Goal: Task Accomplishment & Management: Complete application form

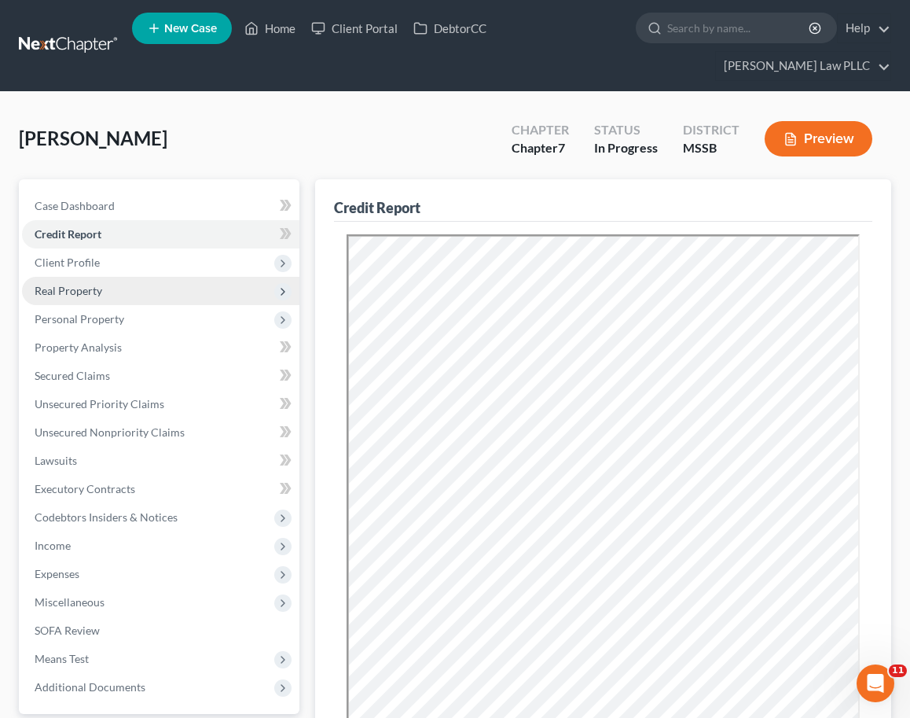
scroll to position [2, 0]
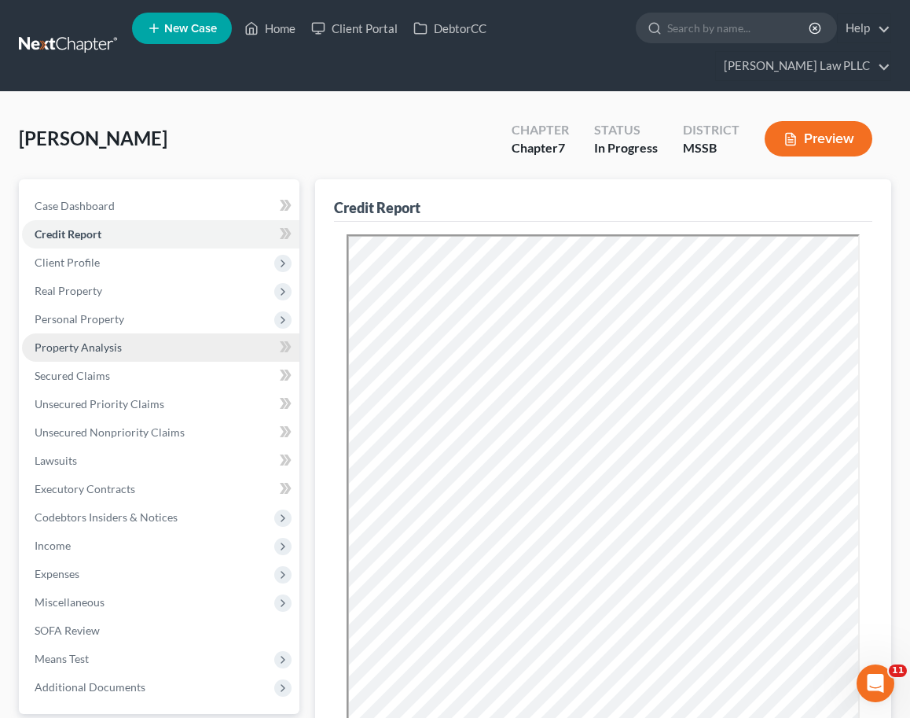
click at [241, 333] on link "Property Analysis" at bounding box center [160, 347] width 277 height 28
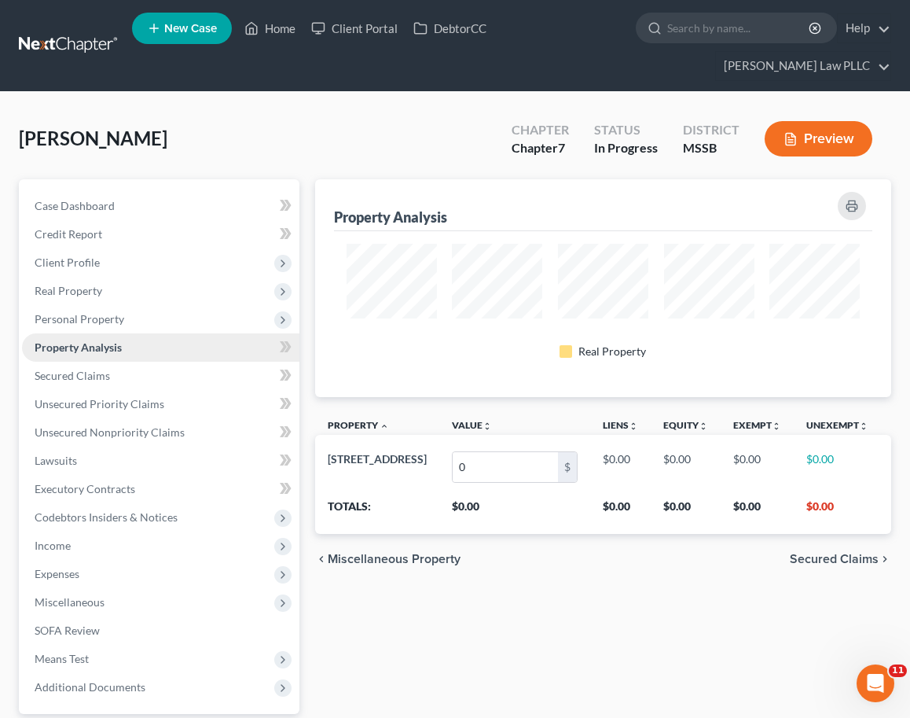
scroll to position [218, 576]
click at [156, 362] on link "Secured Claims" at bounding box center [160, 376] width 277 height 28
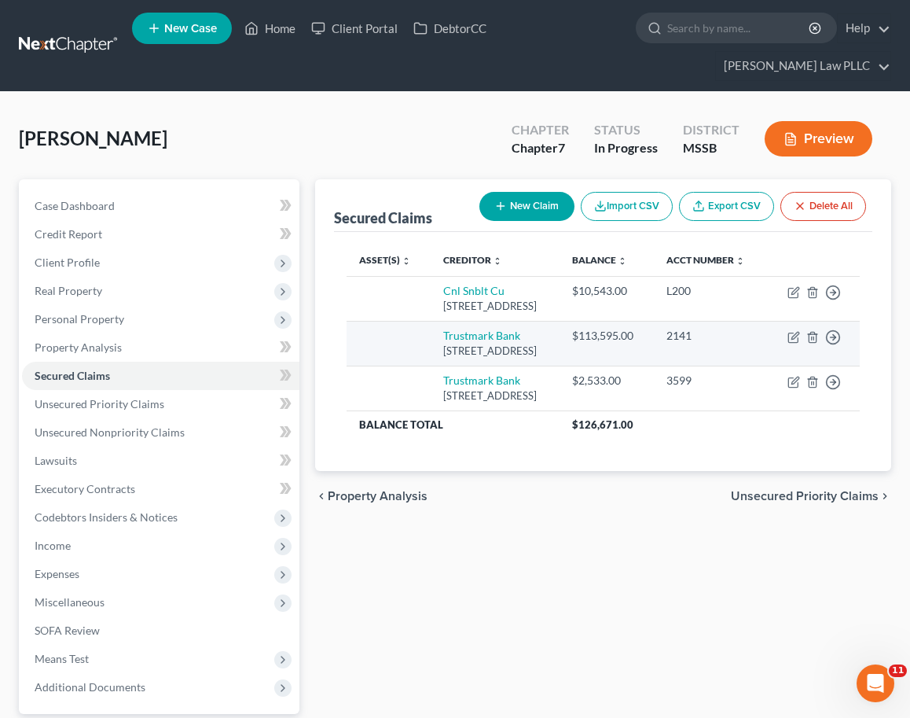
scroll to position [1, 0]
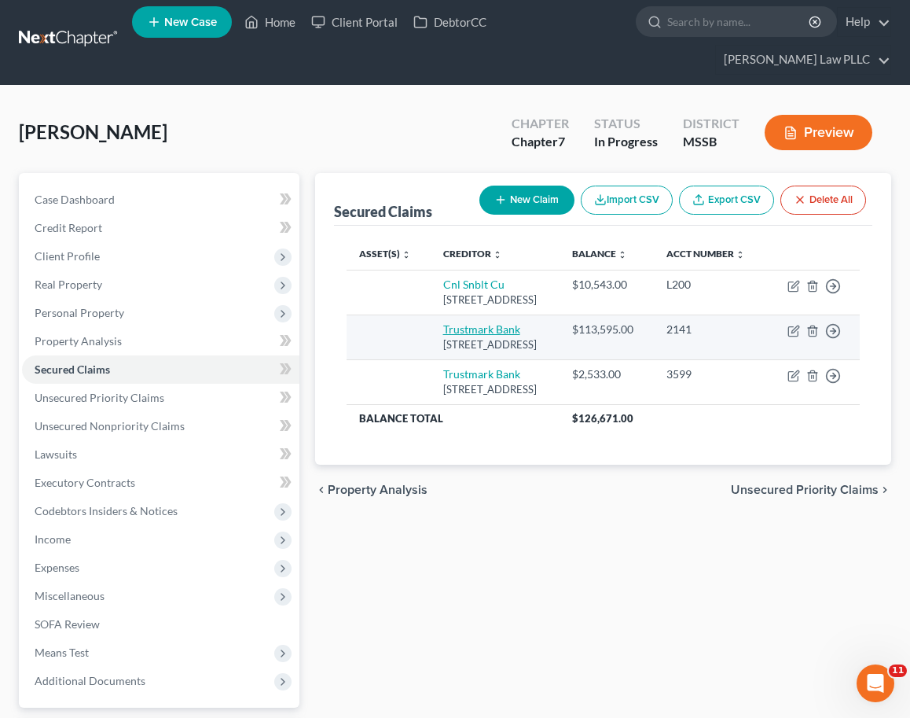
click at [475, 336] on td "Trustmark Bank [STREET_ADDRESS]" at bounding box center [496, 336] width 130 height 45
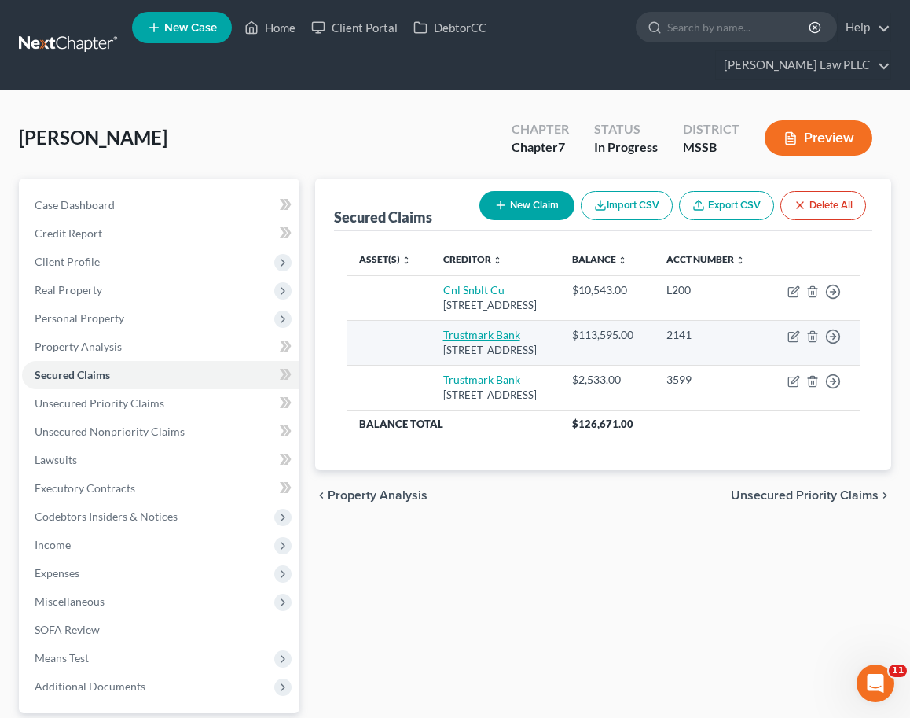
scroll to position [0, 0]
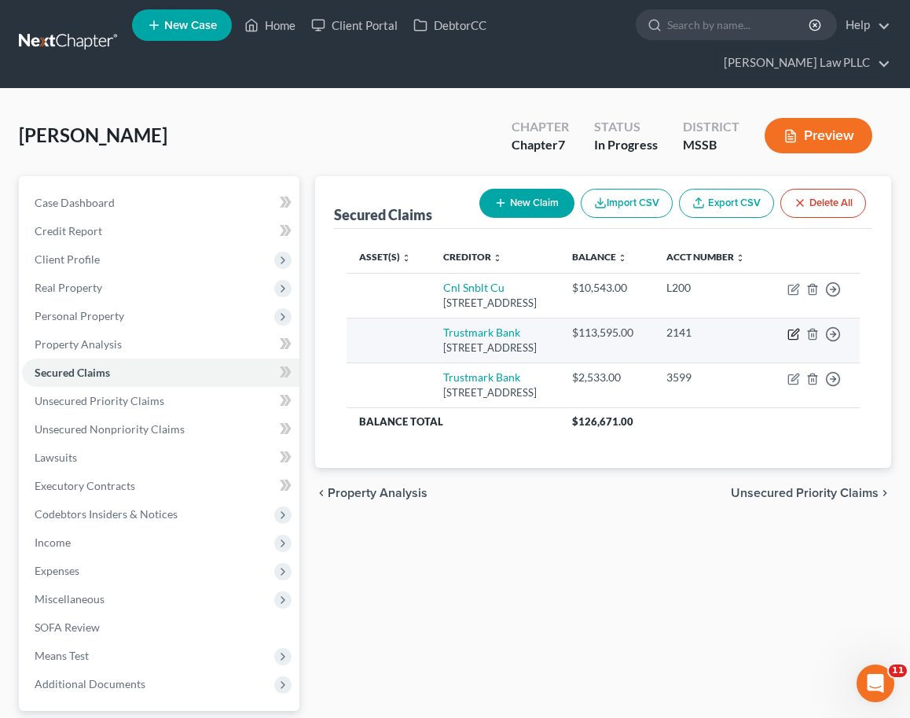
click at [795, 340] on td "Move to E Move to F Move to G Move to Notice Only" at bounding box center [813, 340] width 93 height 45
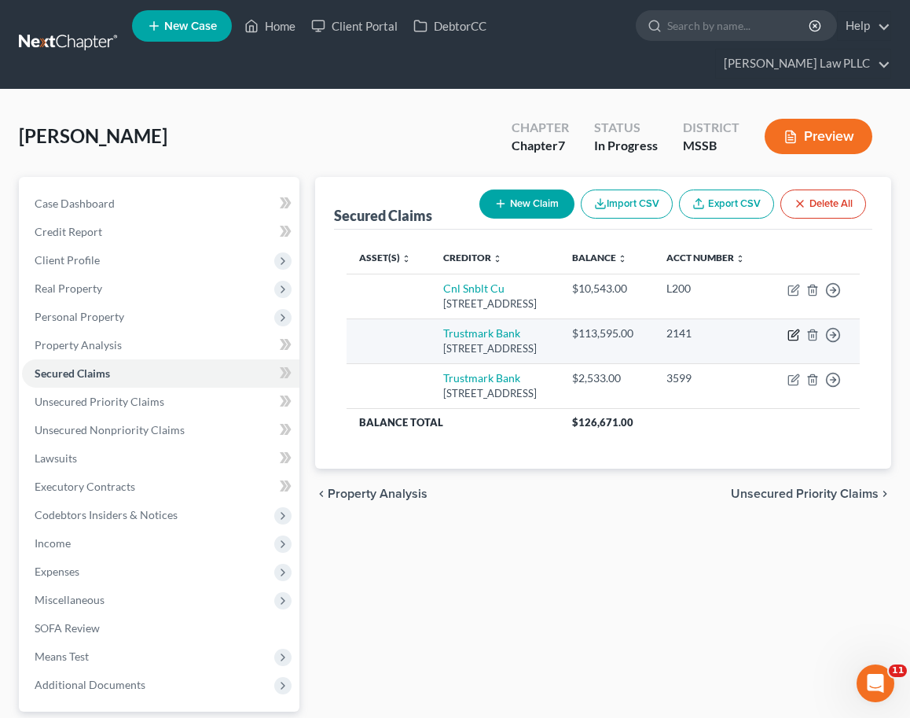
click at [793, 333] on icon "button" at bounding box center [795, 332] width 7 height 7
select select "25"
select select "0"
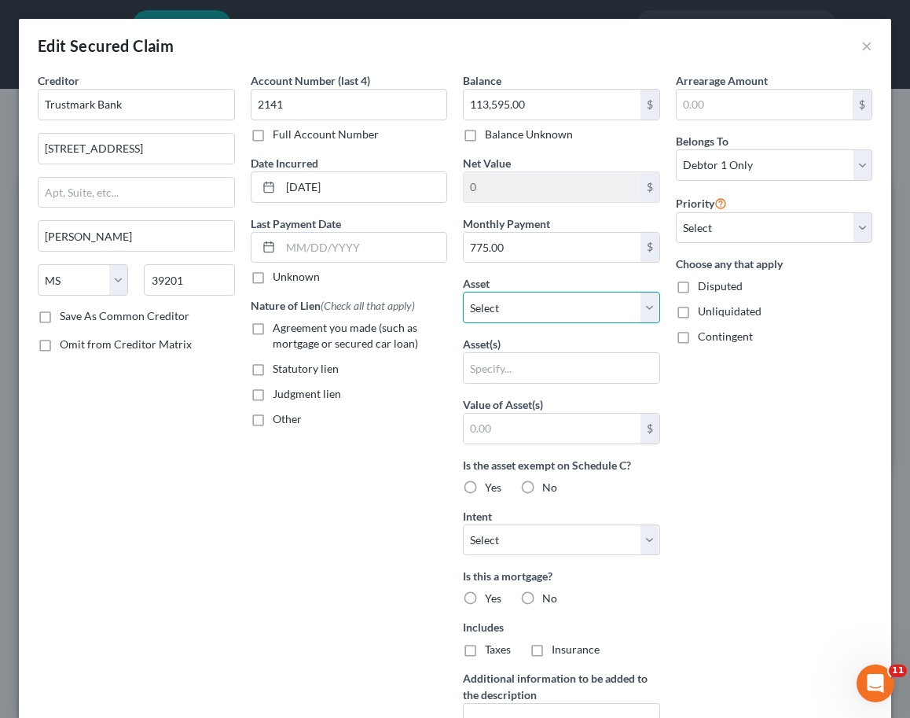
click at [538, 304] on select "Select Other Multiple Assets [STREET_ADDRESS] - $0.0" at bounding box center [561, 307] width 197 height 31
select select "2"
click at [463, 292] on select "Select Other Multiple Assets [STREET_ADDRESS] - $0.0" at bounding box center [561, 307] width 197 height 31
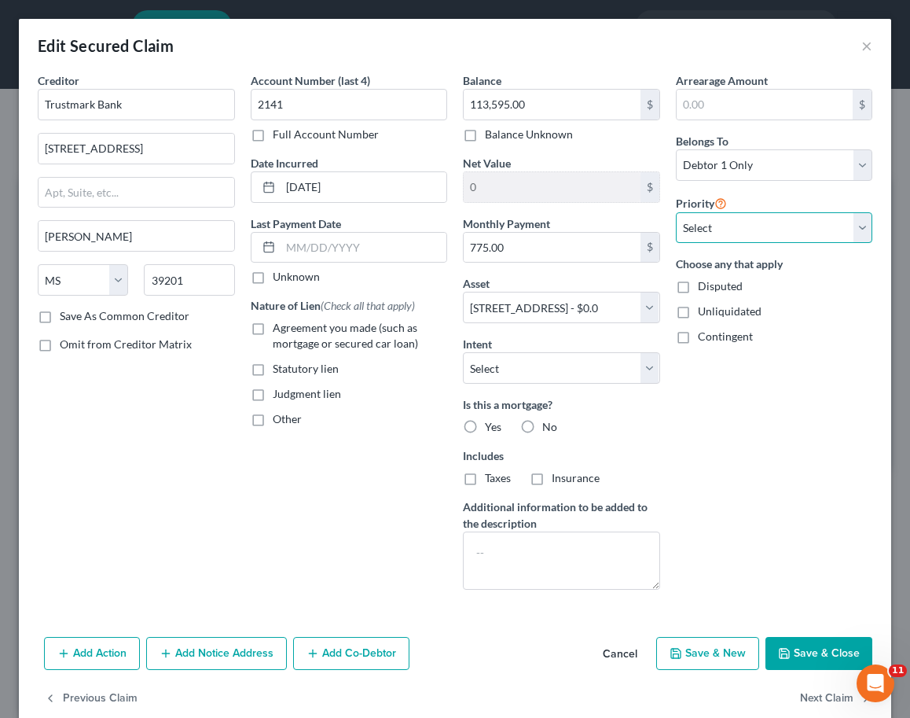
click at [725, 233] on select "Select 1st 2nd 3rd 4th 5th 6th 7th 8th 9th 10th 11th 12th 13th 14th 15th 16th 1…" at bounding box center [774, 227] width 197 height 31
select select "0"
click at [676, 212] on select "Select 1st 2nd 3rd 4th 5th 6th 7th 8th 9th 10th 11th 12th 13th 14th 15th 16th 1…" at bounding box center [774, 227] width 197 height 31
click at [485, 427] on label "Yes" at bounding box center [493, 427] width 17 height 16
click at [491, 427] on input "Yes" at bounding box center [496, 424] width 10 height 10
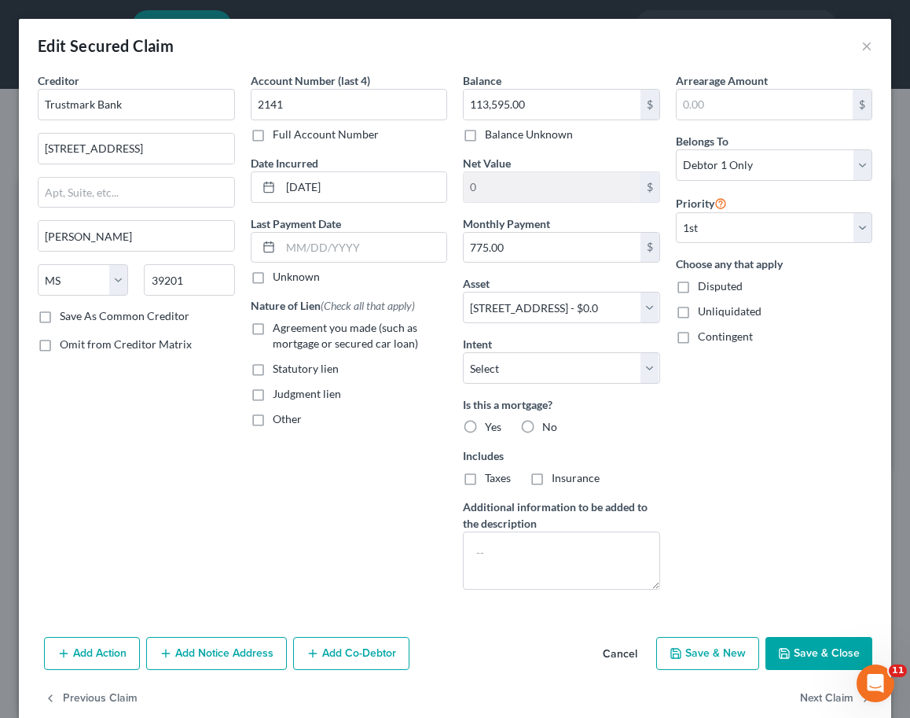
radio input "true"
click at [273, 328] on label "Agreement you made (such as mortgage or secured car loan)" at bounding box center [360, 335] width 175 height 31
click at [279, 328] on input "Agreement you made (such as mortgage or secured car loan)" at bounding box center [284, 325] width 10 height 10
checkbox input "true"
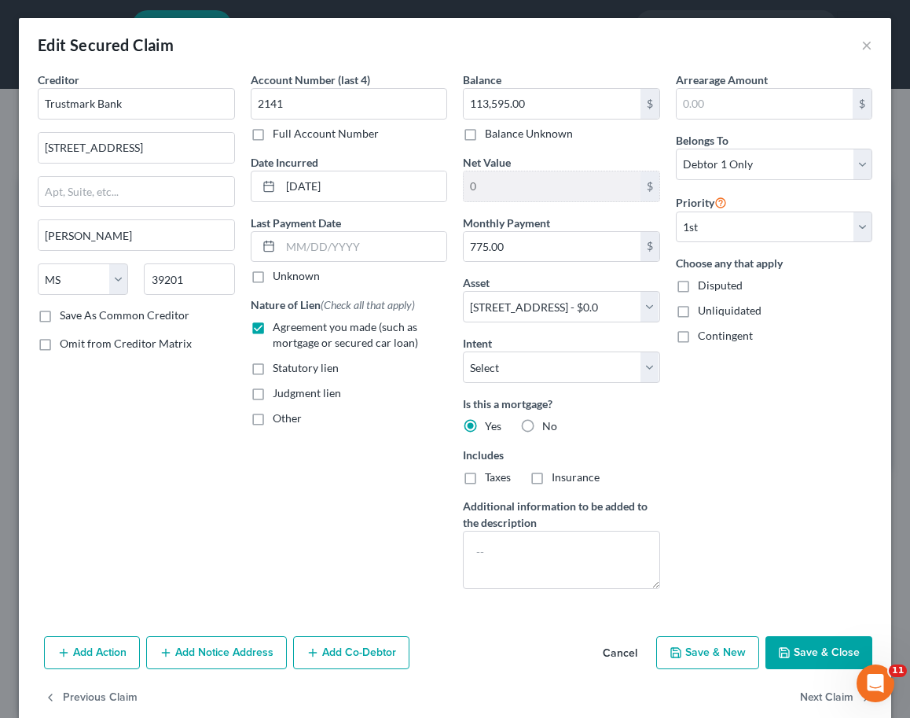
scroll to position [0, 0]
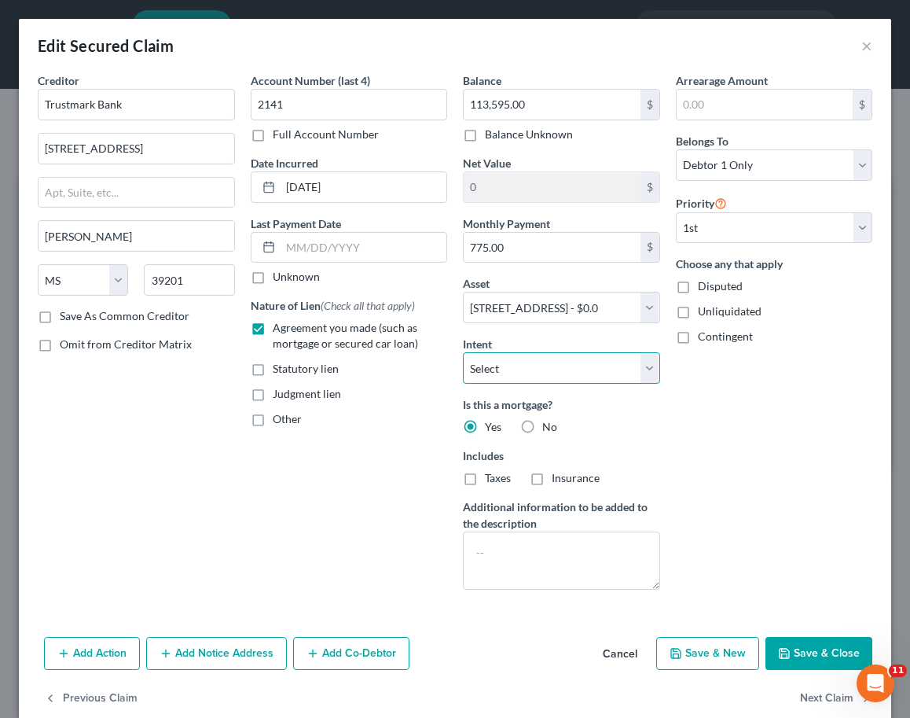
click at [620, 368] on select "Select Surrender Redeem Reaffirm Avoid Other" at bounding box center [561, 367] width 197 height 31
select select "4"
click at [463, 352] on select "Select Surrender Redeem Reaffirm Avoid Other" at bounding box center [561, 367] width 197 height 31
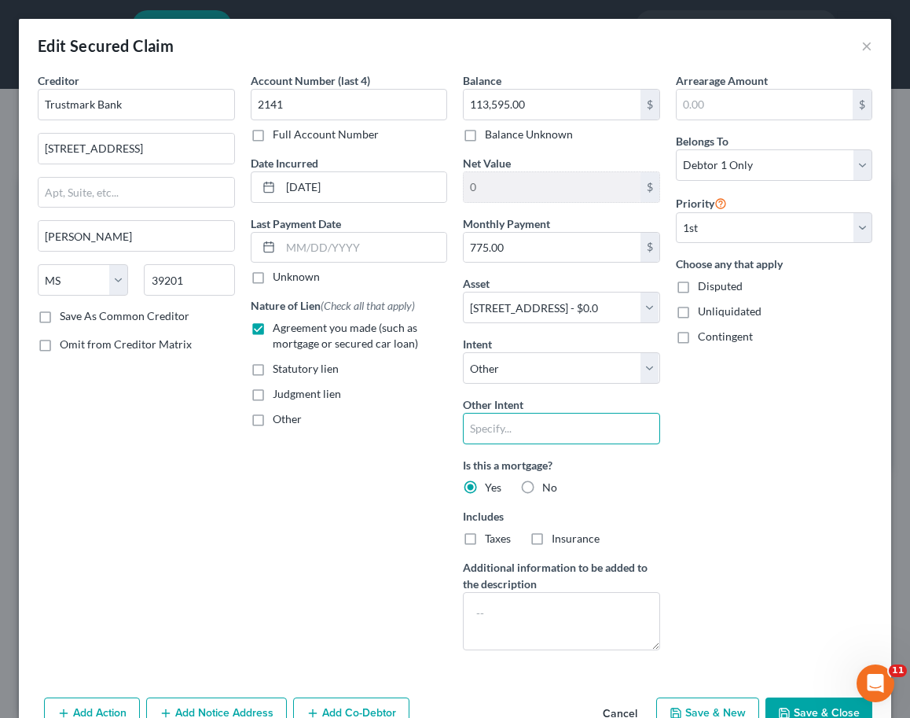
click at [510, 415] on input "text" at bounding box center [561, 428] width 197 height 31
type input "Keep Original Agreement"
drag, startPoint x: 794, startPoint y: 433, endPoint x: 786, endPoint y: 528, distance: 95.4
click at [795, 434] on div "Arrearage Amount $ Belongs To * Select Debtor 1 Only Debtor 2 Only Debtor 1 And…" at bounding box center [774, 367] width 213 height 590
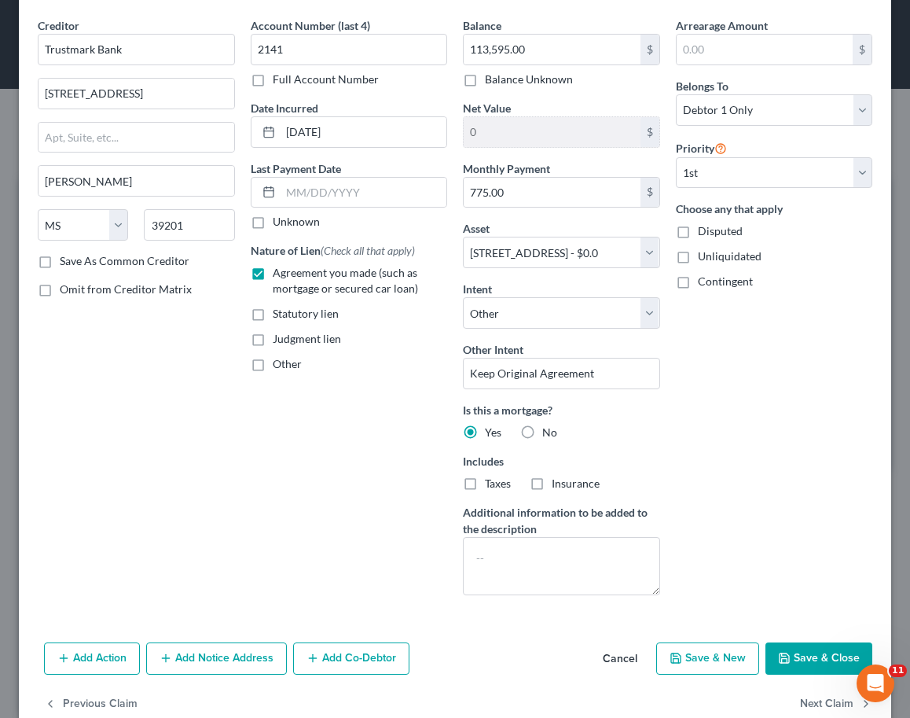
scroll to position [57, 0]
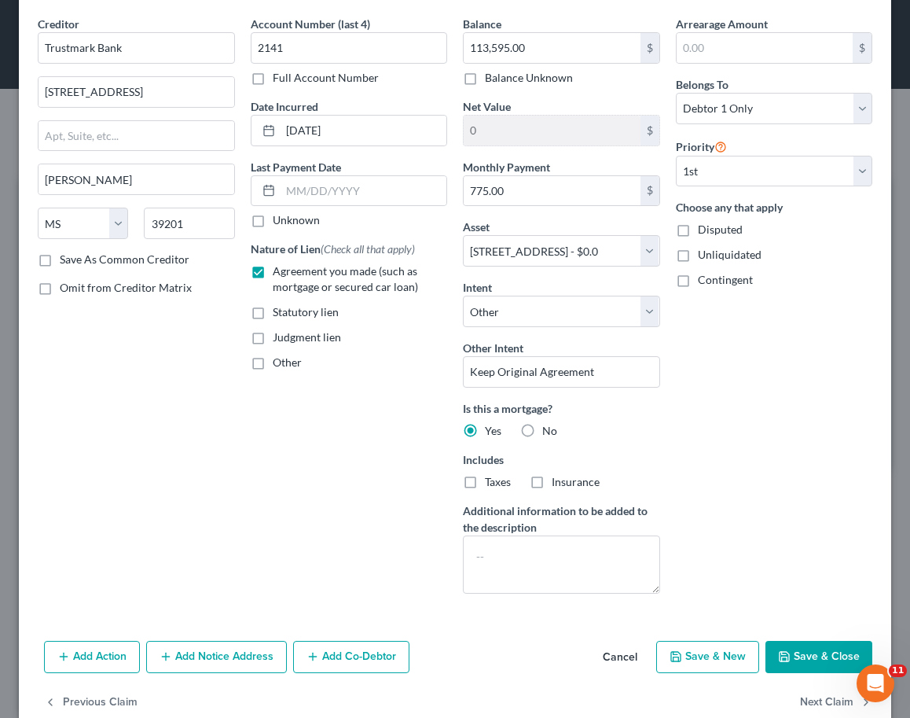
click at [804, 650] on button "Save & Close" at bounding box center [819, 657] width 107 height 33
select select
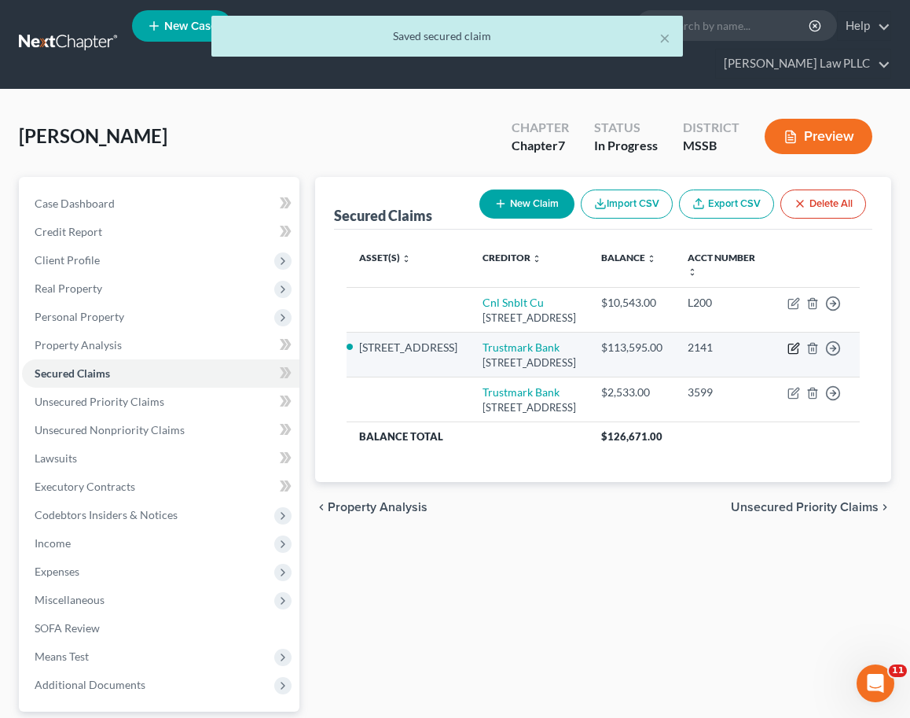
click at [795, 342] on icon "button" at bounding box center [794, 348] width 13 height 13
select select "25"
select select "4"
select select "0"
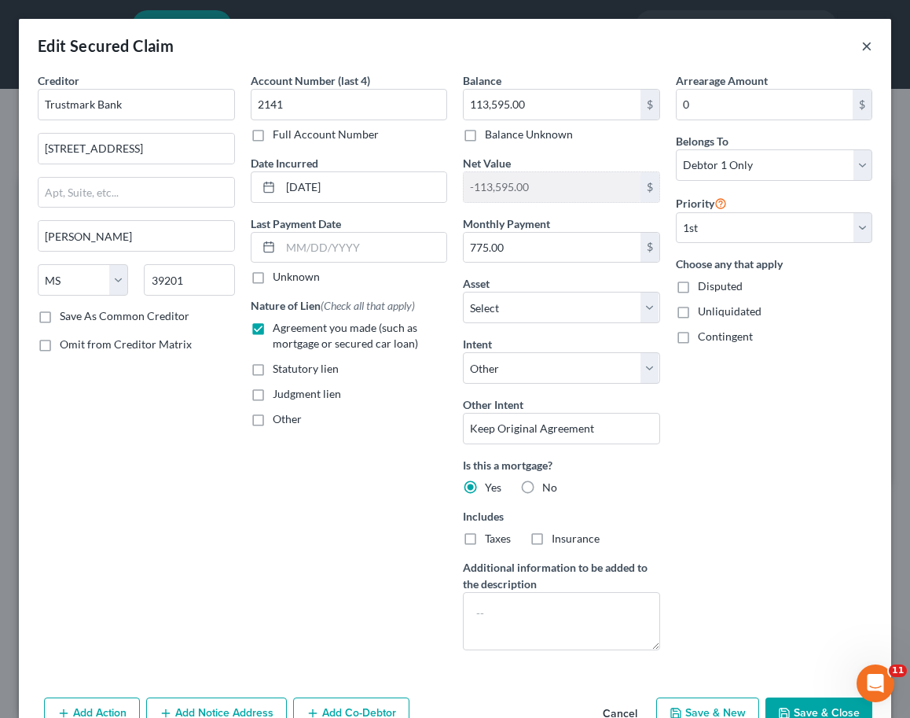
click at [866, 47] on button "×" at bounding box center [866, 45] width 11 height 19
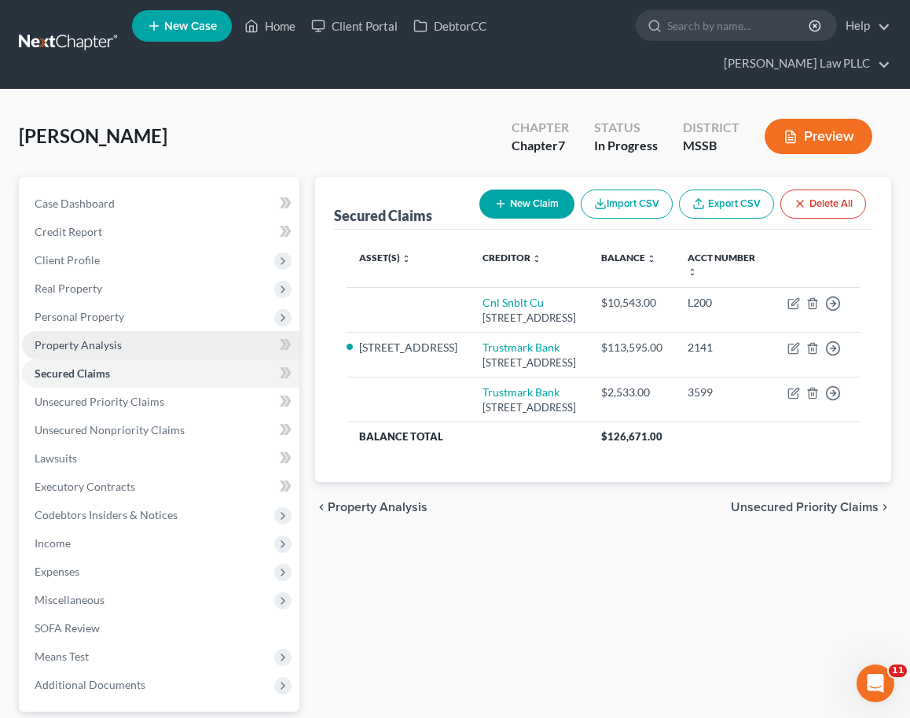
click at [54, 338] on span "Property Analysis" at bounding box center [78, 344] width 87 height 13
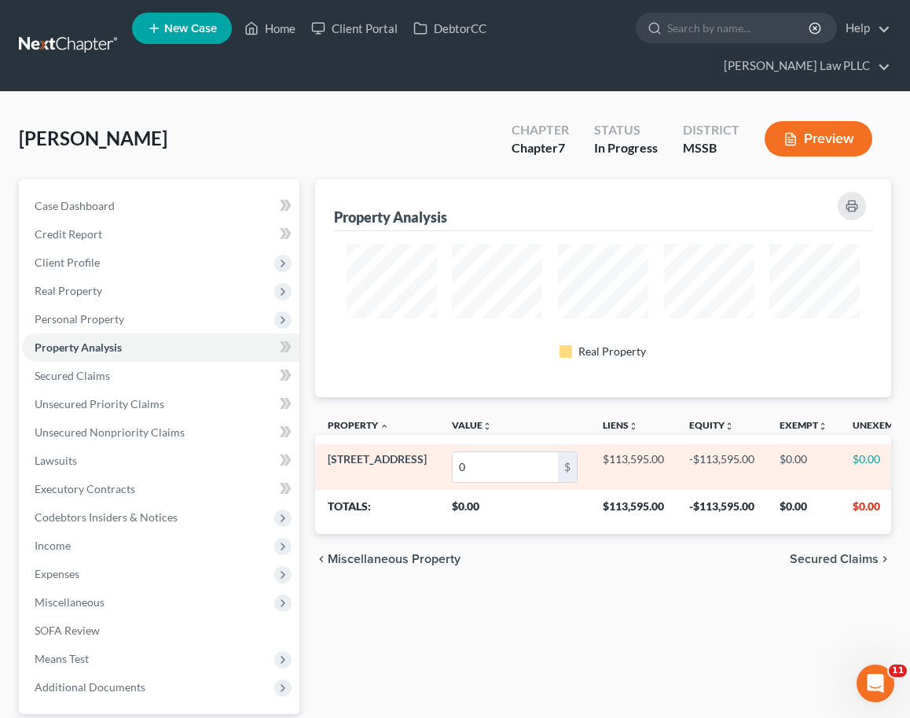
click at [349, 452] on span "[STREET_ADDRESS]" at bounding box center [377, 458] width 99 height 13
click at [453, 452] on input "0" at bounding box center [505, 467] width 105 height 30
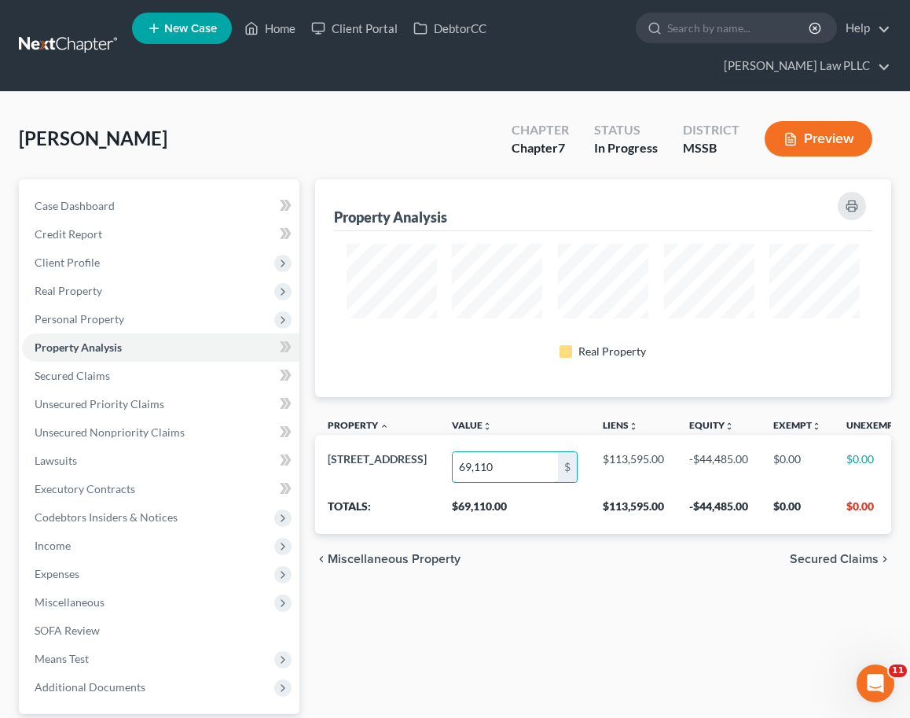
type input "69,110"
click at [540, 600] on div "Property Analysis Real Property Property unfold_more expand_more expand_less Va…" at bounding box center [603, 491] width 592 height 625
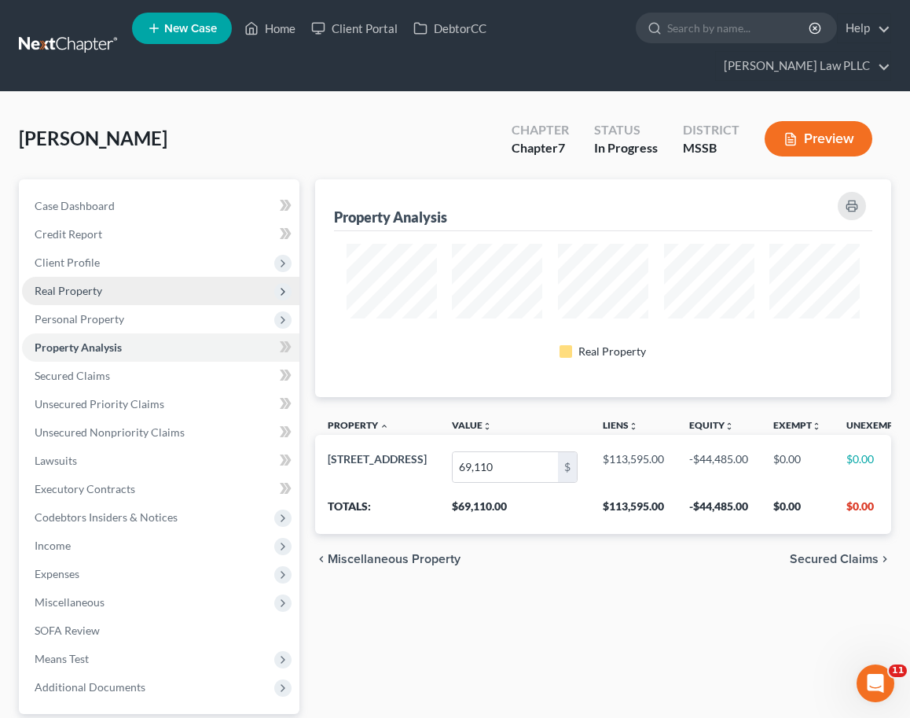
click at [83, 284] on span "Real Property" at bounding box center [69, 290] width 68 height 13
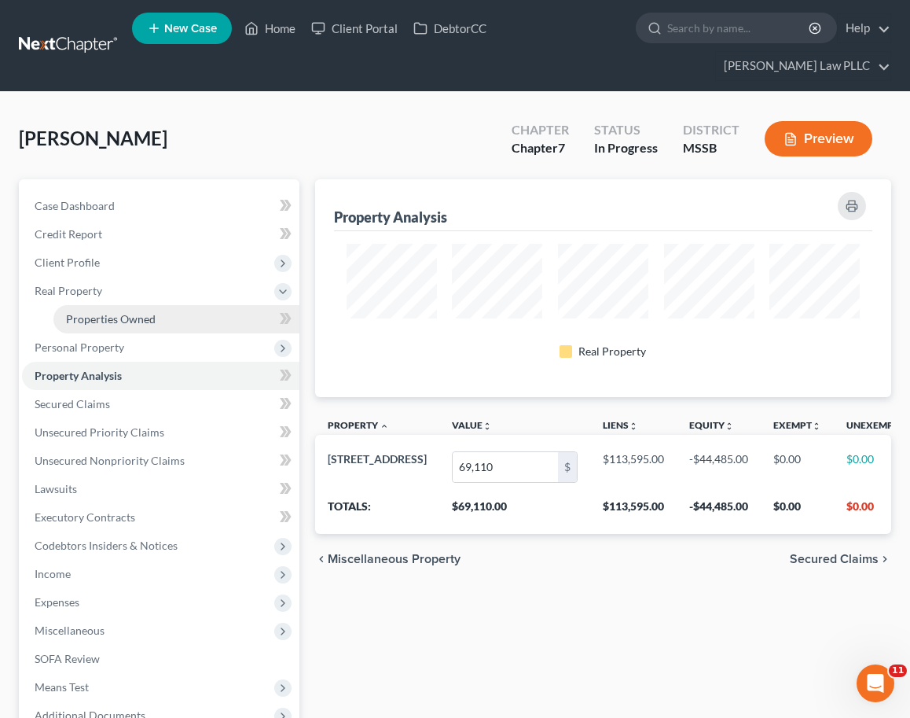
click at [105, 312] on span "Properties Owned" at bounding box center [111, 318] width 90 height 13
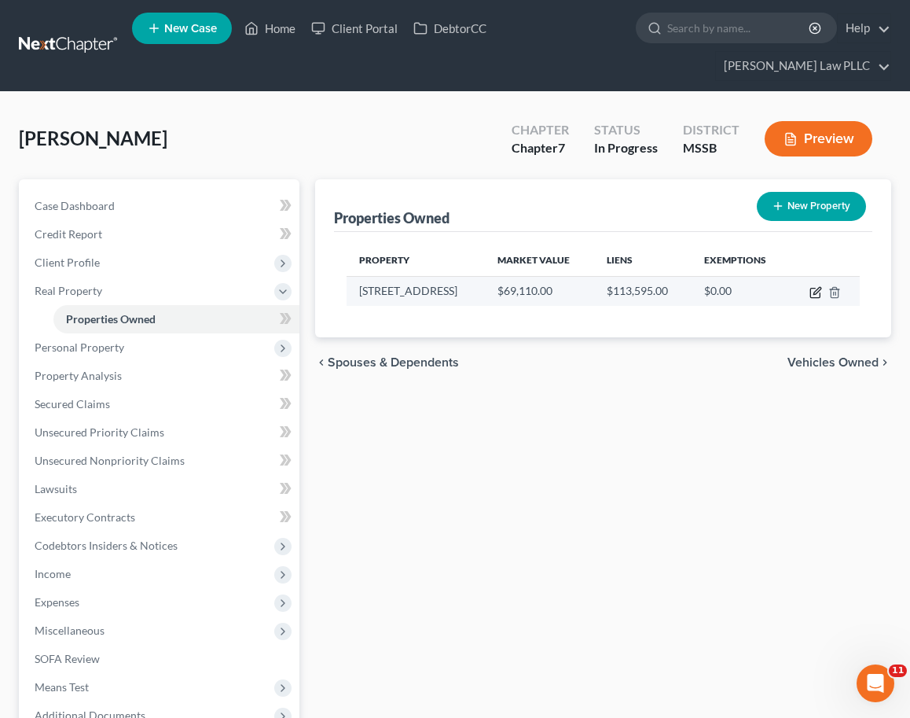
click at [819, 288] on icon "button" at bounding box center [814, 292] width 9 height 9
select select "25"
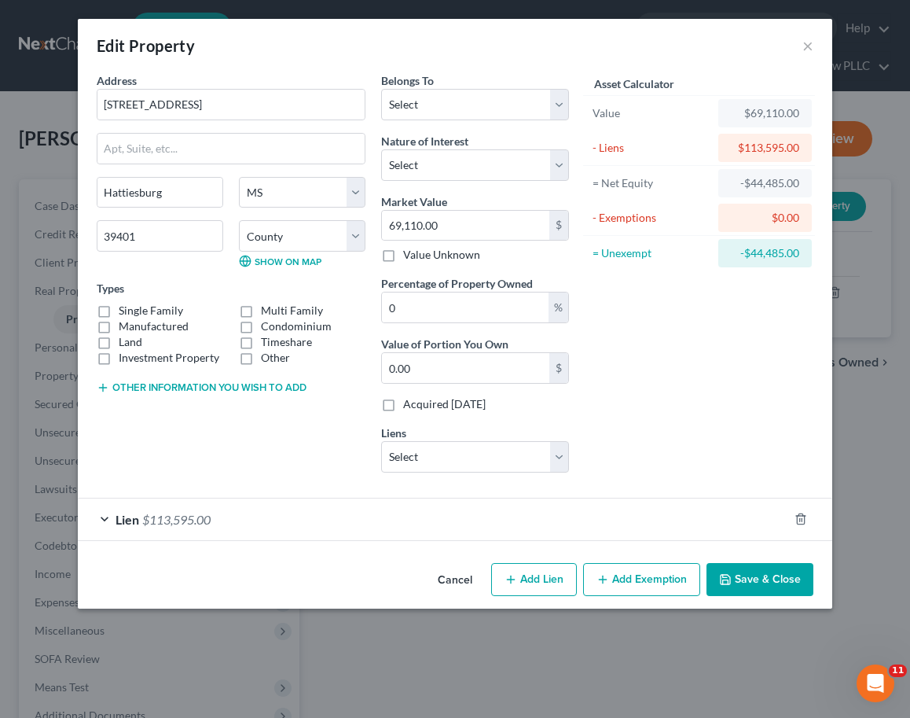
click at [119, 306] on label "Single Family" at bounding box center [151, 311] width 64 height 16
click at [125, 306] on input "Single Family" at bounding box center [130, 308] width 10 height 10
checkbox input "true"
click at [411, 171] on select "Select Fee Simple Joint Tenant Life Estate Equitable Interest Future Interest T…" at bounding box center [475, 164] width 188 height 31
select select "0"
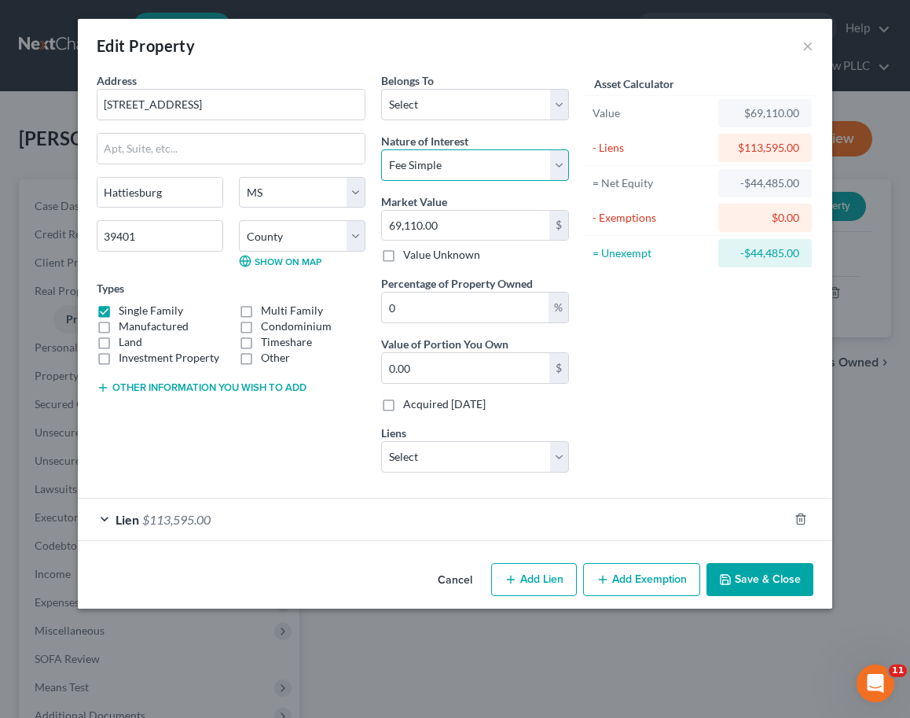
click at [381, 149] on select "Select Fee Simple Joint Tenant Life Estate Equitable Interest Future Interest T…" at bounding box center [475, 164] width 188 height 31
click at [482, 302] on input "0" at bounding box center [465, 307] width 167 height 30
type input "10"
type input "6,911.00"
type input "100"
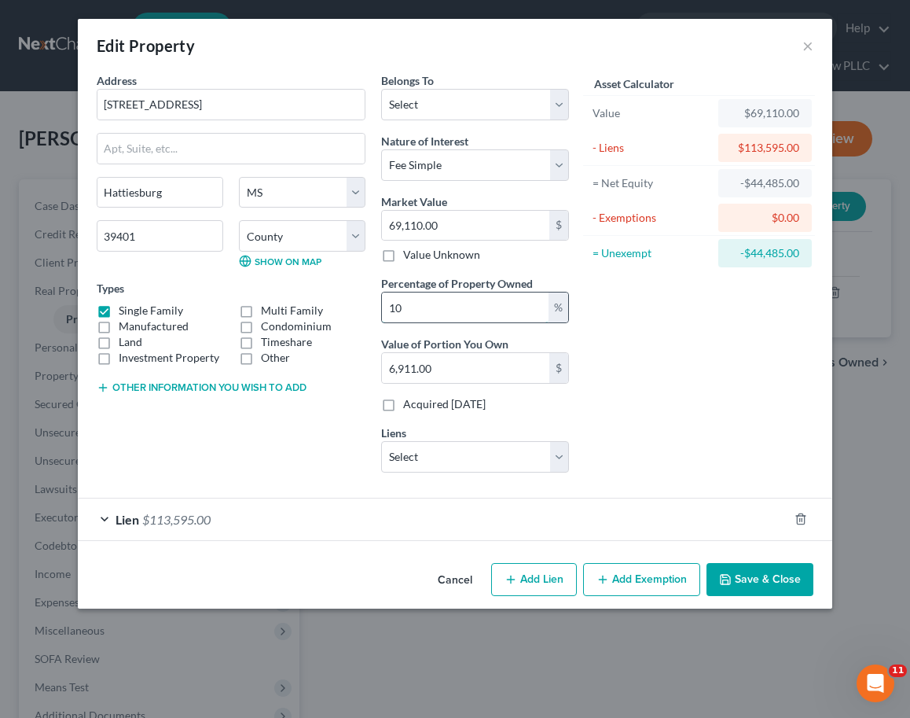
type input "69,110.00"
type input "100"
click at [753, 347] on div "Asset Calculator Value $69,110.00 - Liens $113,595.00 = Net Equity -$44,485.00 …" at bounding box center [699, 278] width 244 height 413
click at [537, 460] on select "Select Cnl Snblt Cu - $10,543.00 Trustmark Bank - $2,533.00" at bounding box center [475, 456] width 188 height 31
click at [219, 502] on div "Lien $113,595.00" at bounding box center [433, 519] width 711 height 42
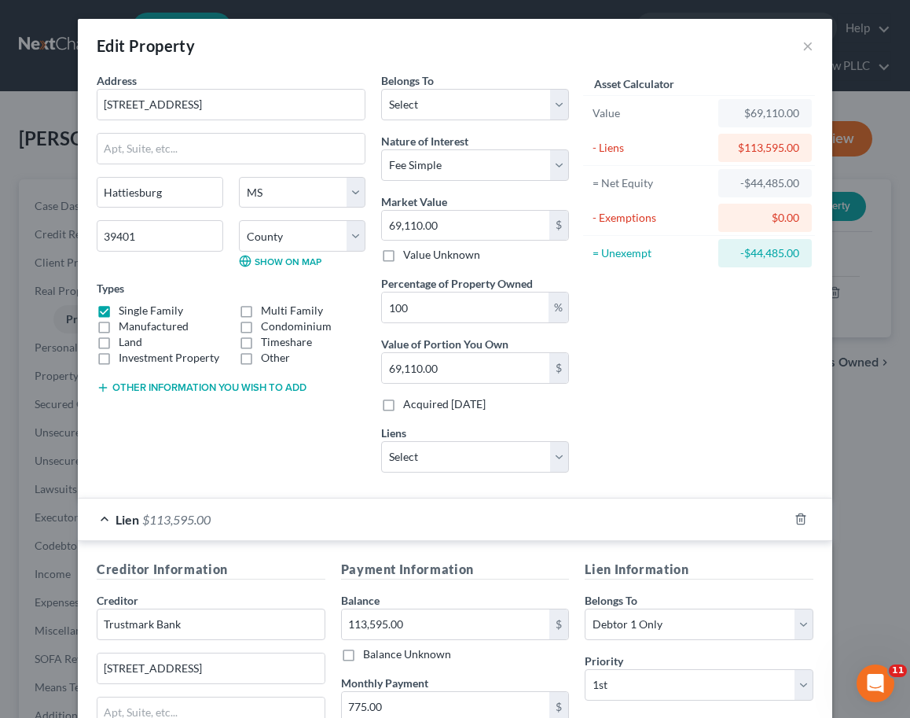
scroll to position [266, 0]
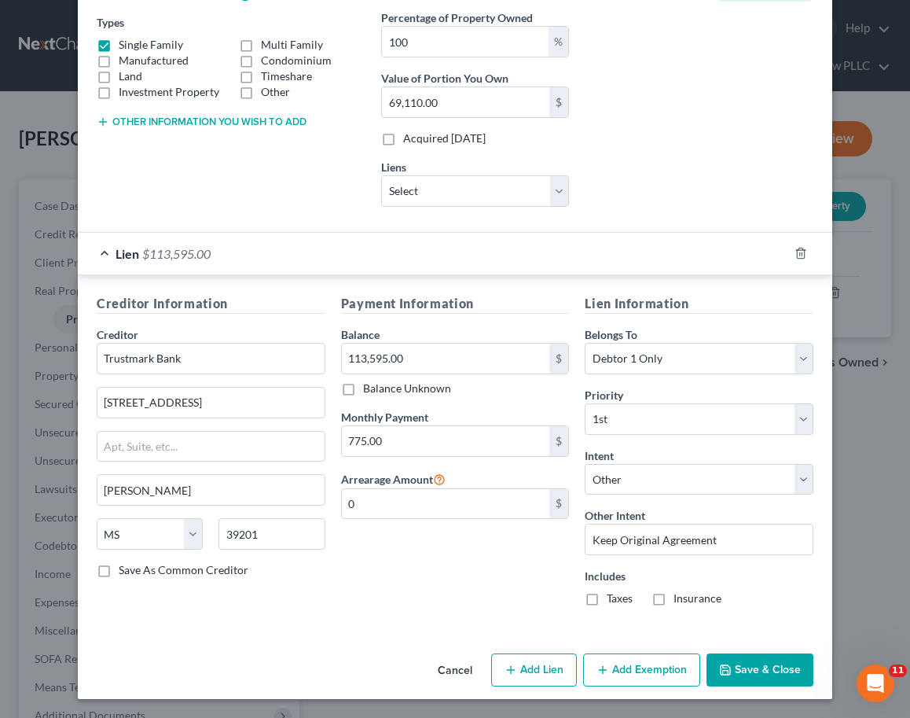
click at [769, 675] on button "Save & Close" at bounding box center [760, 669] width 107 height 33
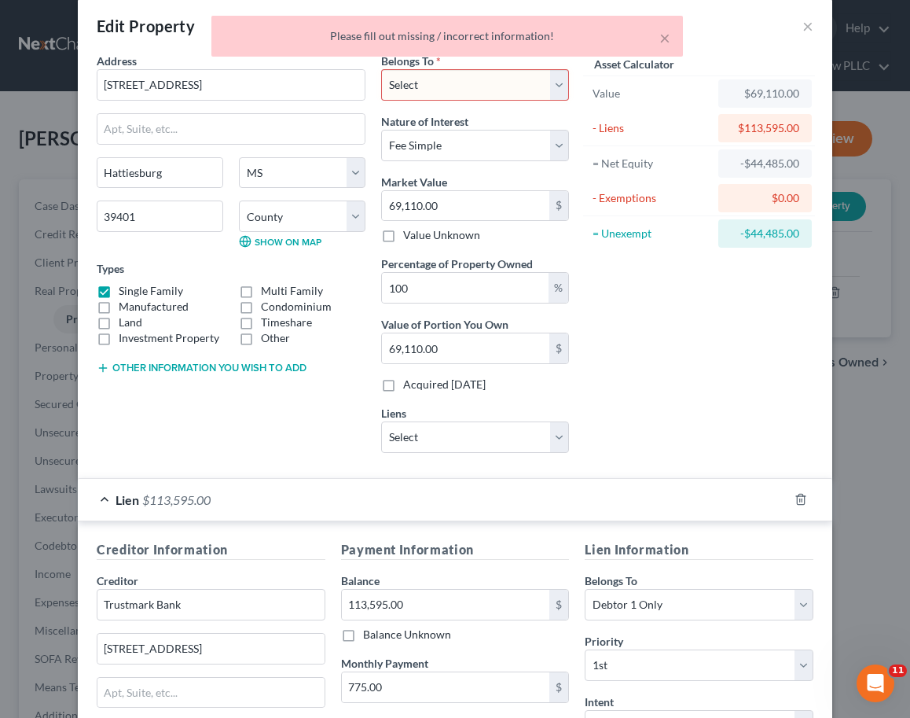
scroll to position [0, 0]
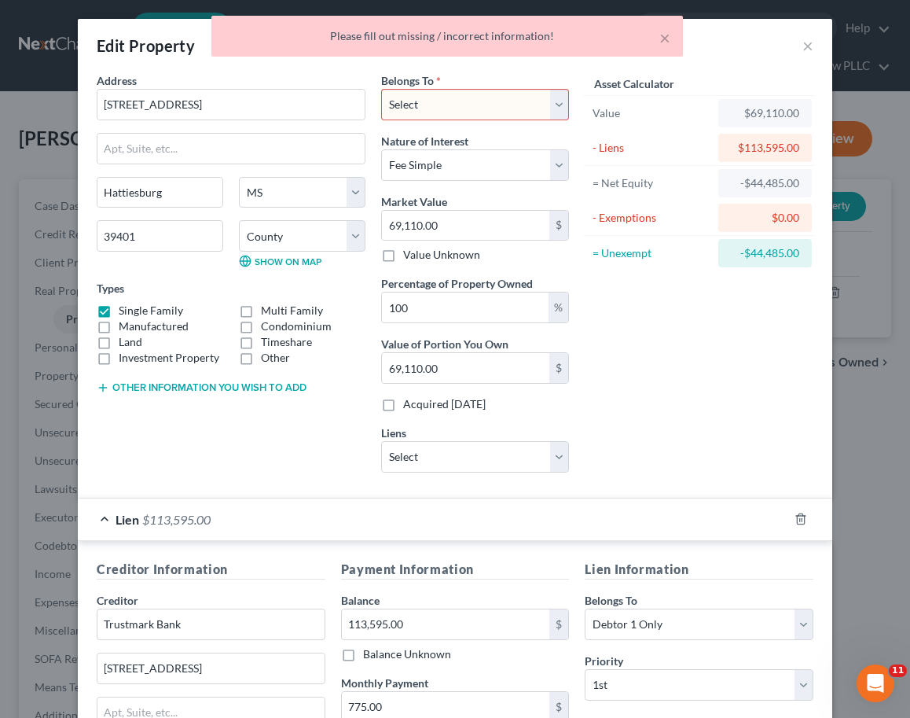
click at [449, 103] on select "Select Debtor 1 Only Debtor 2 Only Debtor 1 And Debtor 2 Only At Least One Of T…" at bounding box center [475, 104] width 188 height 31
select select "0"
click at [381, 89] on select "Select Debtor 1 Only Debtor 2 Only Debtor 1 And Debtor 2 Only At Least One Of T…" at bounding box center [475, 104] width 188 height 31
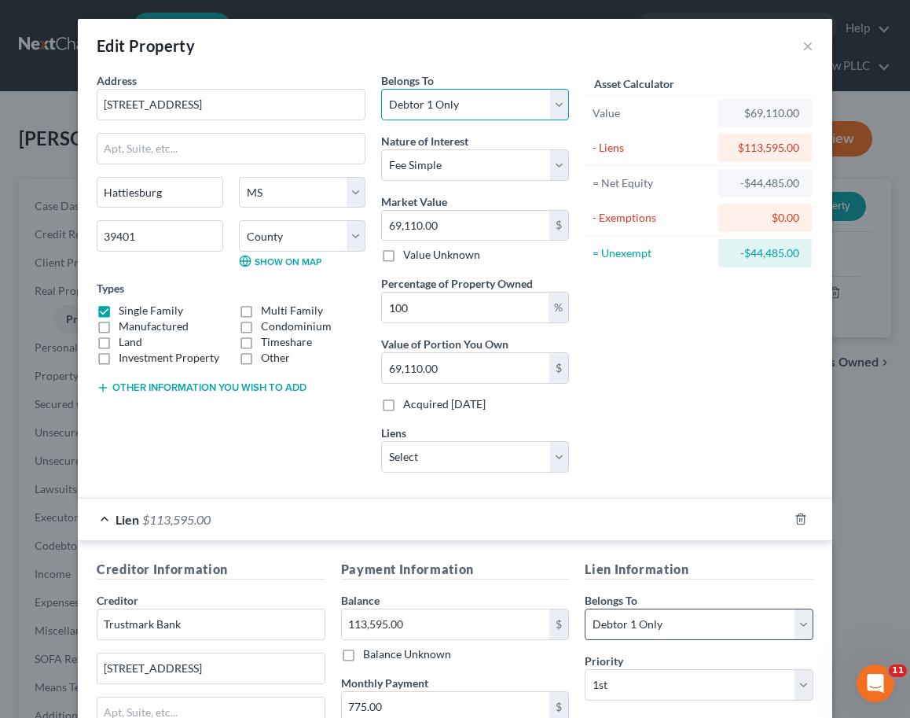
scroll to position [266, 0]
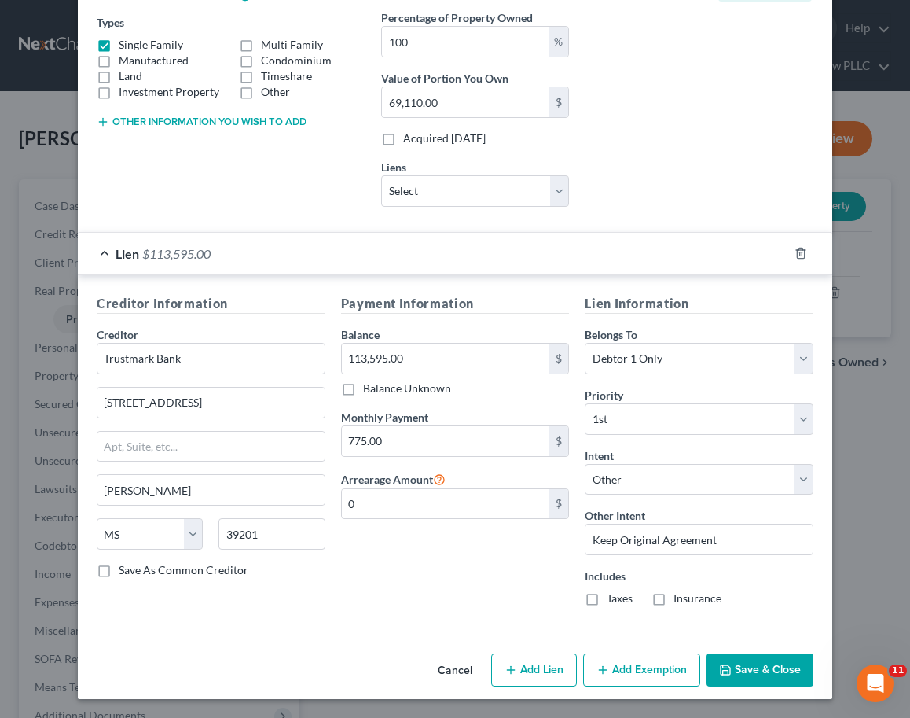
click at [740, 674] on button "Save & Close" at bounding box center [760, 669] width 107 height 33
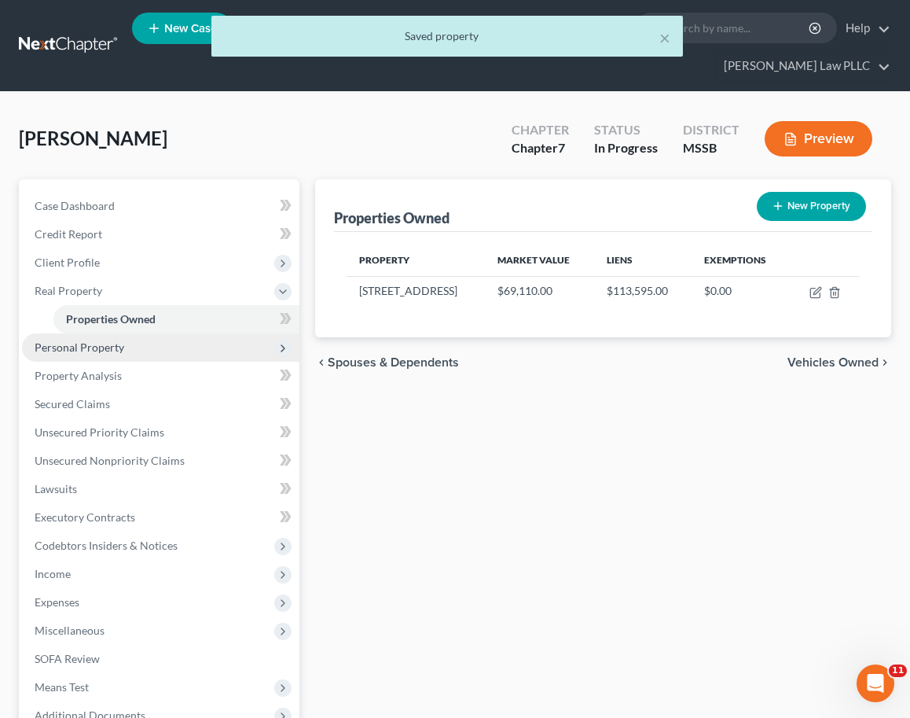
click at [165, 333] on span "Personal Property" at bounding box center [160, 347] width 277 height 28
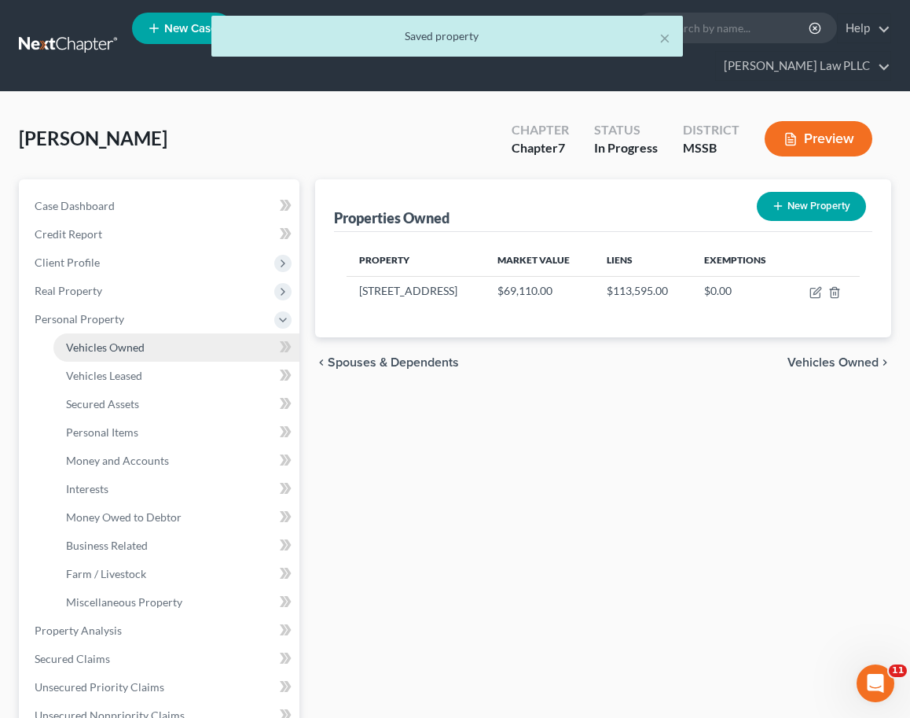
click at [165, 333] on link "Vehicles Owned" at bounding box center [176, 347] width 246 height 28
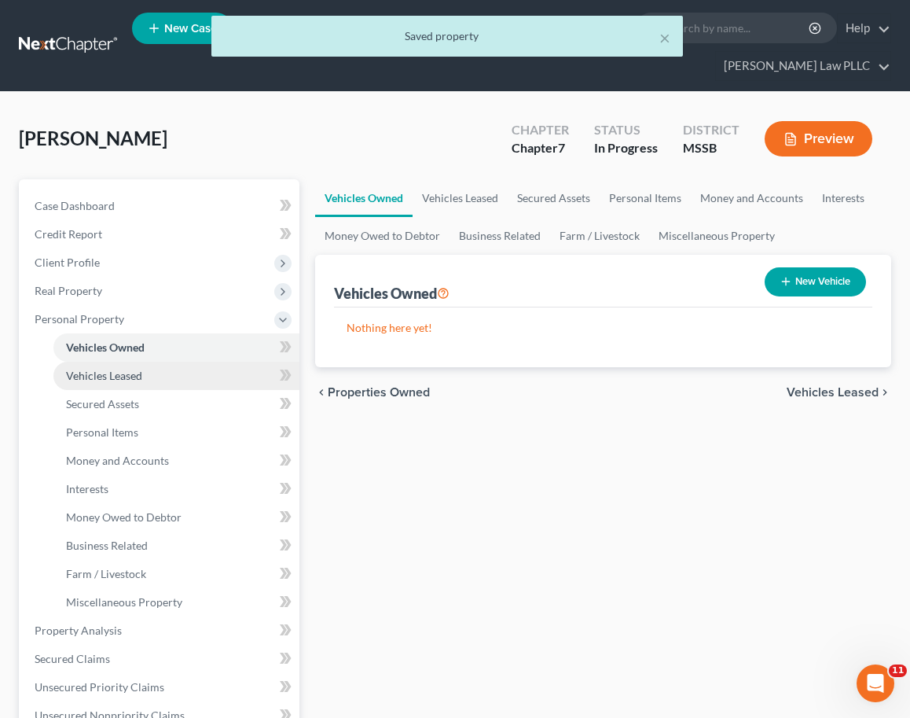
click at [158, 362] on link "Vehicles Leased" at bounding box center [176, 376] width 246 height 28
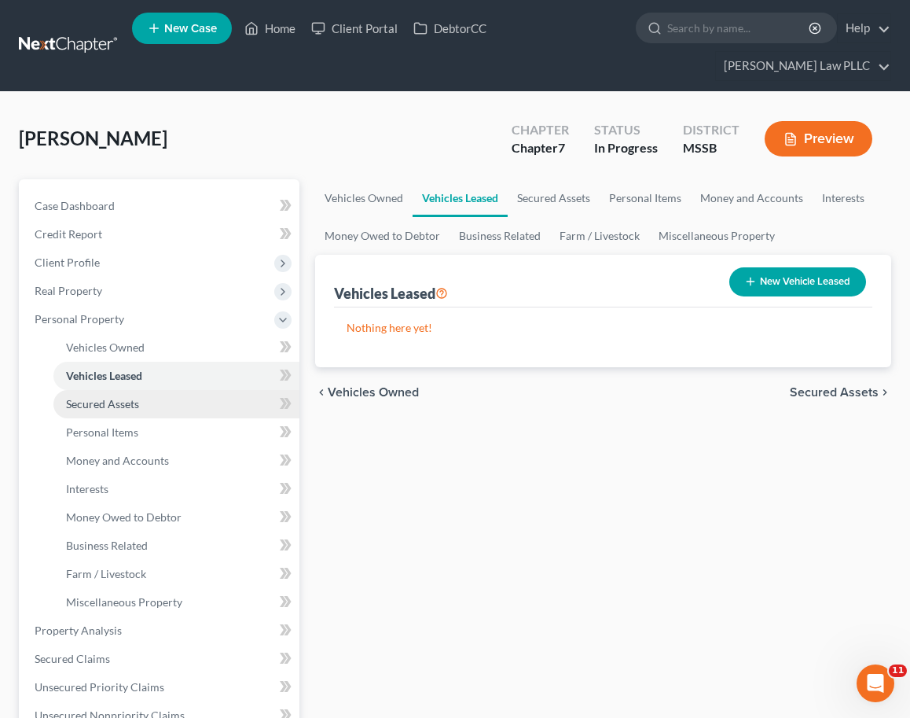
click at [144, 390] on link "Secured Assets" at bounding box center [176, 404] width 246 height 28
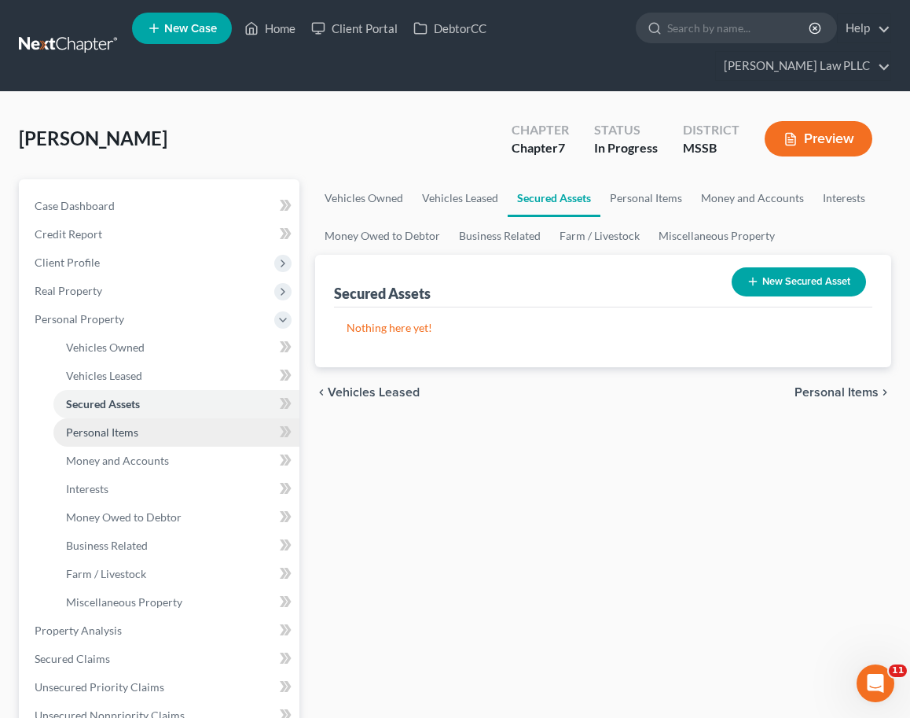
click at [146, 418] on link "Personal Items" at bounding box center [176, 432] width 246 height 28
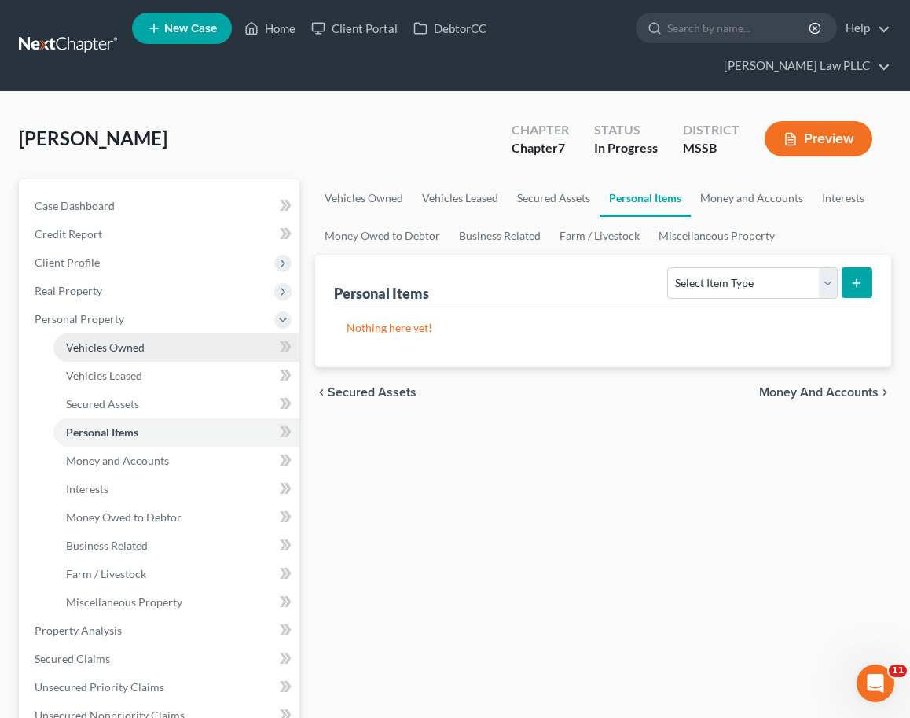
click at [139, 340] on span "Vehicles Owned" at bounding box center [105, 346] width 79 height 13
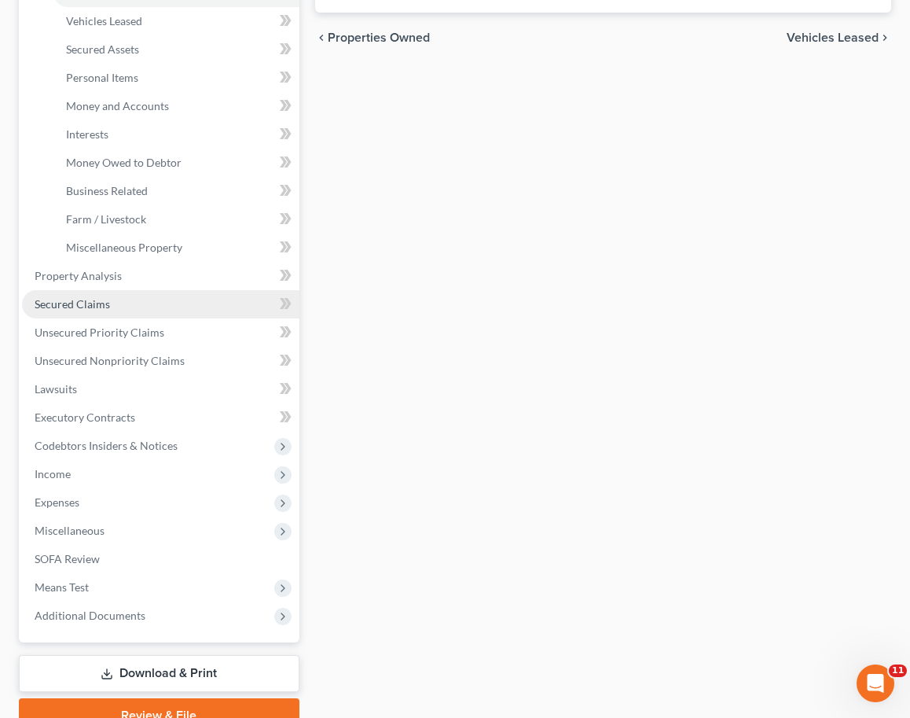
scroll to position [361, 0]
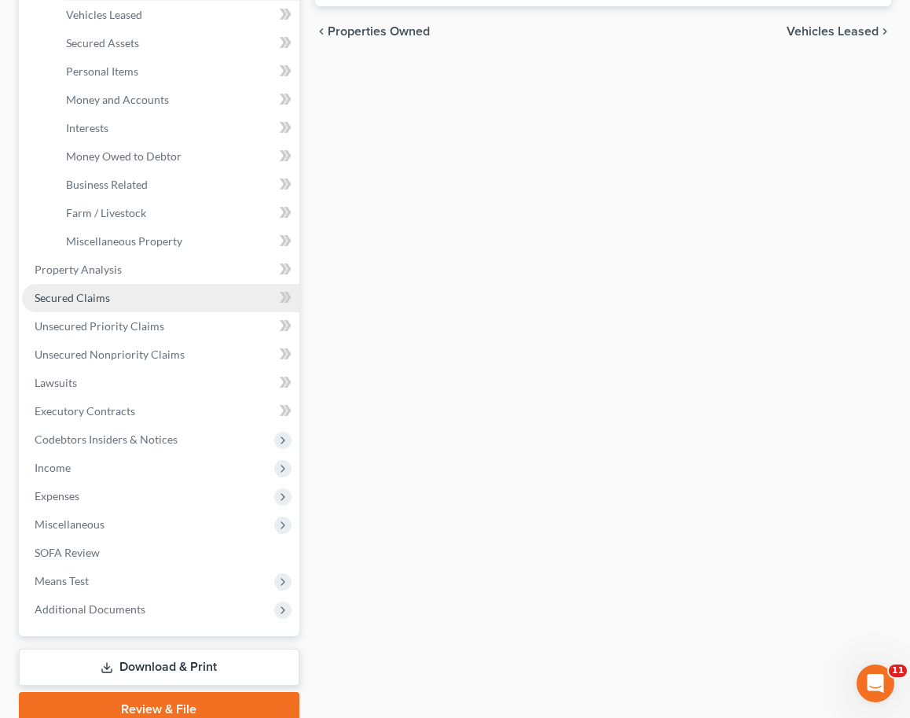
click at [147, 284] on link "Secured Claims" at bounding box center [160, 298] width 277 height 28
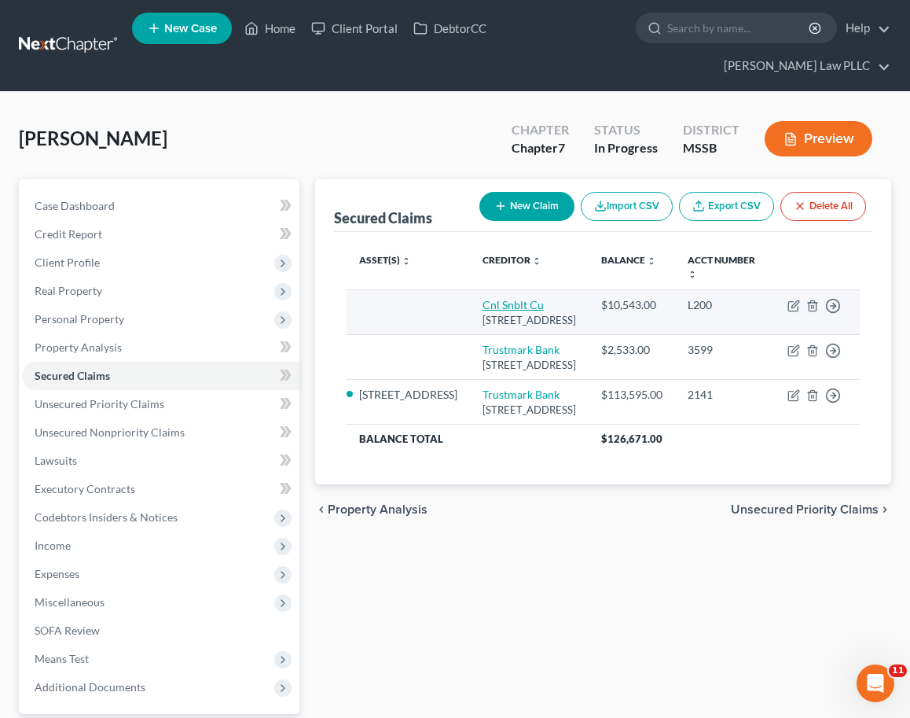
click at [483, 298] on link "Cnl Snblt Cu" at bounding box center [513, 304] width 61 height 13
select select "25"
select select "0"
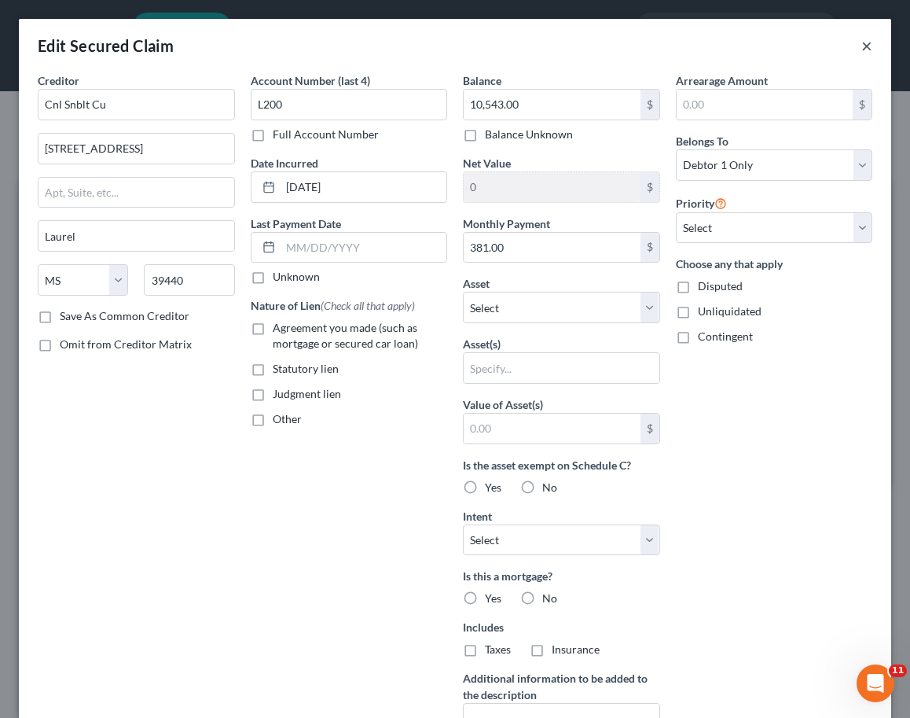
click at [867, 44] on button "×" at bounding box center [866, 45] width 11 height 19
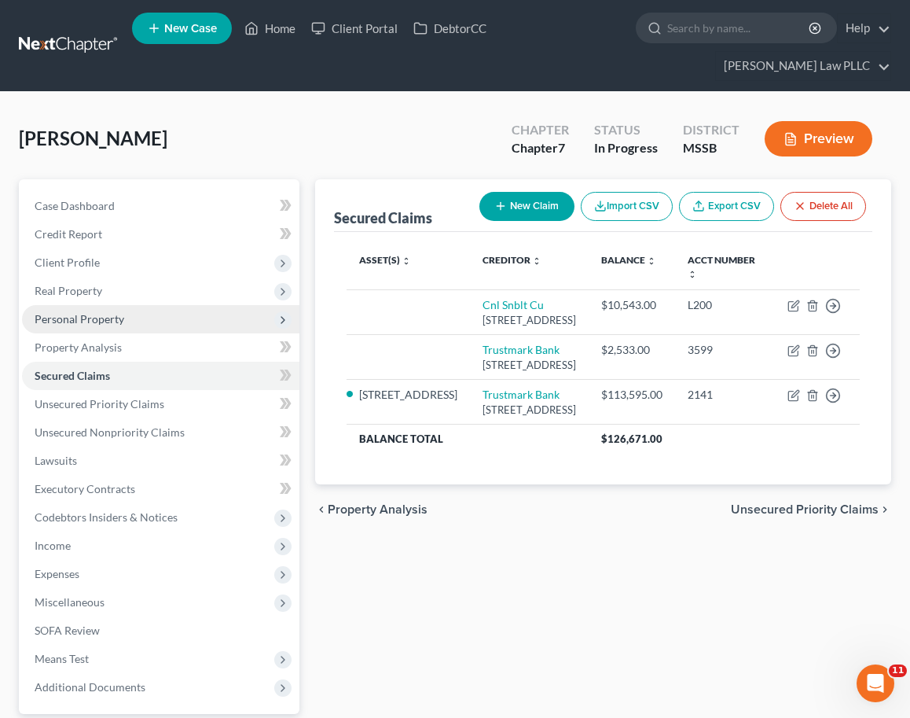
click at [126, 305] on span "Personal Property" at bounding box center [160, 319] width 277 height 28
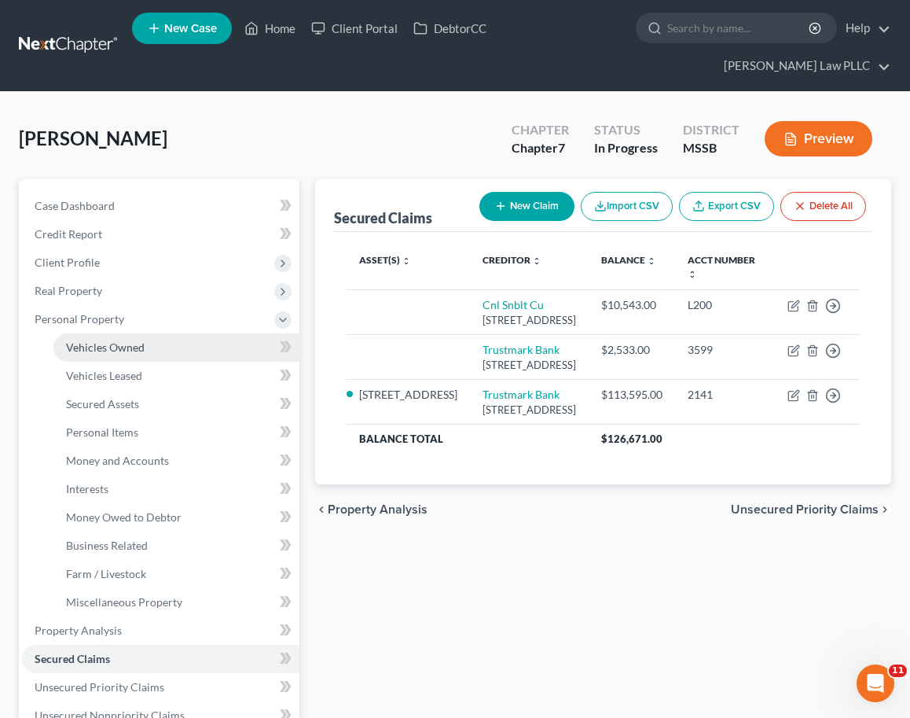
click at [126, 340] on span "Vehicles Owned" at bounding box center [105, 346] width 79 height 13
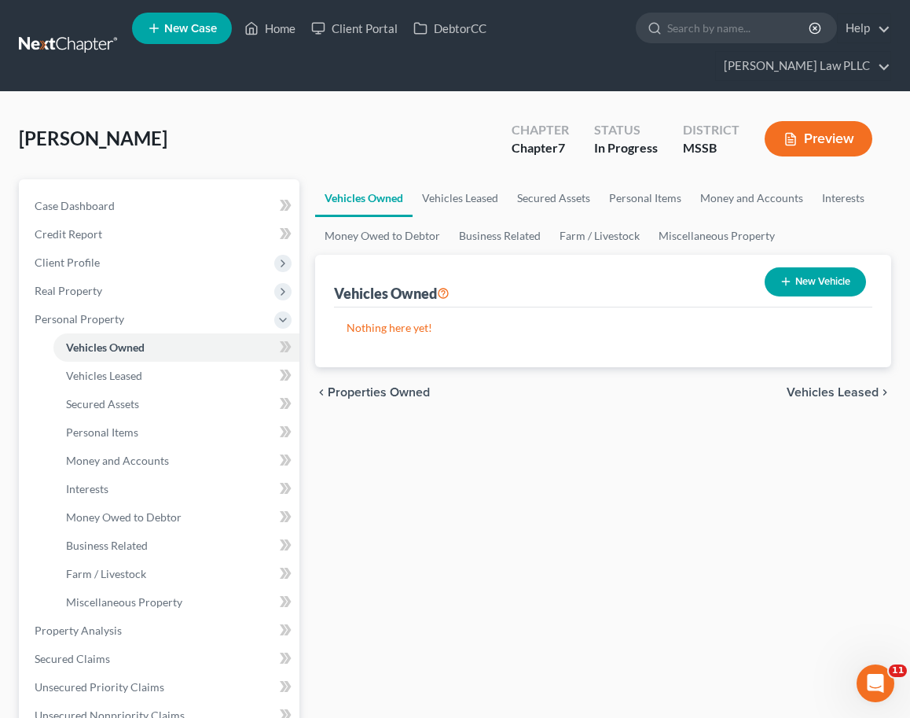
click at [803, 267] on button "New Vehicle" at bounding box center [815, 281] width 101 height 29
select select "0"
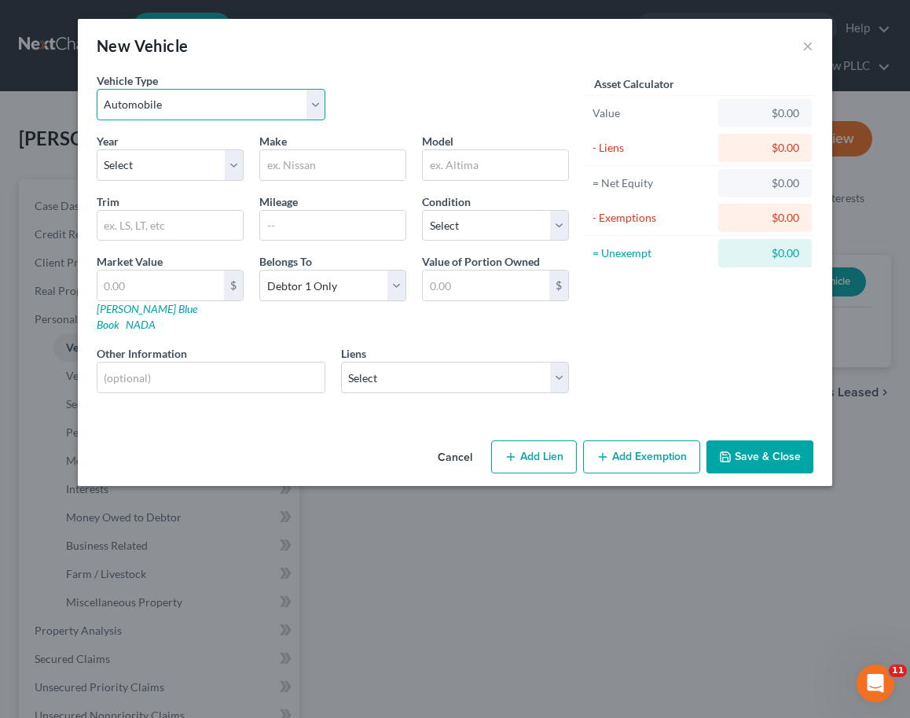
click at [212, 110] on select "Select Automobile Truck Trailer Watercraft Aircraft Motor Home Atv Other Vehicle" at bounding box center [211, 104] width 229 height 31
select select "1"
click at [97, 89] on select "Select Automobile Truck Trailer Watercraft Aircraft Motor Home Atv Other Vehicle" at bounding box center [211, 104] width 229 height 31
click at [157, 163] on select "Select 2026 2025 2024 2023 2022 2021 2020 2019 2018 2017 2016 2015 2014 2013 20…" at bounding box center [170, 164] width 147 height 31
click at [808, 50] on button "×" at bounding box center [808, 45] width 11 height 19
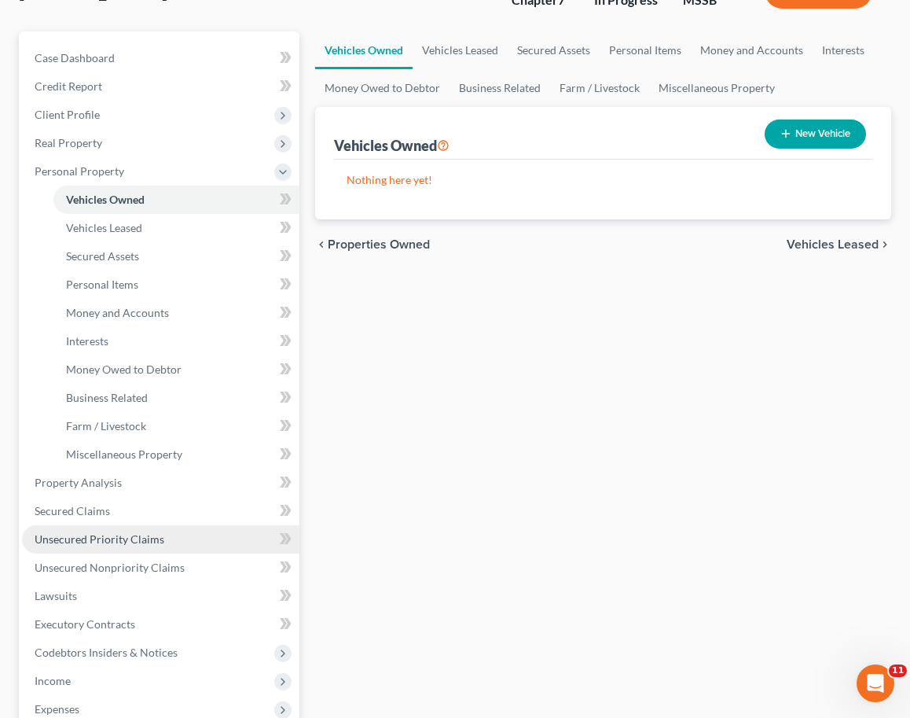
click at [124, 532] on span "Unsecured Priority Claims" at bounding box center [100, 538] width 130 height 13
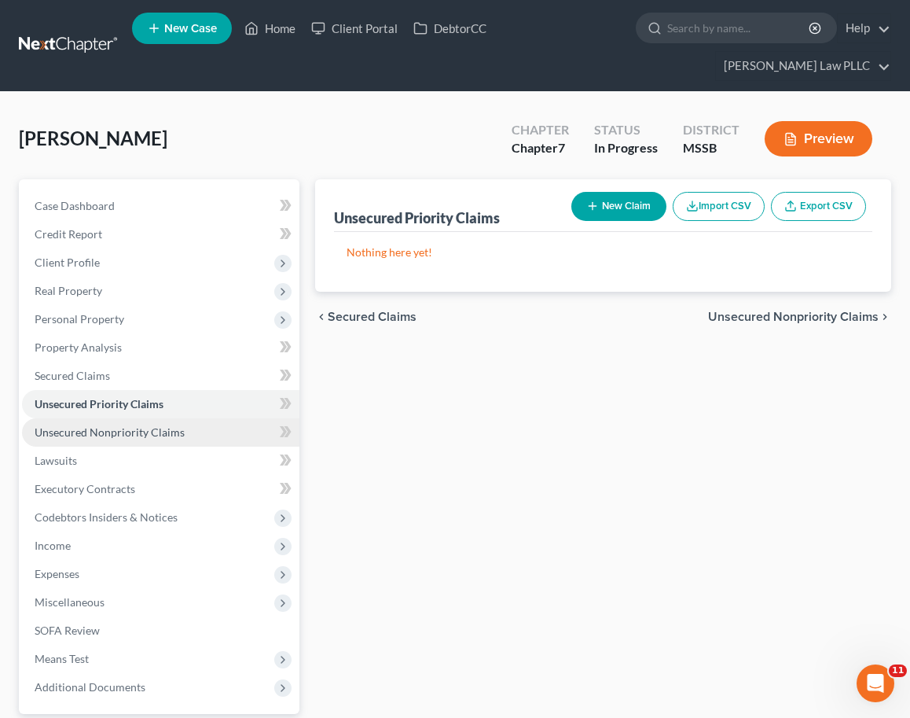
click at [126, 425] on span "Unsecured Nonpriority Claims" at bounding box center [110, 431] width 150 height 13
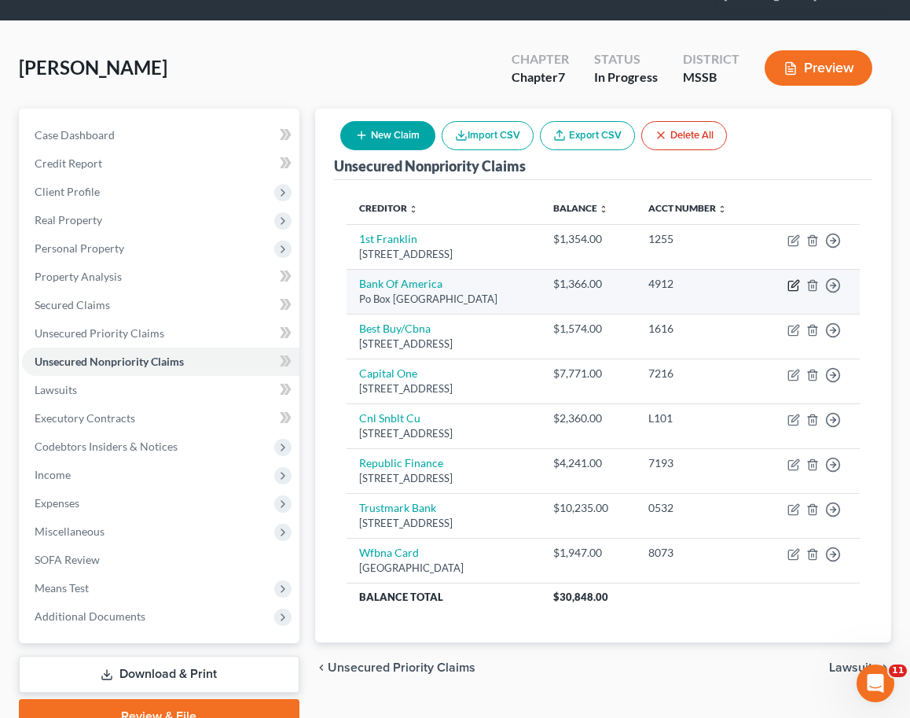
scroll to position [112, 0]
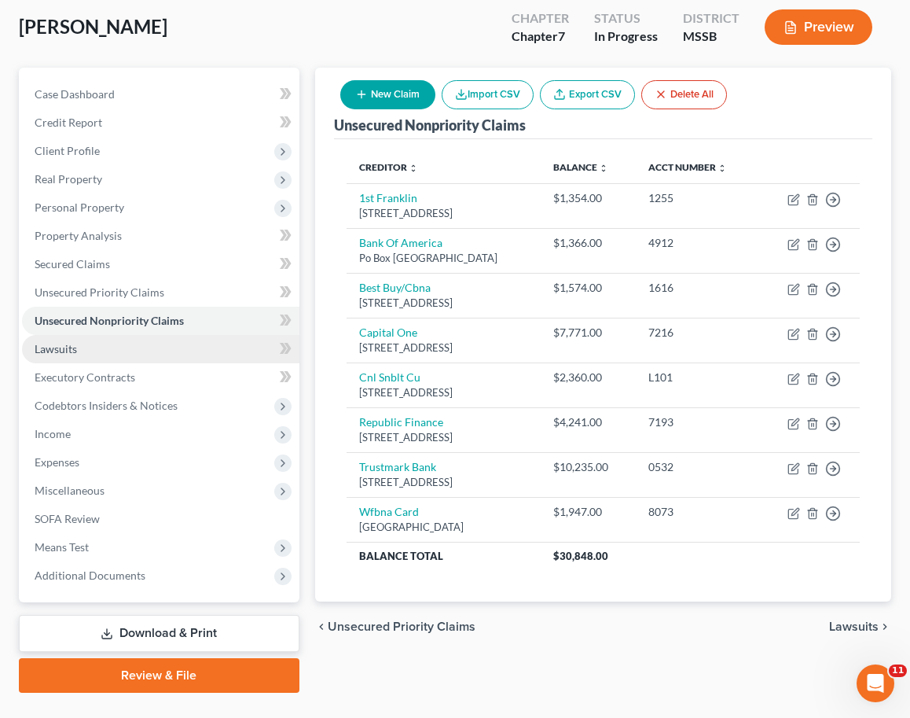
click at [112, 335] on link "Lawsuits" at bounding box center [160, 349] width 277 height 28
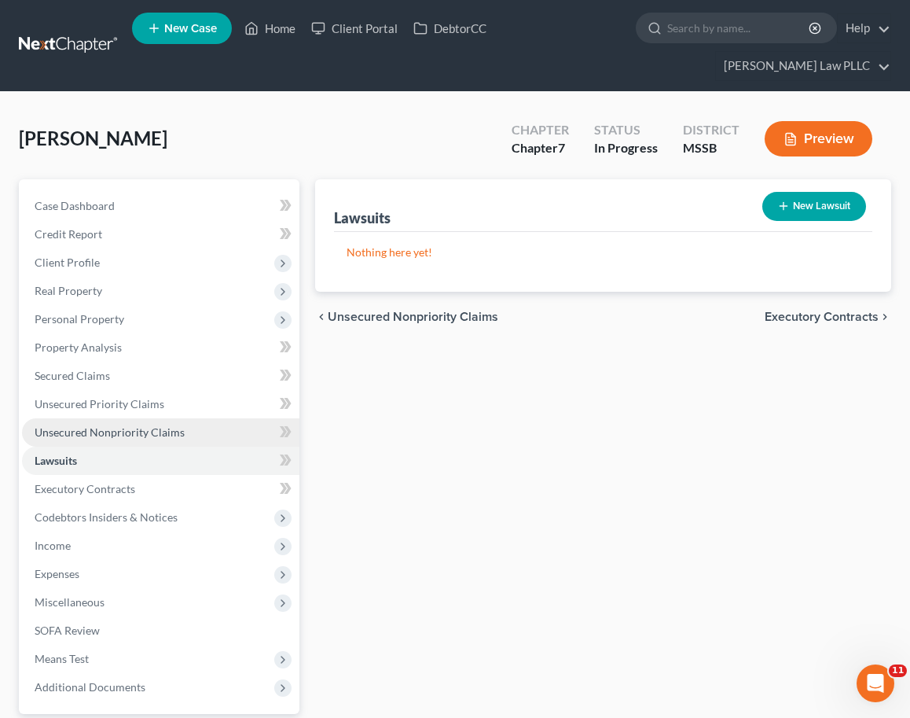
click at [101, 418] on link "Unsecured Nonpriority Claims" at bounding box center [160, 432] width 277 height 28
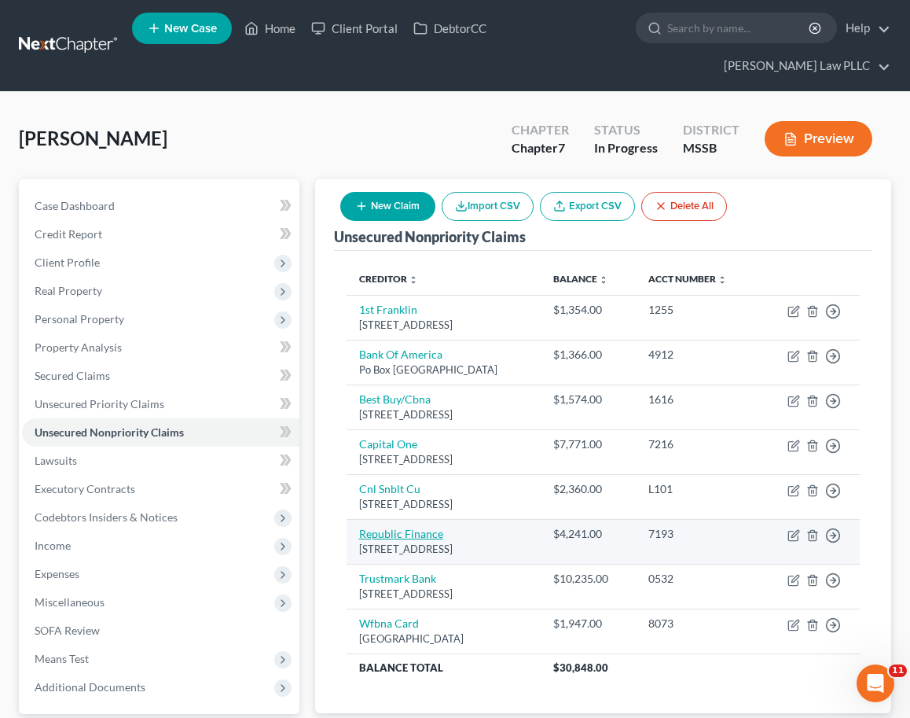
click at [411, 534] on link "Republic Finance" at bounding box center [401, 533] width 84 height 13
select select "25"
select select "1"
select select "0"
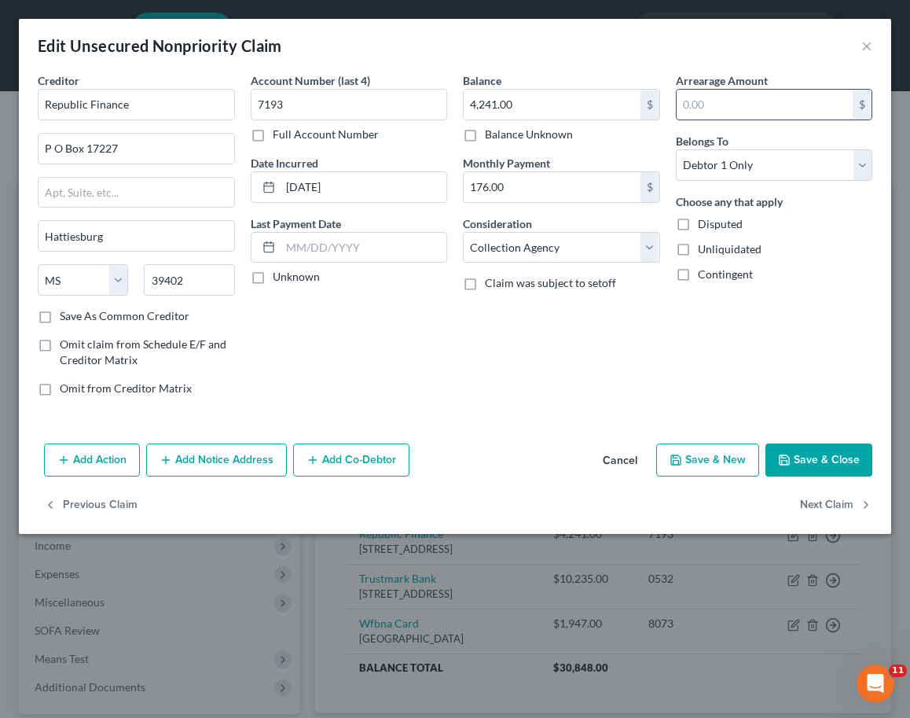
click at [712, 102] on input "text" at bounding box center [765, 105] width 177 height 30
click at [824, 461] on button "Save & Close" at bounding box center [819, 459] width 107 height 33
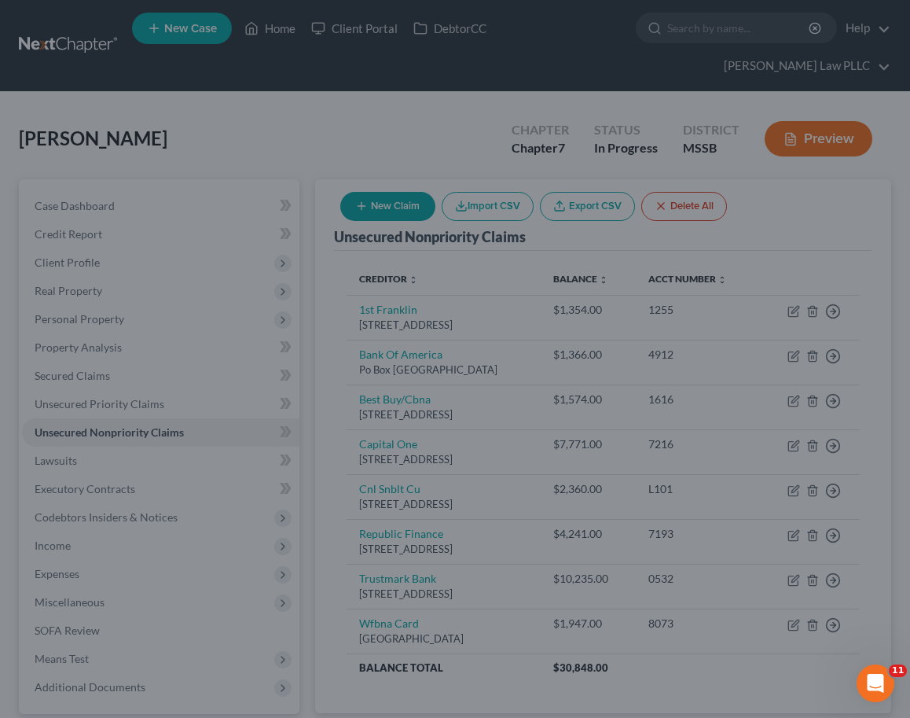
type input "1,239.00"
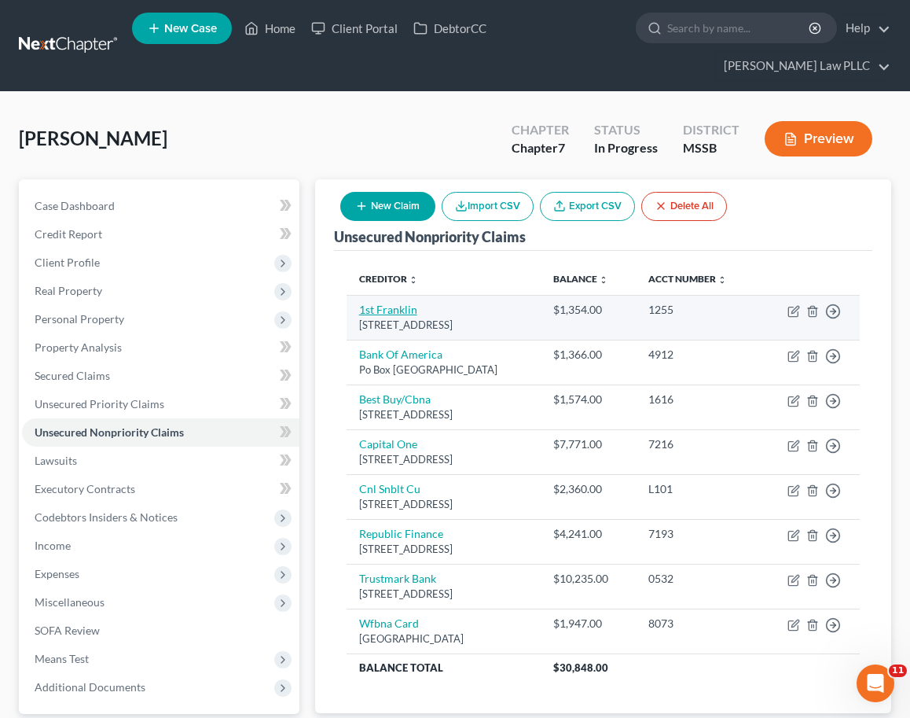
click at [399, 303] on link "1st Franklin" at bounding box center [388, 309] width 58 height 13
select select "25"
select select "0"
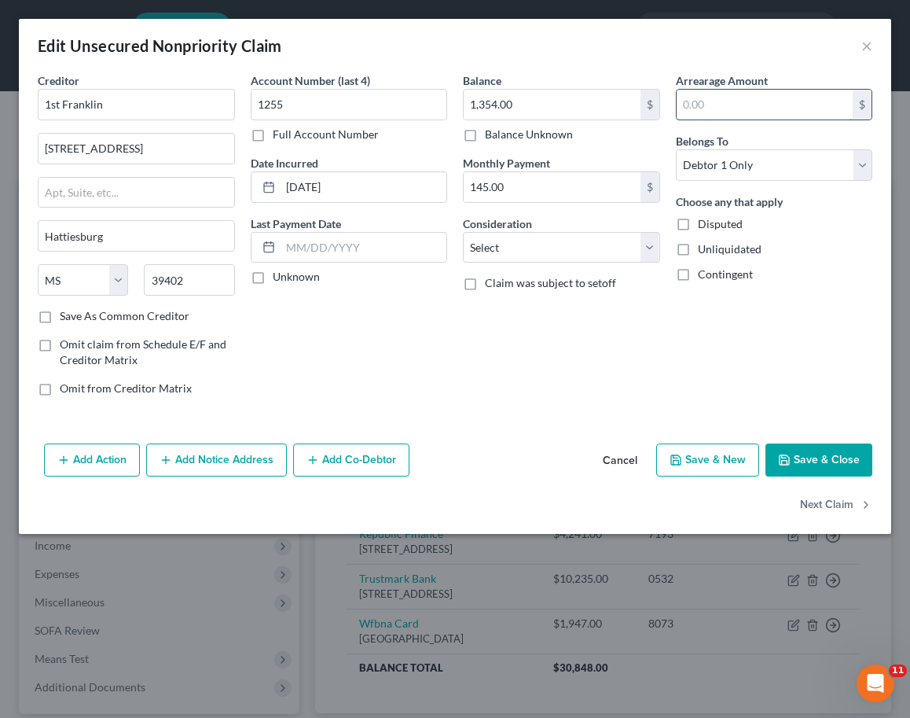
click at [735, 107] on input "text" at bounding box center [765, 105] width 177 height 30
click at [817, 461] on button "Save & Close" at bounding box center [819, 459] width 107 height 33
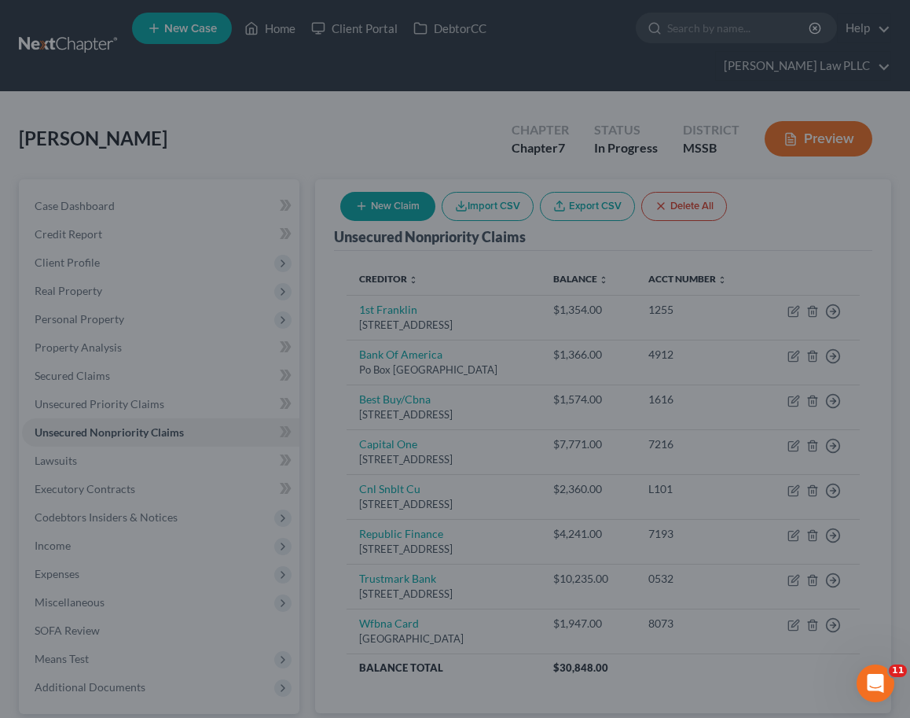
type input "291.00"
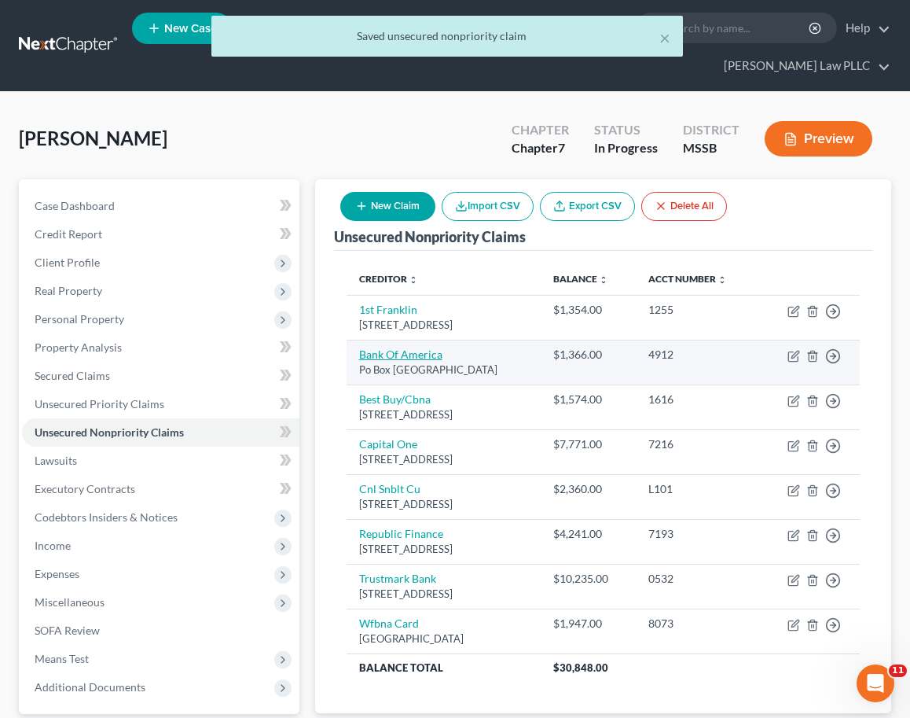
click at [397, 347] on link "Bank Of America" at bounding box center [400, 353] width 83 height 13
select select "45"
select select "2"
select select "0"
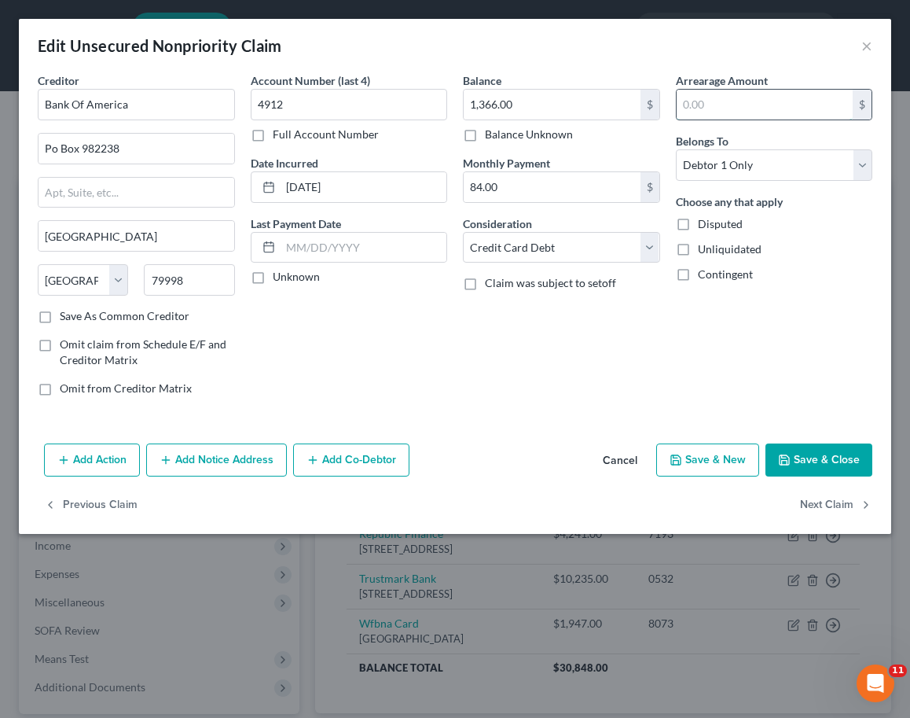
click at [736, 105] on input "text" at bounding box center [765, 105] width 177 height 30
click at [720, 372] on div "Arrearage Amount 260 $ Belongs To * Select Debtor 1 Only Debtor 2 Only Debtor 1…" at bounding box center [774, 240] width 213 height 336
click at [819, 455] on button "Save & Close" at bounding box center [819, 459] width 107 height 33
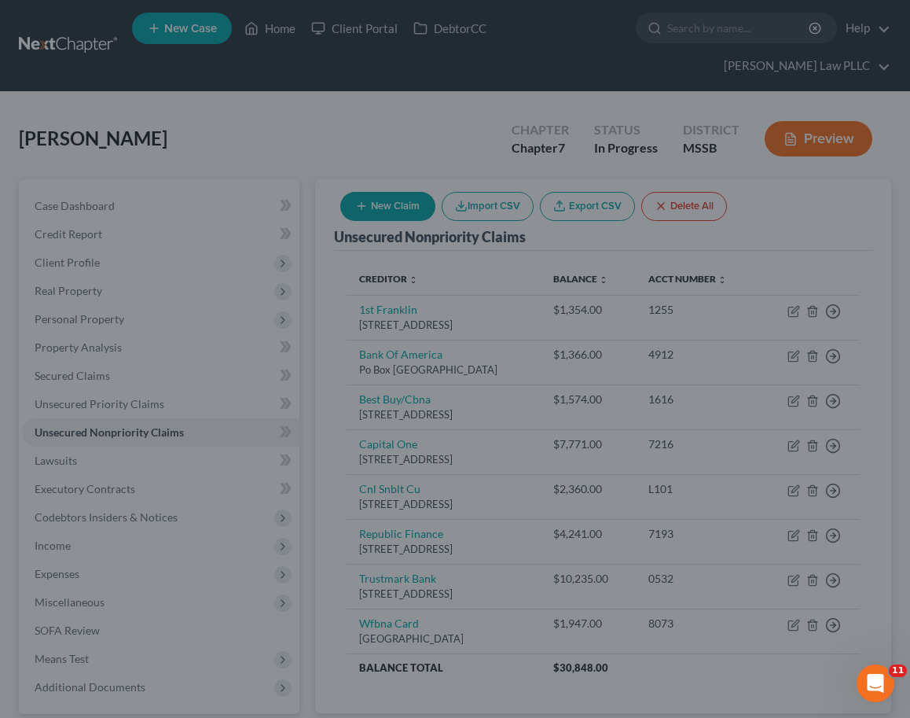
type input "260.00"
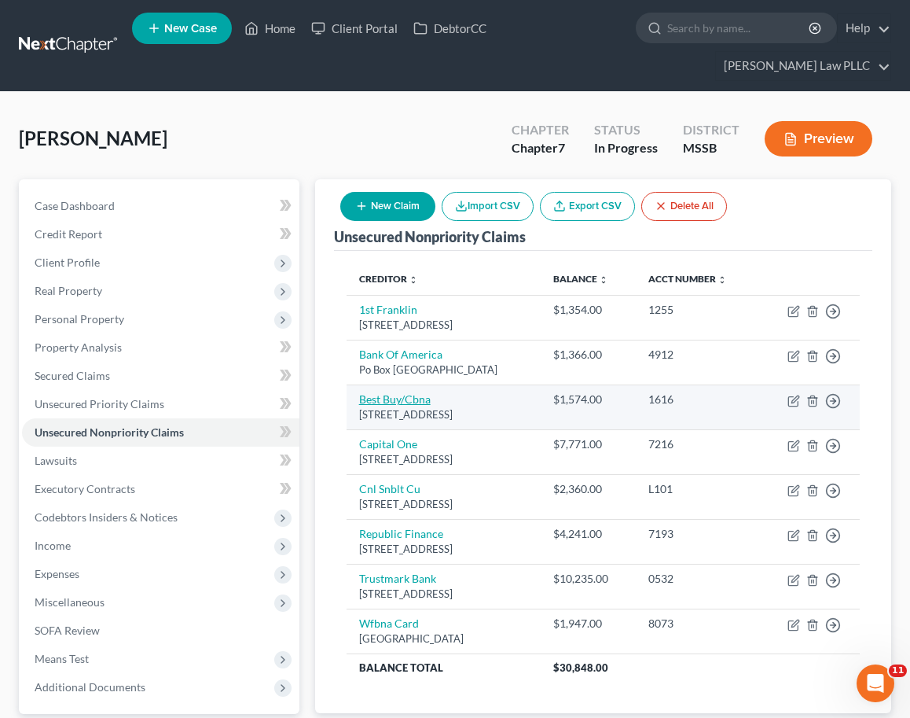
click at [396, 392] on link "Best Buy/Cbna" at bounding box center [395, 398] width 72 height 13
select select "14"
select select "2"
select select "0"
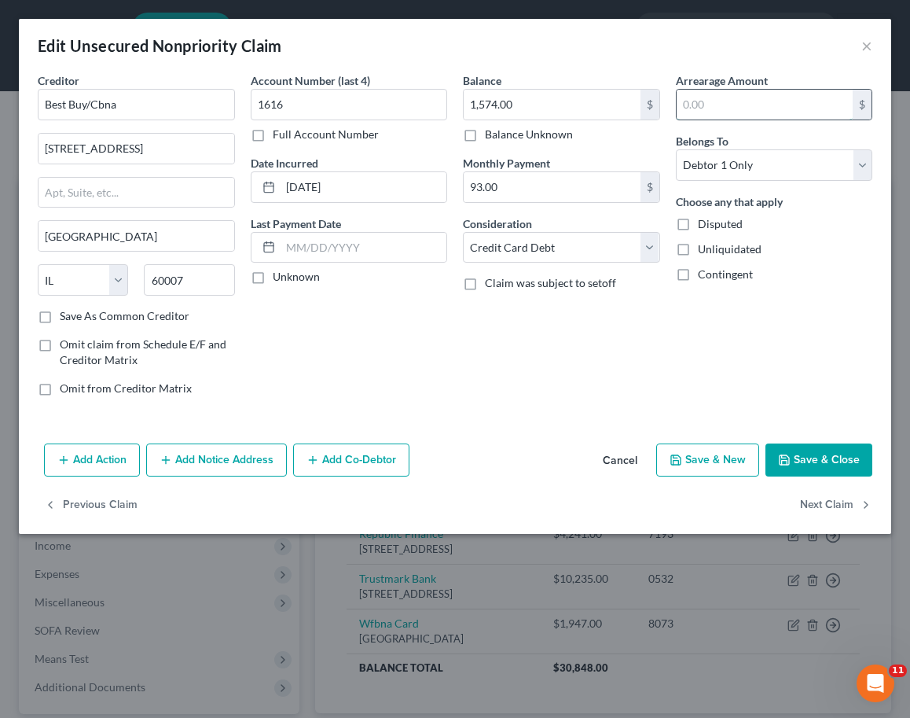
click at [705, 112] on input "text" at bounding box center [765, 105] width 177 height 30
drag, startPoint x: 560, startPoint y: 358, endPoint x: 570, endPoint y: 350, distance: 13.4
click at [560, 358] on div "Balance 1,574.00 $ Balance Unknown Balance Undetermined 1,574.00 $ Balance Unkn…" at bounding box center [561, 240] width 213 height 336
click at [822, 458] on button "Save & Close" at bounding box center [819, 459] width 107 height 33
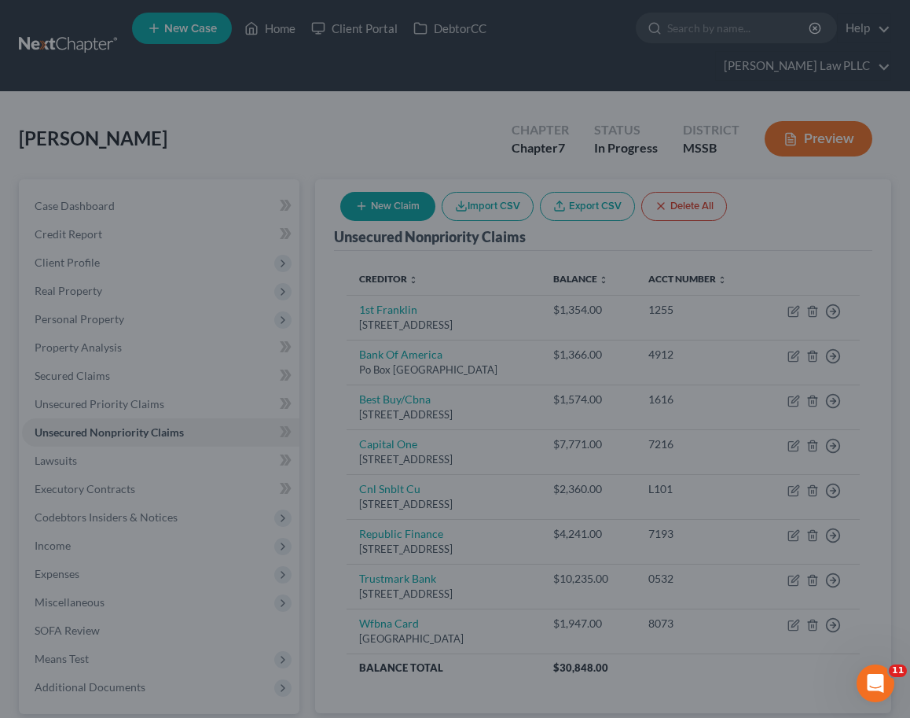
type input "324.00"
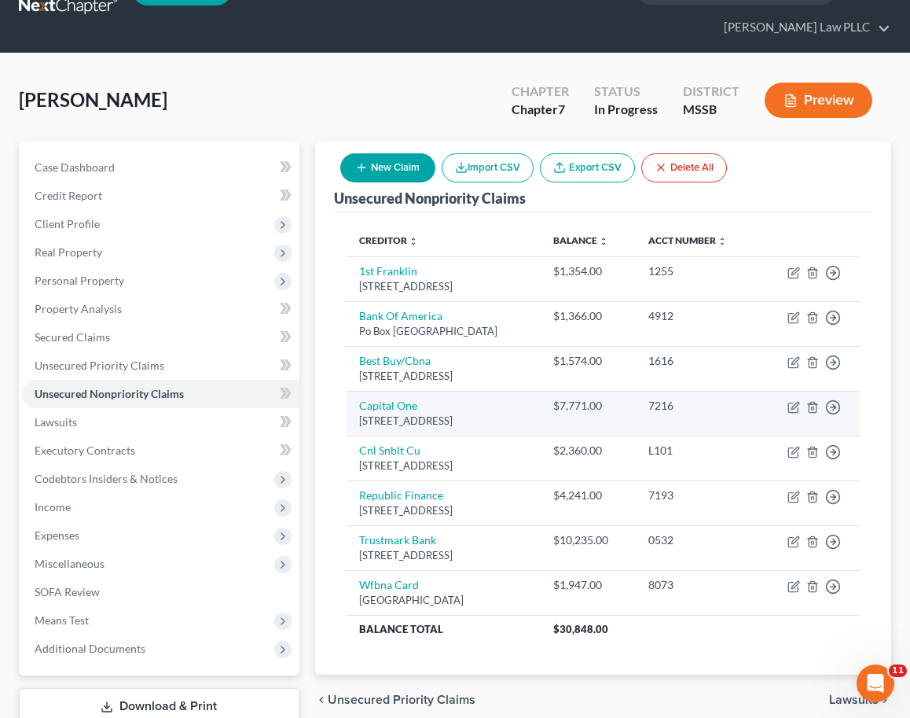
scroll to position [46, 0]
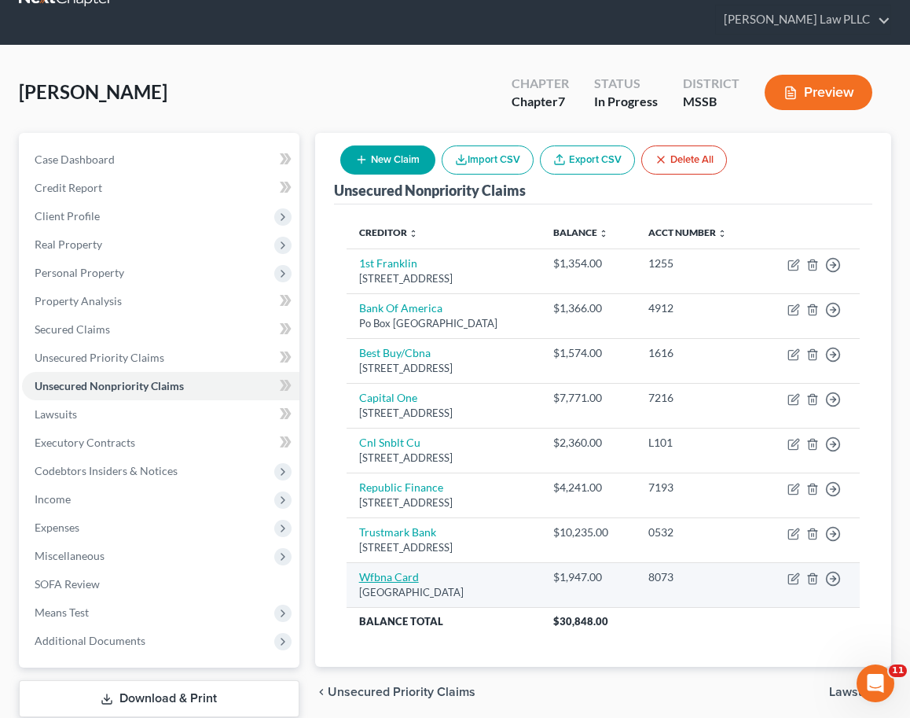
click at [380, 574] on link "Wfbna Card" at bounding box center [389, 576] width 60 height 13
select select "24"
select select "2"
select select "0"
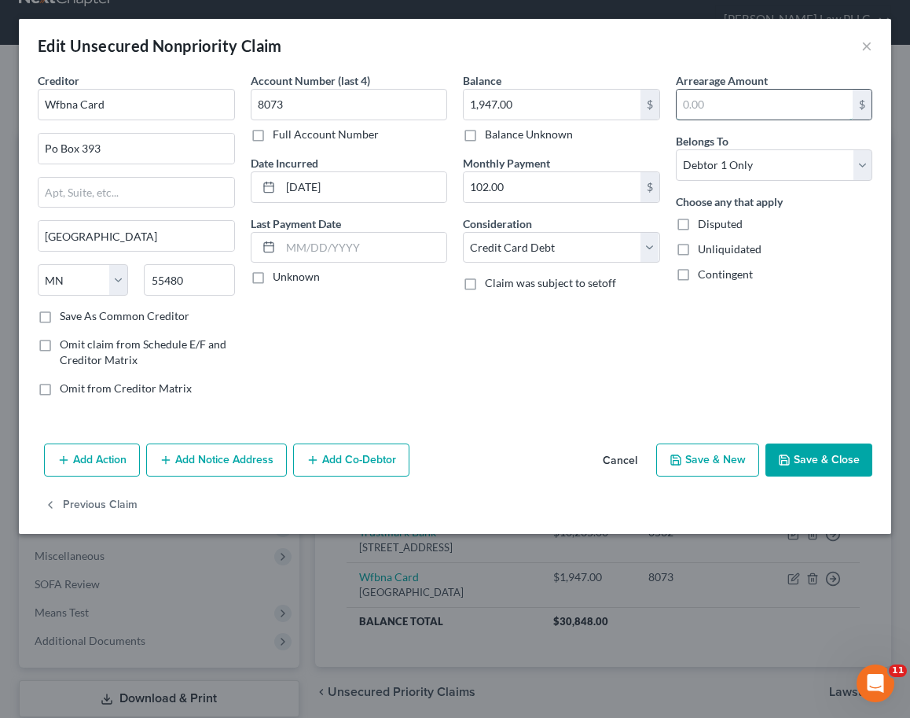
click at [697, 106] on input "text" at bounding box center [765, 105] width 177 height 30
click at [824, 461] on button "Save & Close" at bounding box center [819, 459] width 107 height 33
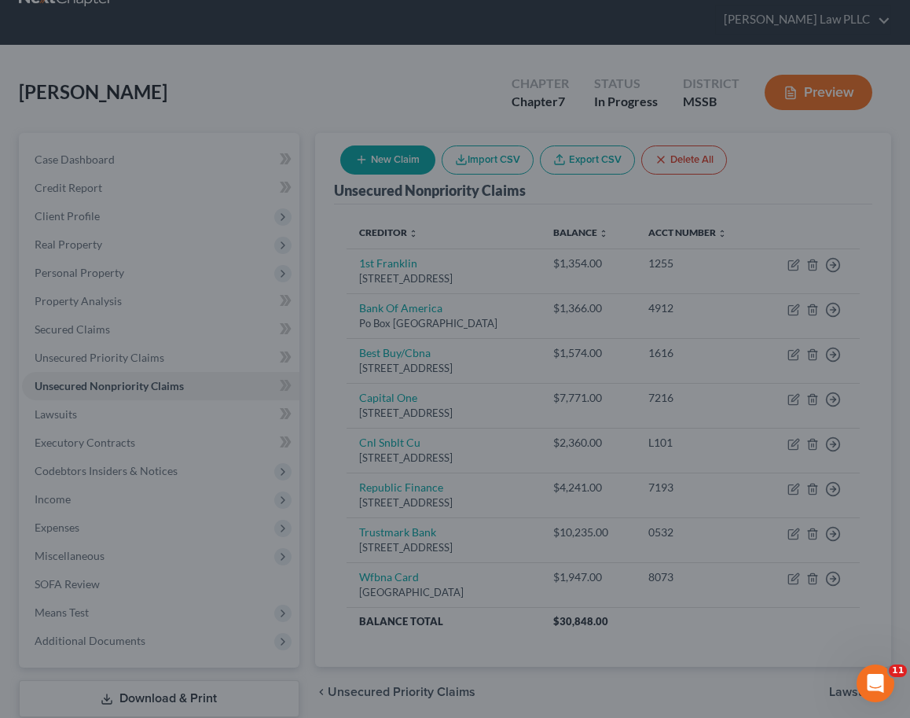
type input "263.00"
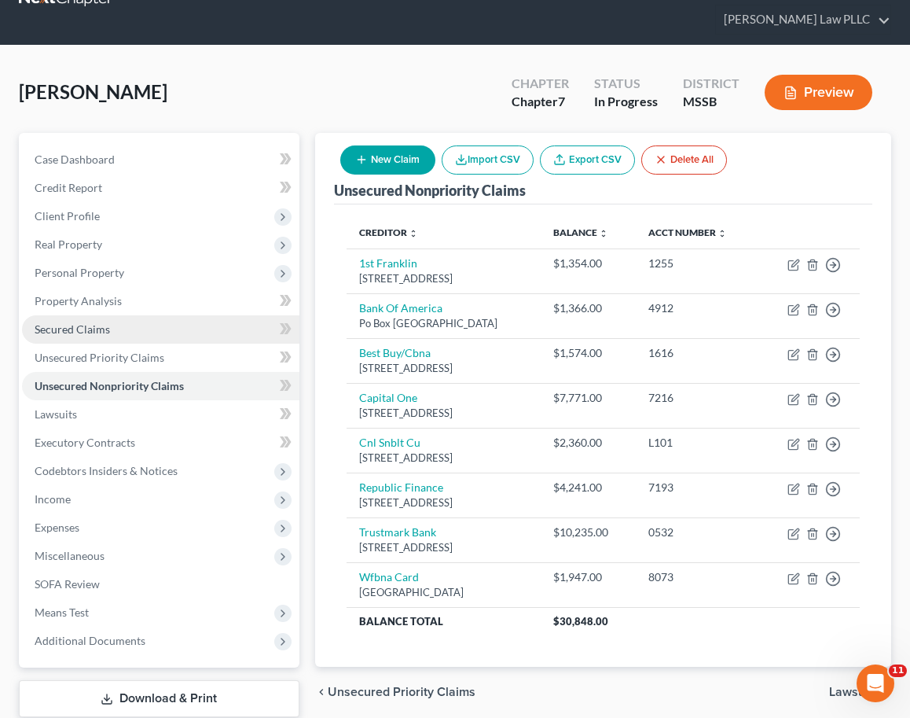
click at [71, 322] on span "Secured Claims" at bounding box center [72, 328] width 75 height 13
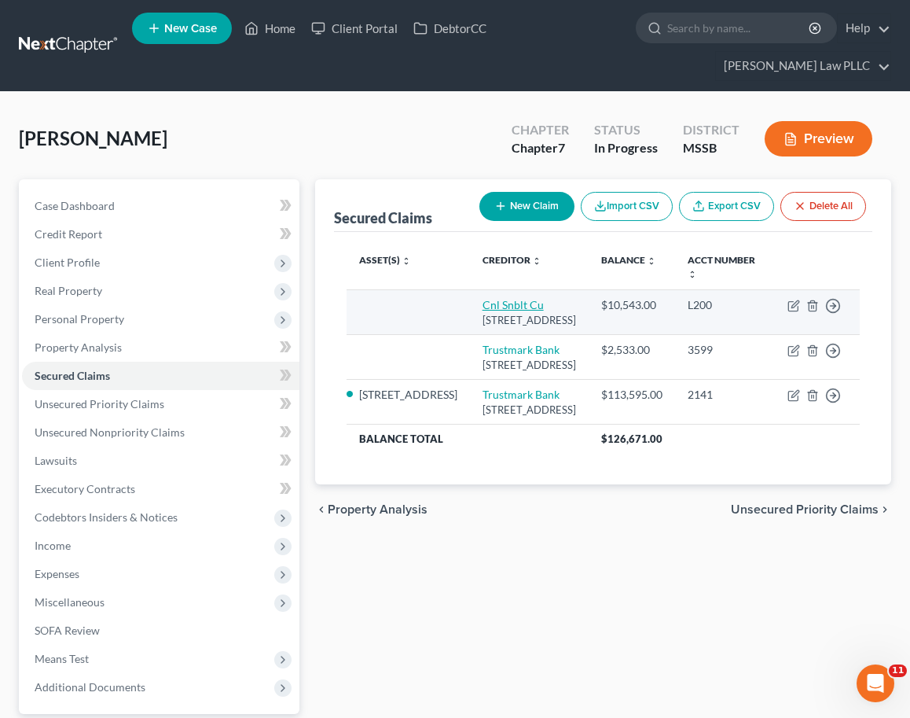
click at [483, 298] on link "Cnl Snblt Cu" at bounding box center [513, 304] width 61 height 13
select select "25"
select select "0"
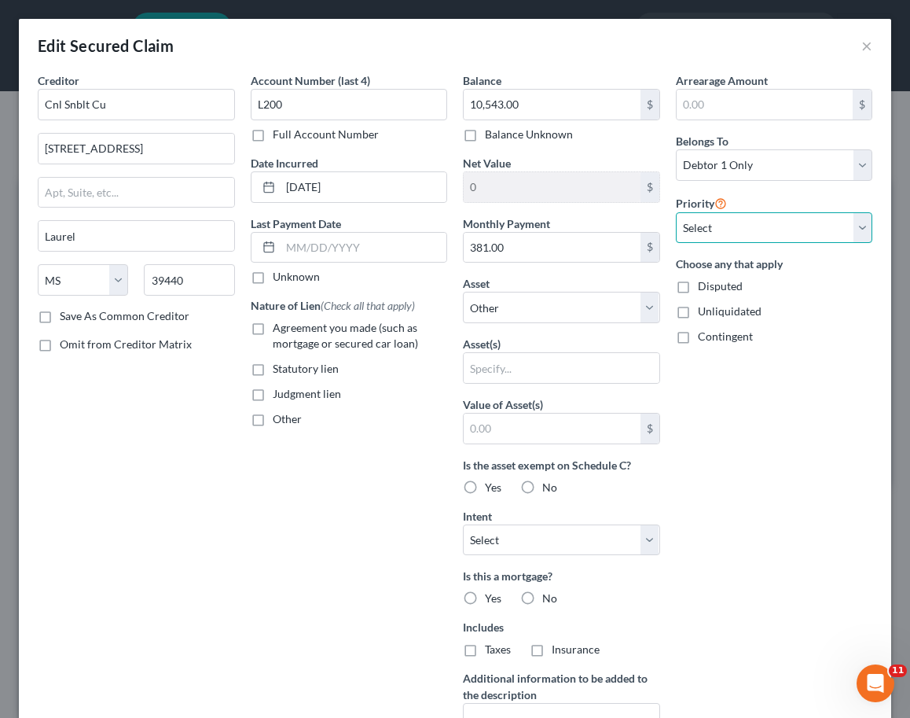
click at [768, 234] on select "Select 1st 2nd 3rd 4th 5th 6th 7th 8th 9th 10th 11th 12th 13th 14th 15th 16th 1…" at bounding box center [774, 227] width 197 height 31
select select "0"
click at [676, 212] on select "Select 1st 2nd 3rd 4th 5th 6th 7th 8th 9th 10th 11th 12th 13th 14th 15th 16th 1…" at bounding box center [774, 227] width 197 height 31
click at [726, 103] on input "text" at bounding box center [765, 105] width 177 height 30
type input "0.00"
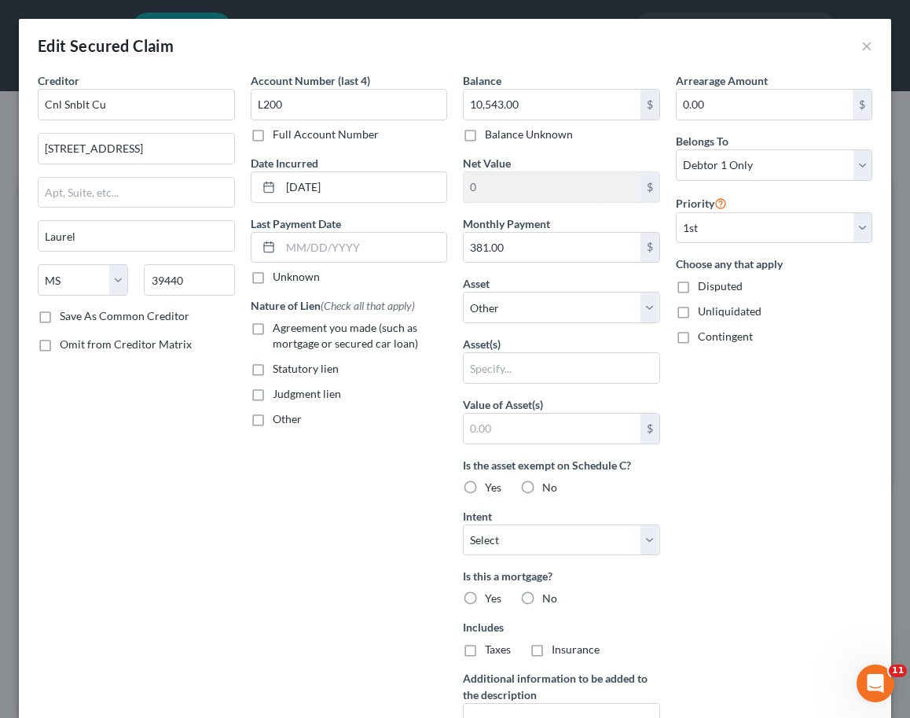
click at [777, 560] on div "Arrearage Amount 0.00 $ Belongs To * Select Debtor 1 Only Debtor 2 Only Debtor …" at bounding box center [774, 422] width 213 height 701
click at [868, 43] on button "×" at bounding box center [866, 45] width 11 height 19
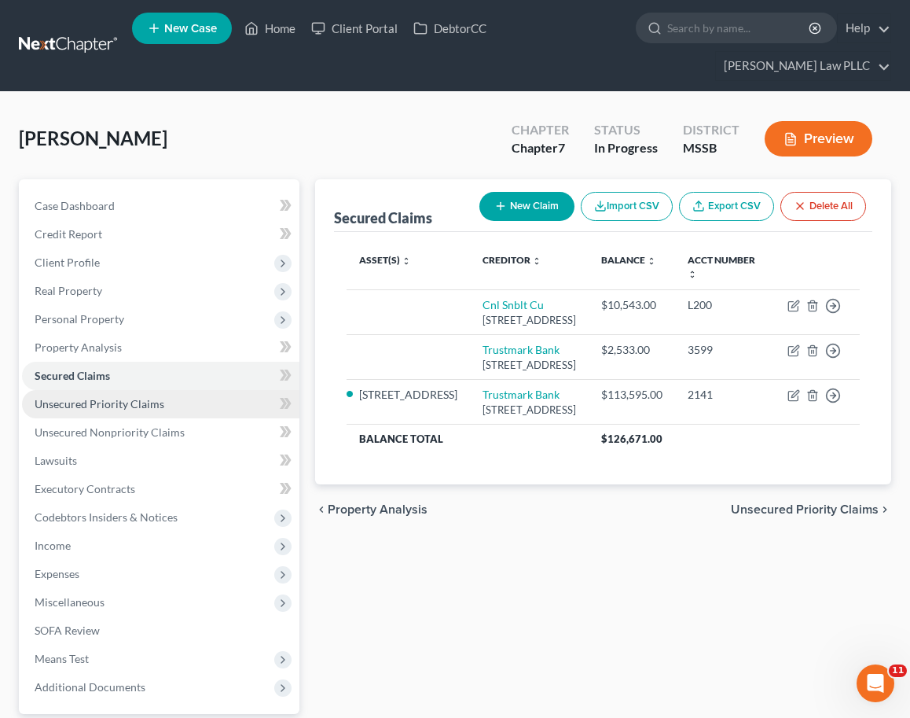
click at [85, 397] on span "Unsecured Priority Claims" at bounding box center [100, 403] width 130 height 13
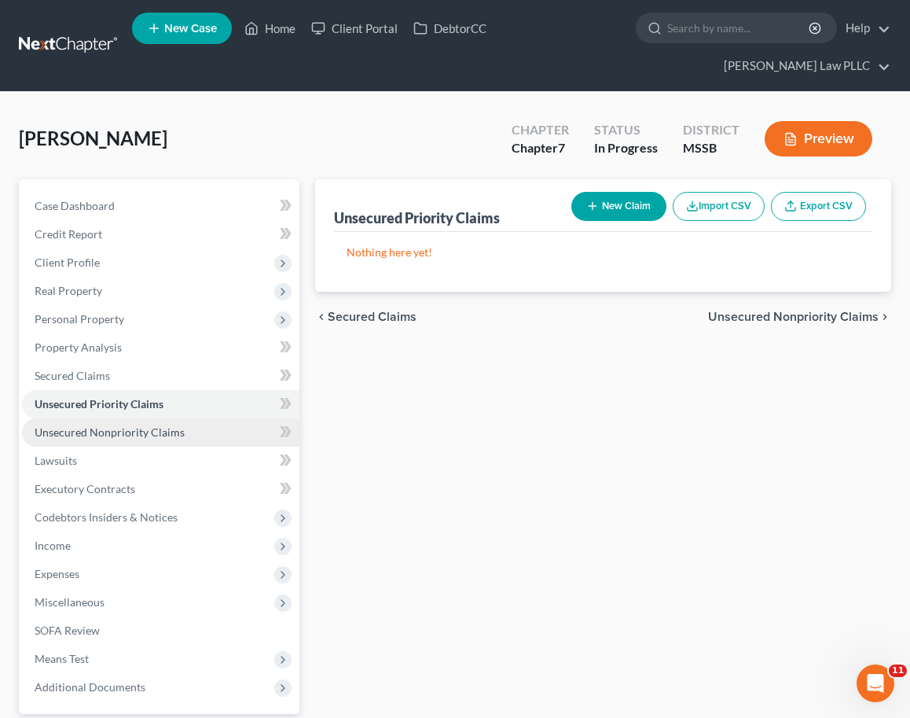
click at [140, 425] on span "Unsecured Nonpriority Claims" at bounding box center [110, 431] width 150 height 13
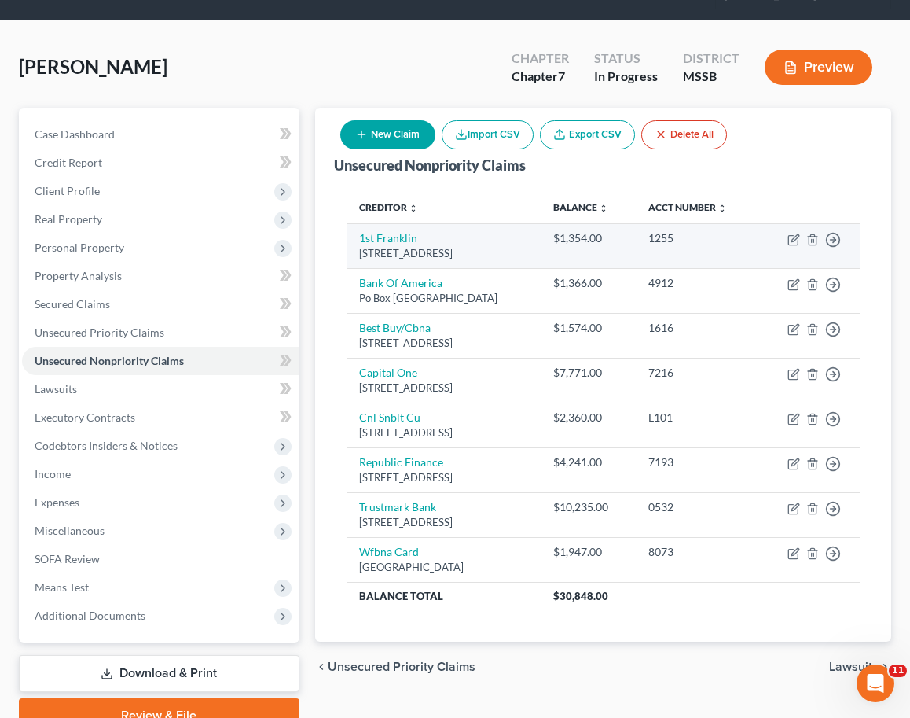
scroll to position [73, 0]
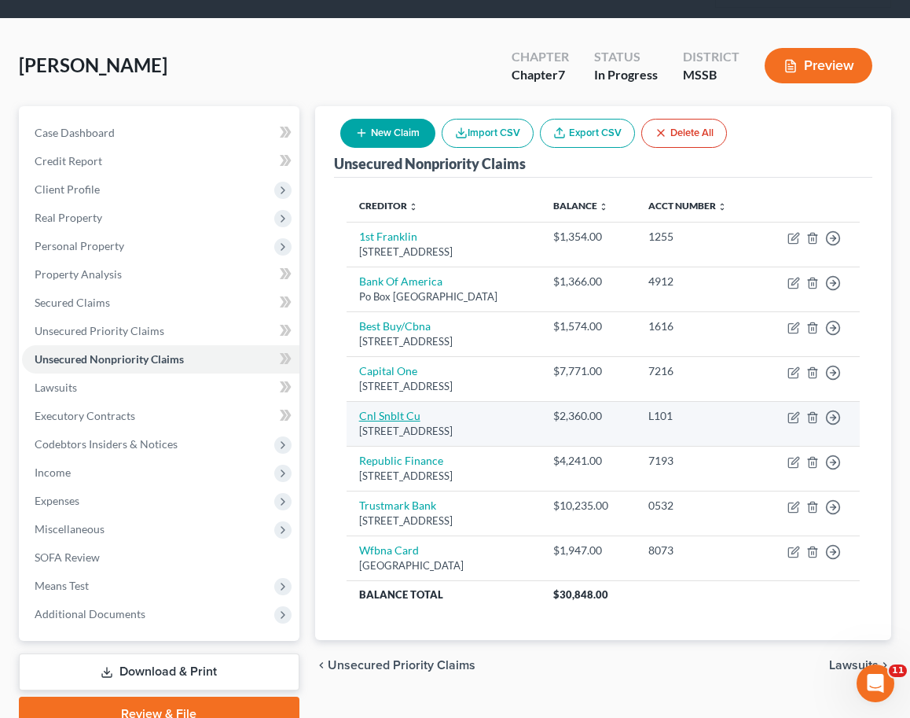
click at [391, 418] on link "Cnl Snblt Cu" at bounding box center [389, 415] width 61 height 13
select select "25"
select select "0"
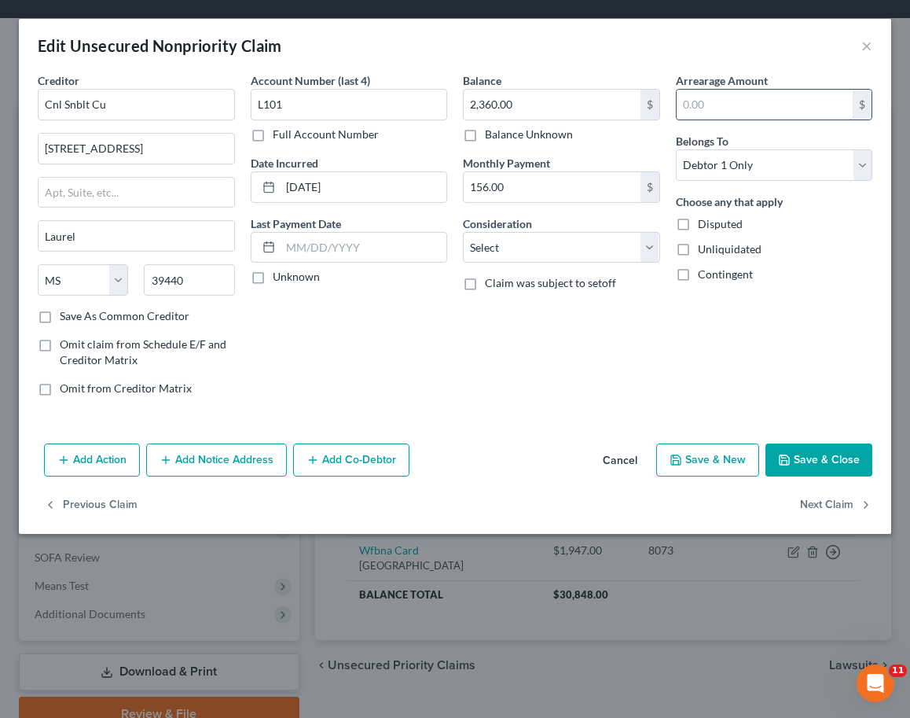
click at [741, 98] on input "text" at bounding box center [765, 105] width 177 height 30
click at [735, 68] on div "Edit Unsecured Nonpriority Claim ×" at bounding box center [455, 45] width 872 height 53
click at [572, 254] on select "Select Cable / Satellite Services Collection Agency Credit Card Debt Debt Couns…" at bounding box center [561, 247] width 197 height 31
click at [463, 232] on select "Select Cable / Satellite Services Collection Agency Credit Card Debt Debt Couns…" at bounding box center [561, 247] width 197 height 31
click at [585, 256] on select "Select Cable / Satellite Services Collection Agency Credit Card Debt Debt Couns…" at bounding box center [561, 247] width 197 height 31
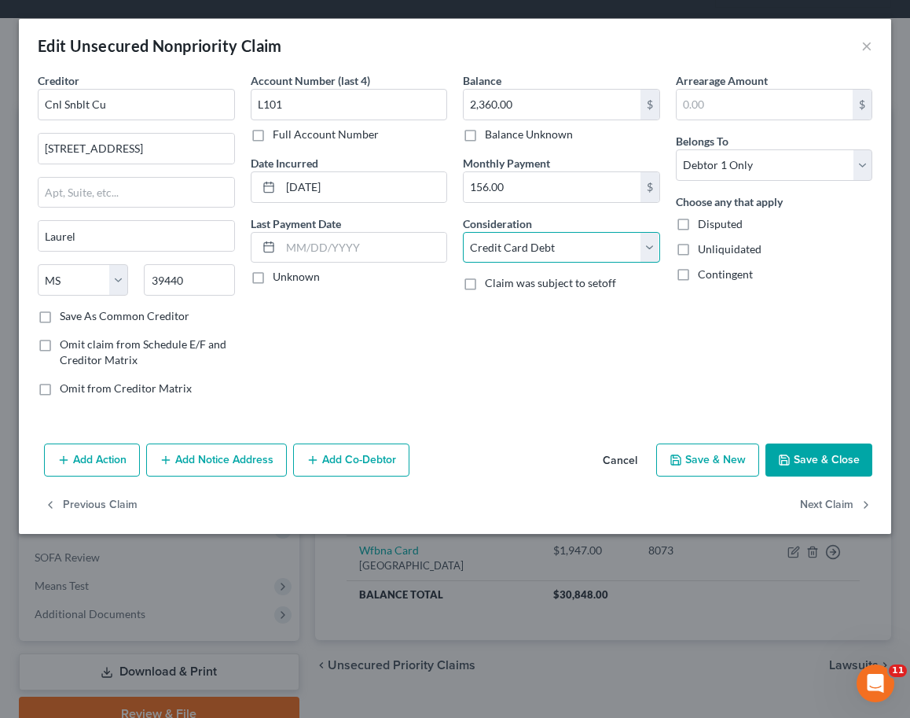
select select "10"
click at [463, 232] on select "Select Cable / Satellite Services Collection Agency Credit Card Debt Debt Couns…" at bounding box center [561, 247] width 197 height 31
click at [833, 467] on button "Save & Close" at bounding box center [819, 459] width 107 height 33
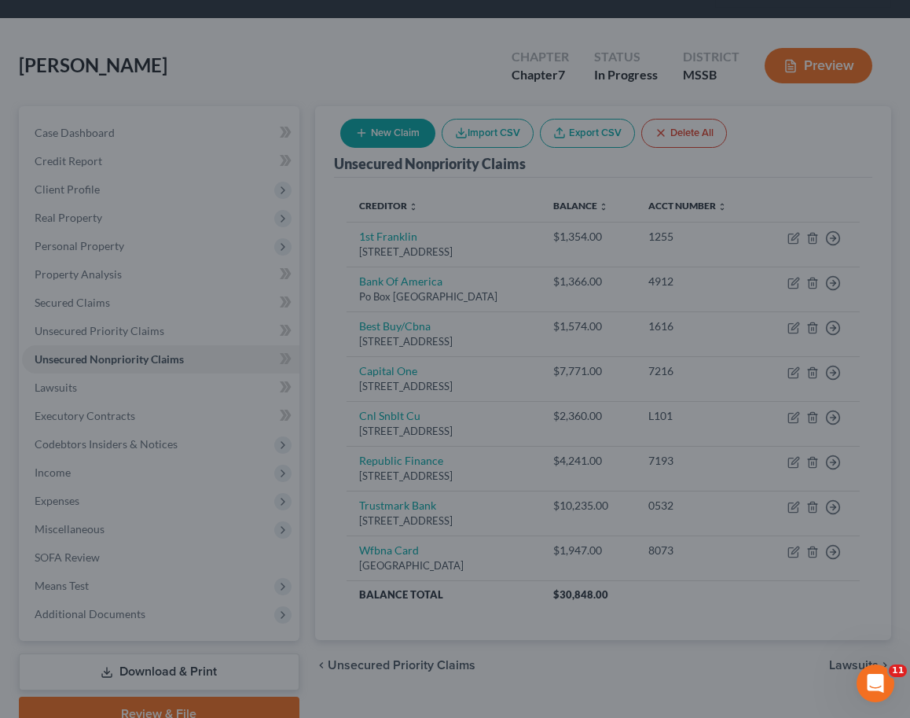
type input "0"
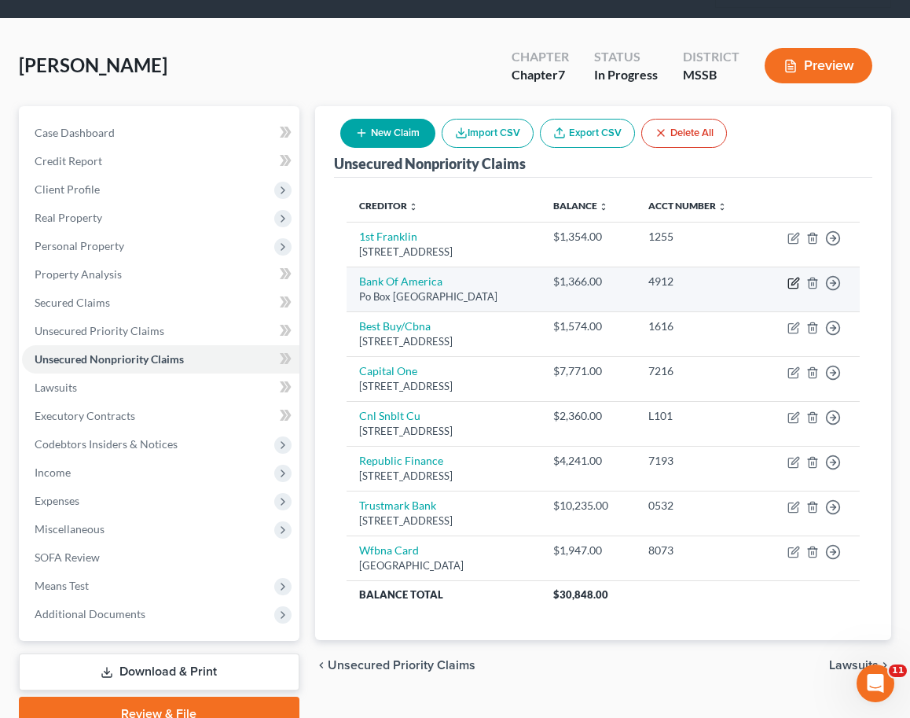
click at [795, 277] on icon "button" at bounding box center [795, 280] width 7 height 7
select select "45"
select select "2"
select select "0"
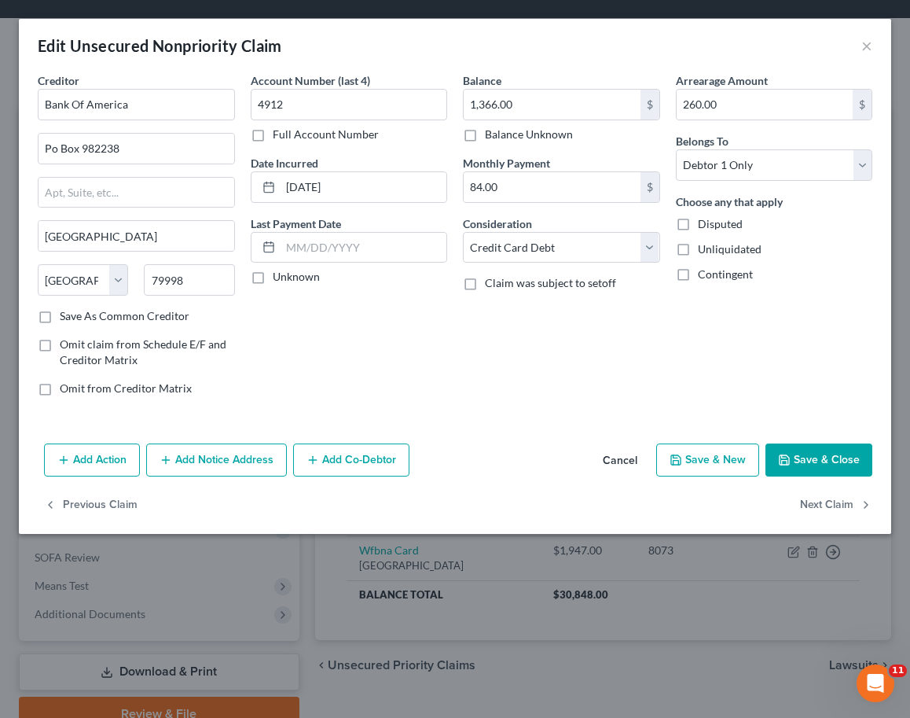
click at [816, 458] on button "Save & Close" at bounding box center [819, 459] width 107 height 33
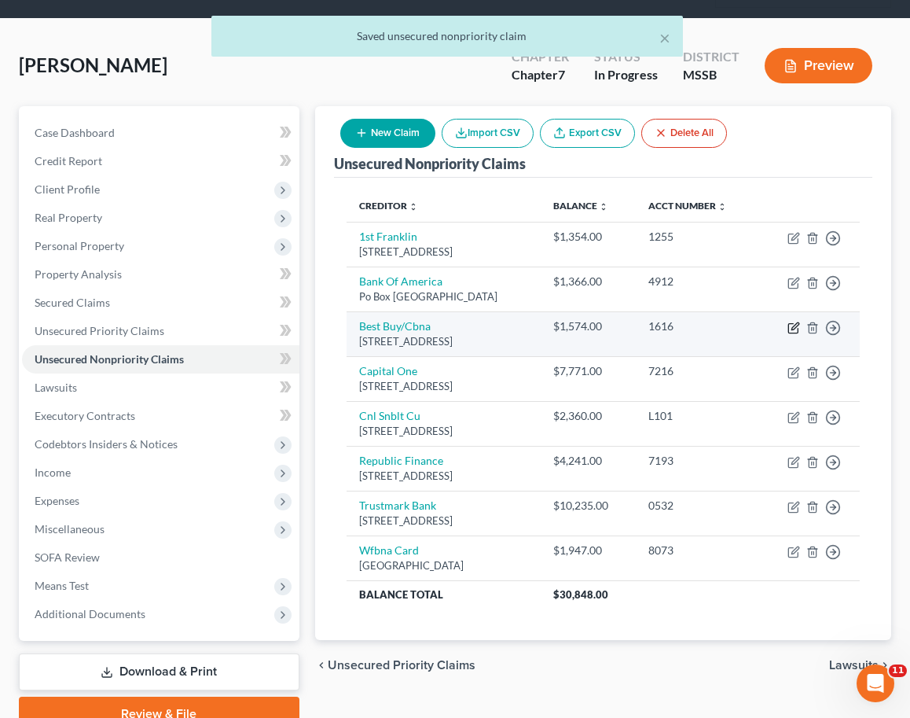
click at [795, 321] on icon "button" at bounding box center [794, 327] width 13 height 13
select select "14"
select select "2"
select select "0"
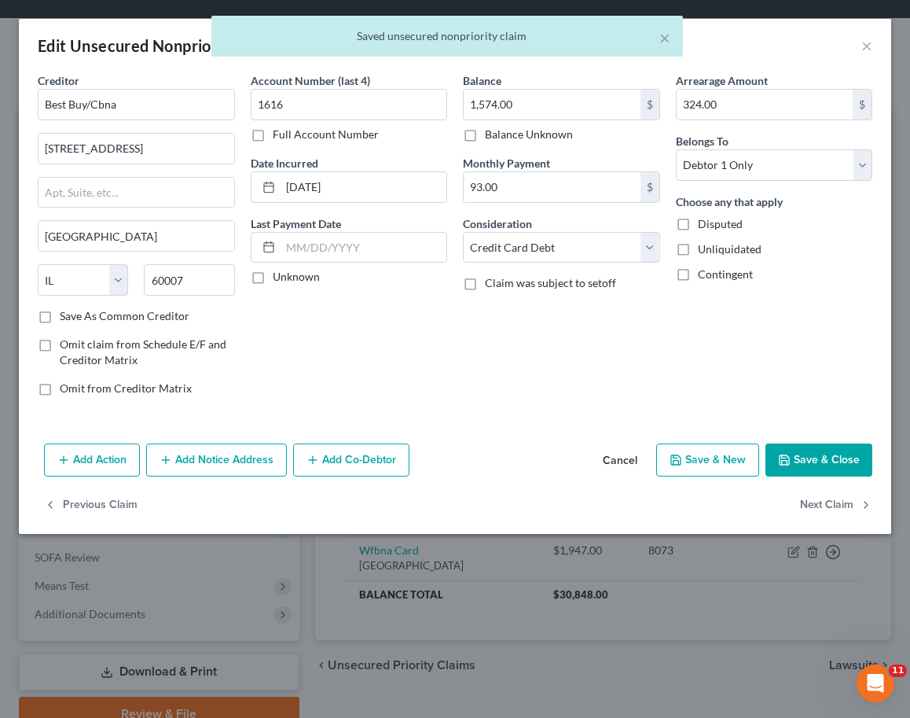
click at [803, 458] on button "Save & Close" at bounding box center [819, 459] width 107 height 33
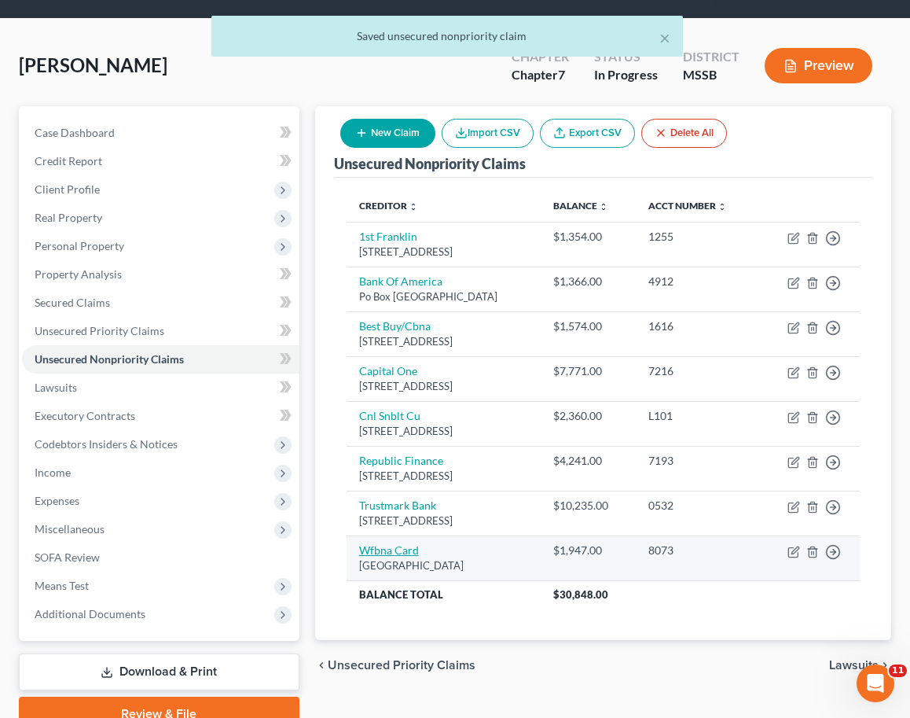
click at [386, 547] on link "Wfbna Card" at bounding box center [389, 549] width 60 height 13
select select "24"
select select "2"
select select "0"
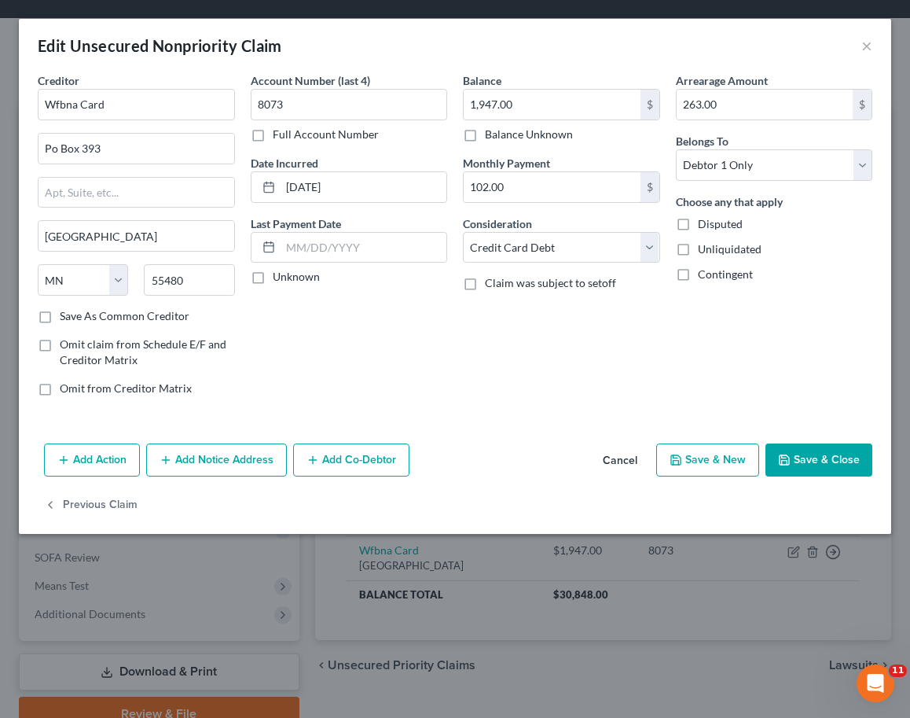
click at [822, 457] on button "Save & Close" at bounding box center [819, 459] width 107 height 33
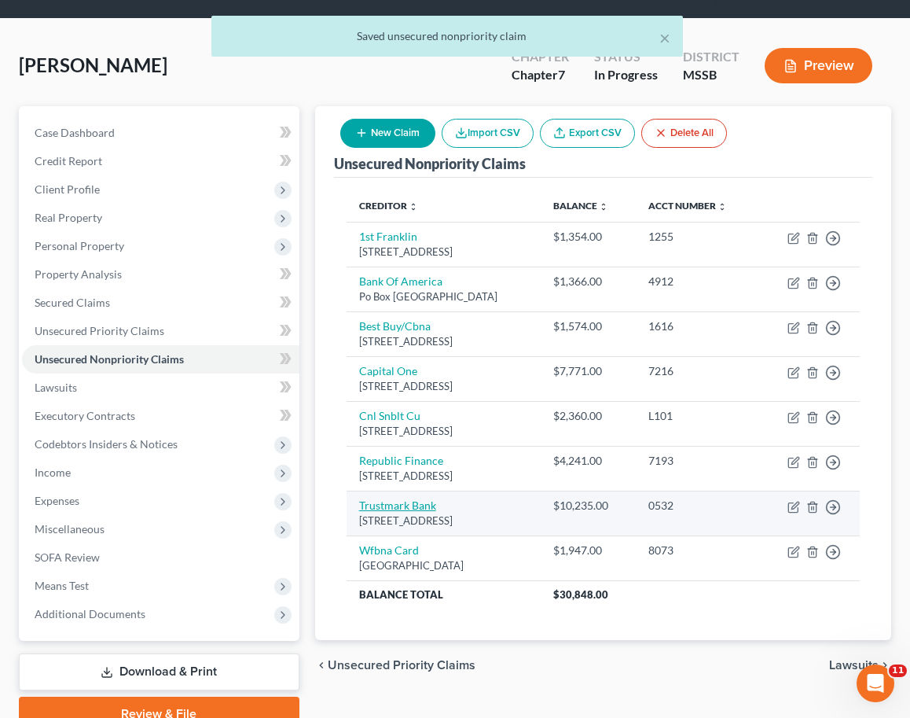
click at [392, 503] on link "Trustmark Bank" at bounding box center [397, 504] width 77 height 13
select select "25"
select select "2"
select select "0"
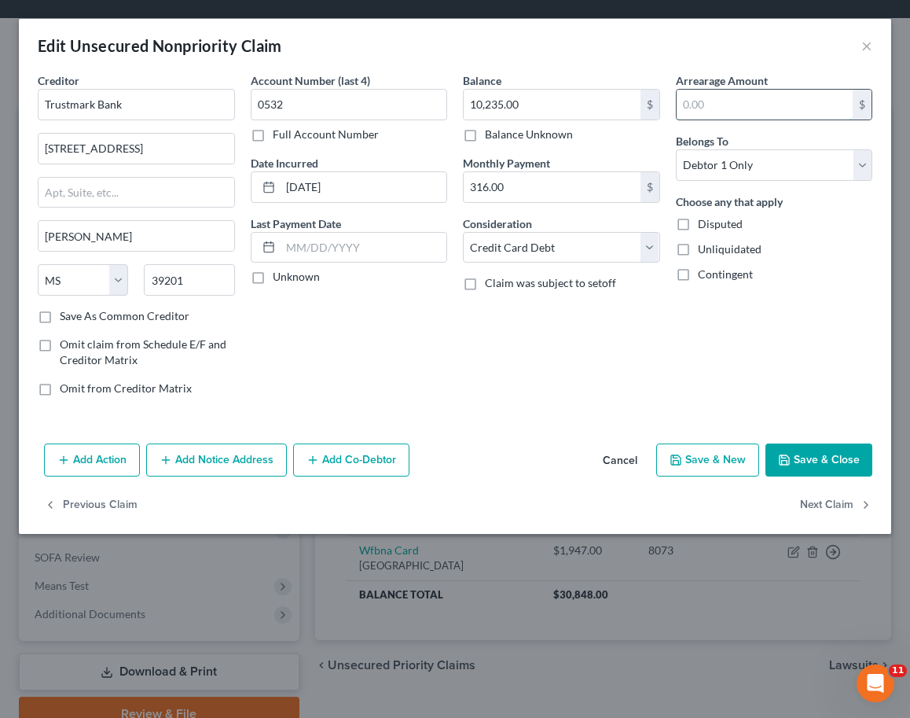
click at [731, 104] on input "text" at bounding box center [765, 105] width 177 height 30
click at [814, 465] on button "Save & Close" at bounding box center [819, 459] width 107 height 33
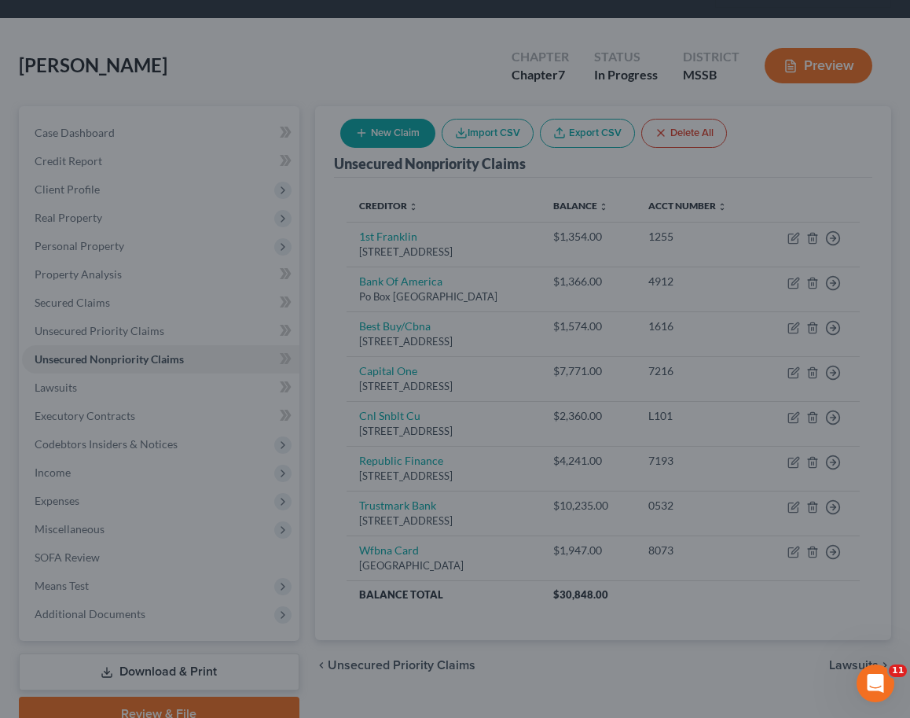
type input "139.00"
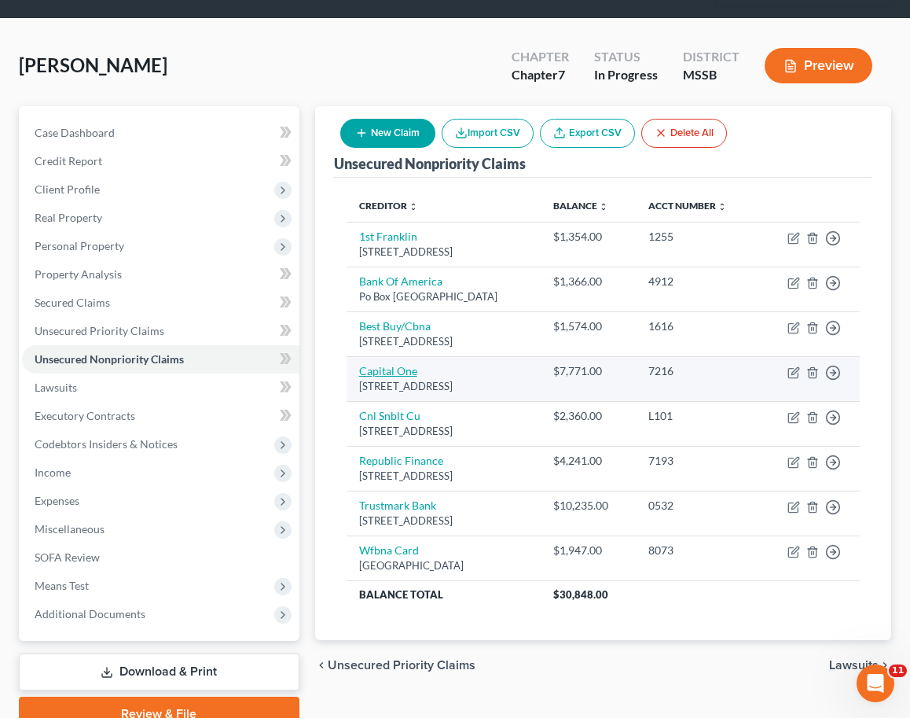
click at [389, 374] on link "Capital One" at bounding box center [388, 370] width 58 height 13
select select "46"
select select "2"
select select "0"
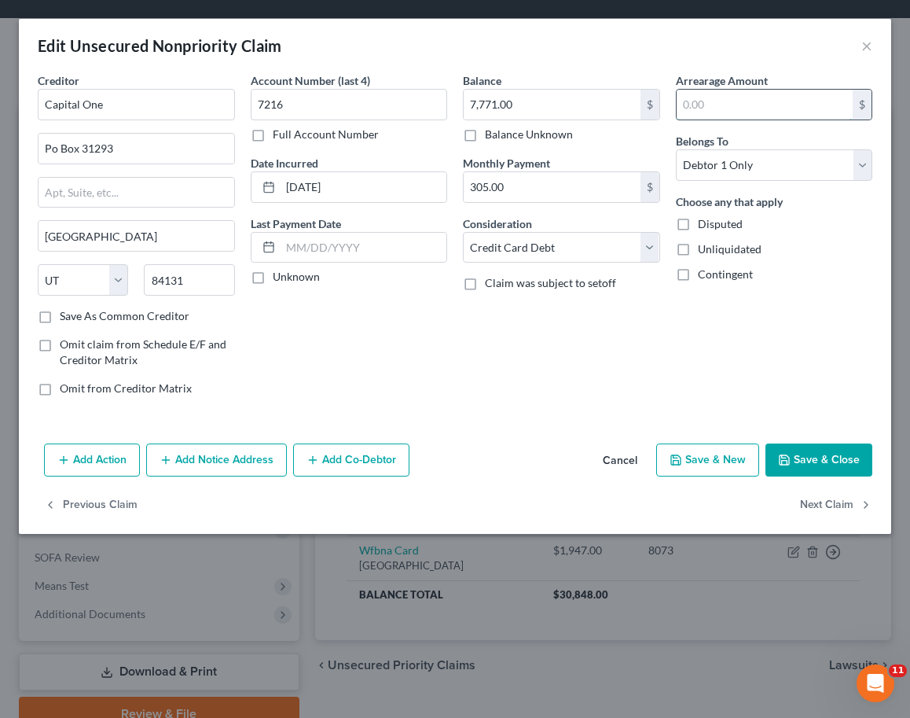
click at [759, 104] on input "text" at bounding box center [765, 105] width 177 height 30
click at [833, 457] on button "Save & Close" at bounding box center [819, 459] width 107 height 33
type input "527.00"
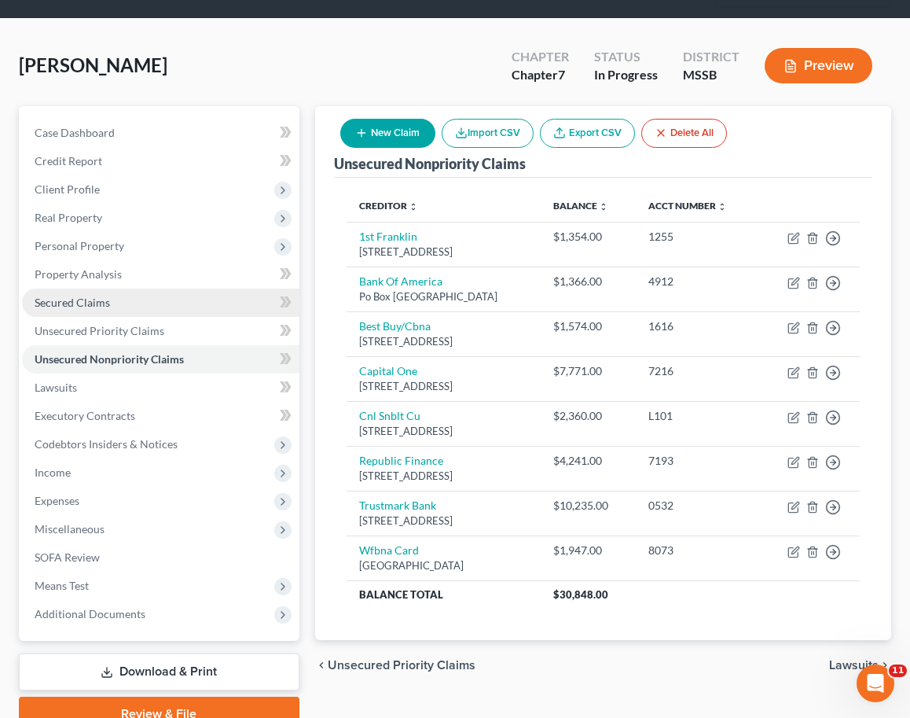
click at [60, 296] on span "Secured Claims" at bounding box center [72, 302] width 75 height 13
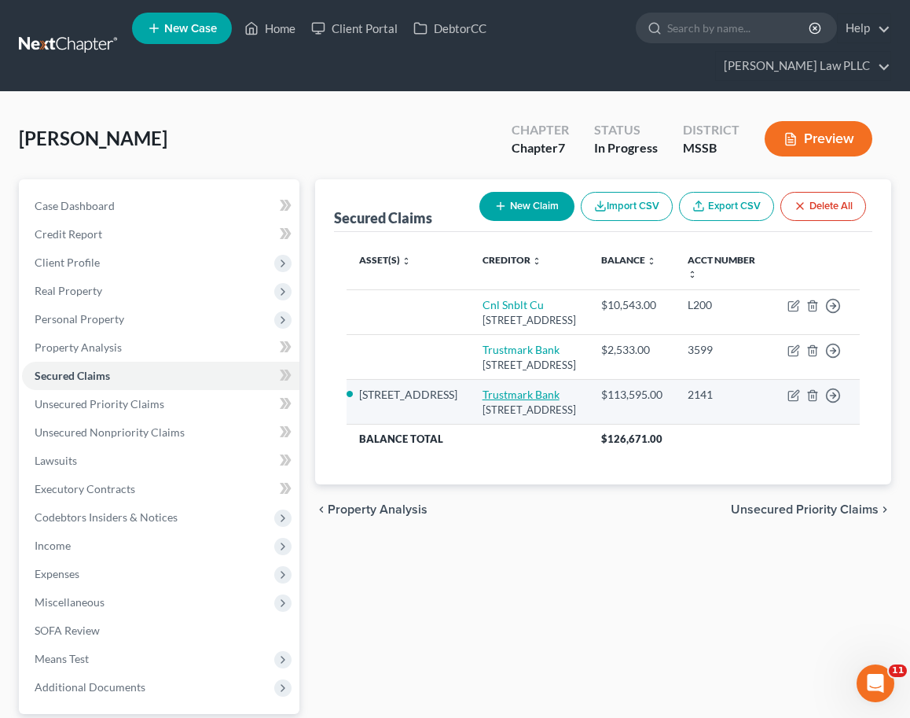
click at [483, 392] on link "Trustmark Bank" at bounding box center [521, 394] width 77 height 13
select select "25"
select select "2"
select select "4"
select select "0"
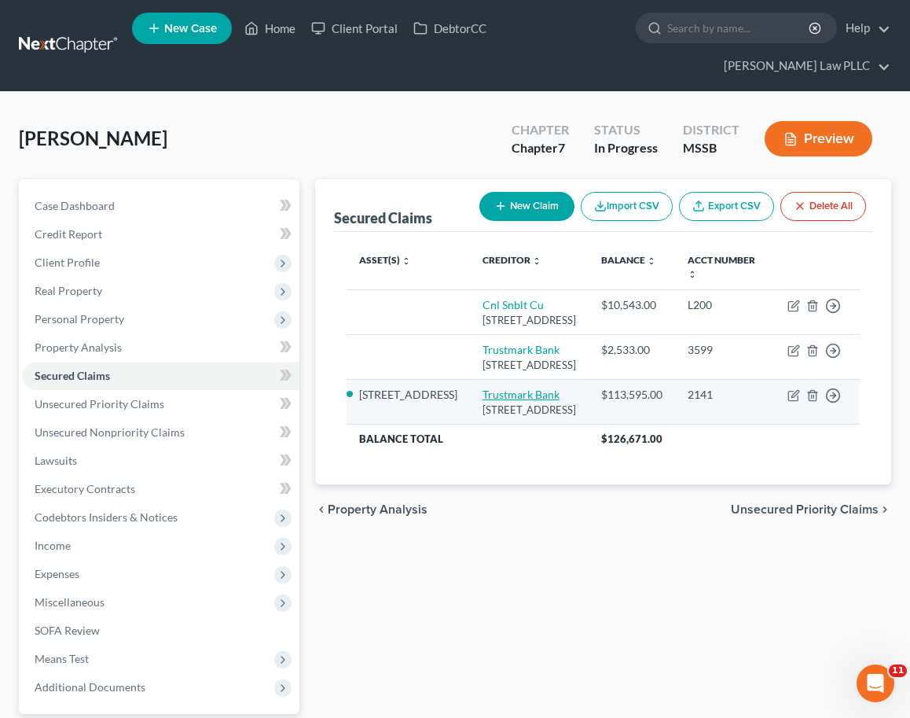
select select "0"
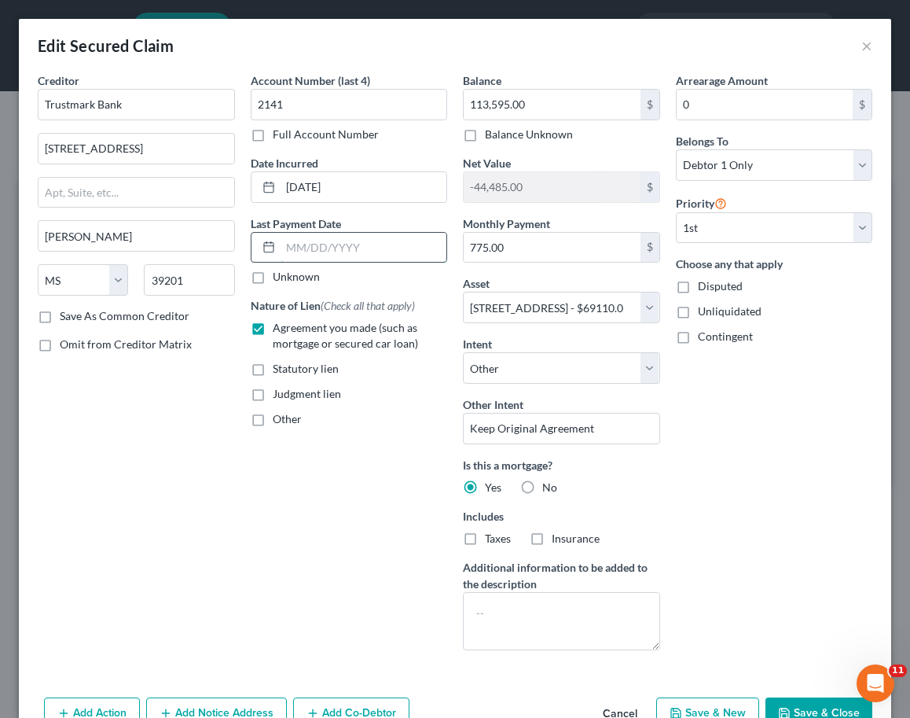
click at [302, 239] on input "text" at bounding box center [364, 248] width 167 height 30
click at [296, 246] on input "08292025" at bounding box center [364, 248] width 167 height 30
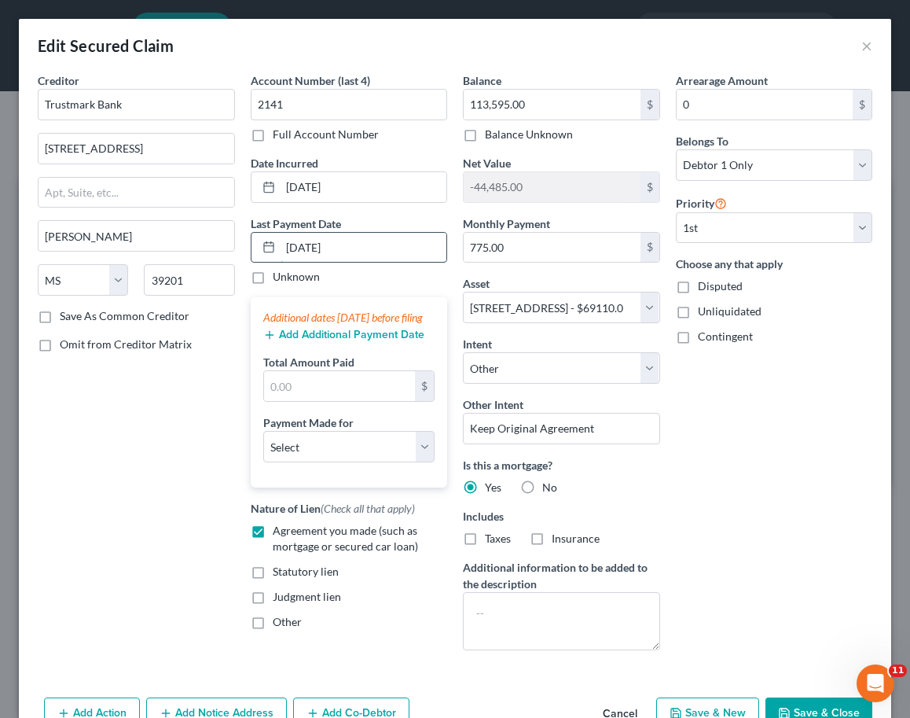
type input "[DATE]"
click at [305, 401] on input "text" at bounding box center [340, 386] width 152 height 30
type input "7"
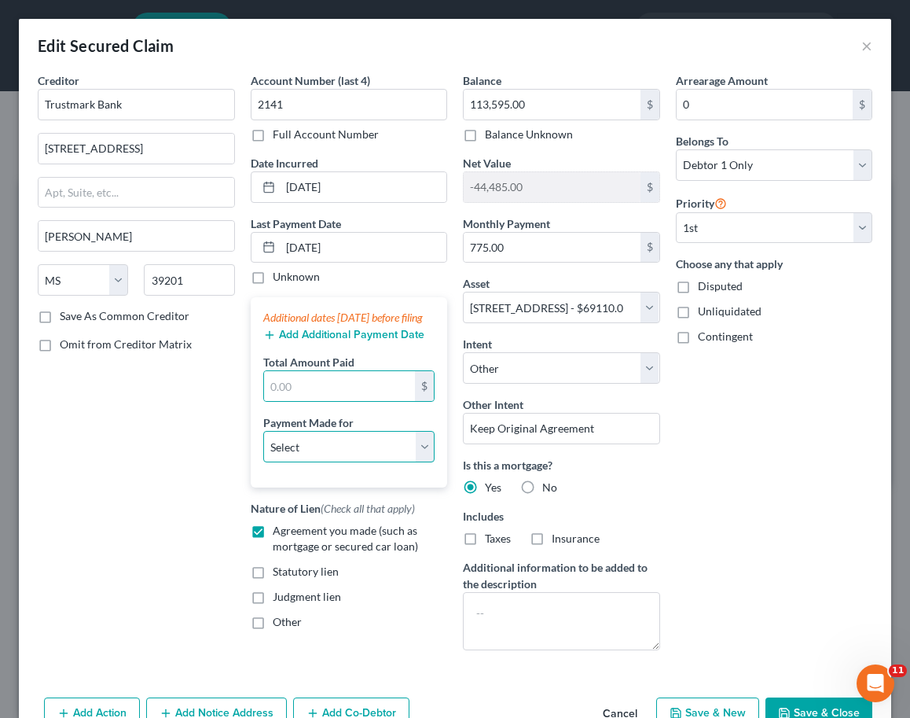
click at [329, 458] on select "Select Car Credit Card Loan Repayment Mortgage Other Suppliers Or Vendors" at bounding box center [349, 446] width 172 height 31
select select "3"
click at [263, 446] on select "Select Car Credit Card Loan Repayment Mortgage Other Suppliers Or Vendors" at bounding box center [349, 446] width 172 height 31
click at [270, 338] on line "button" at bounding box center [270, 334] width 0 height 7
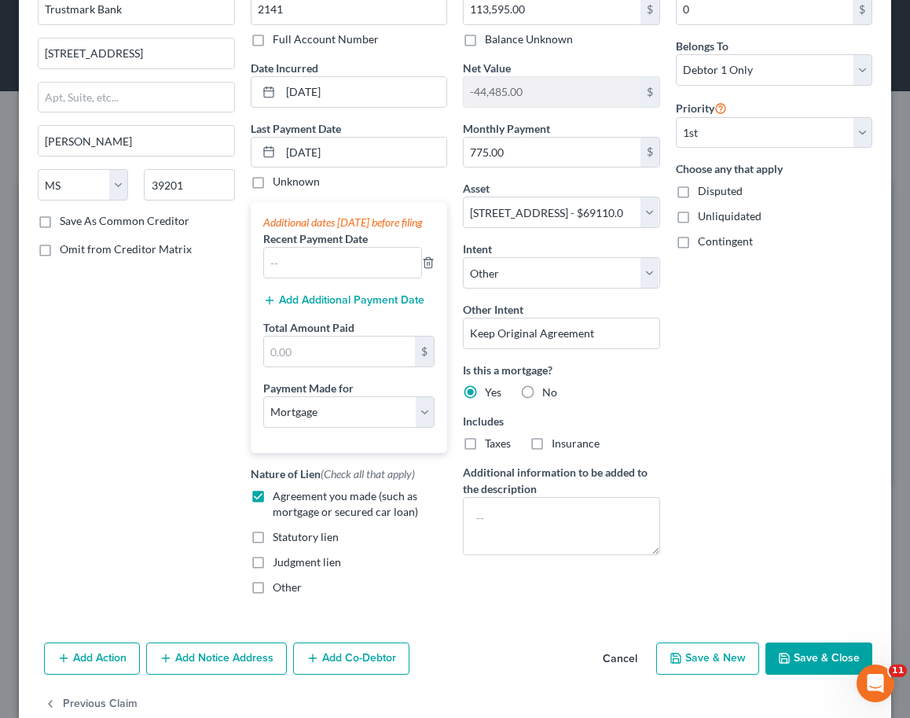
scroll to position [102, 0]
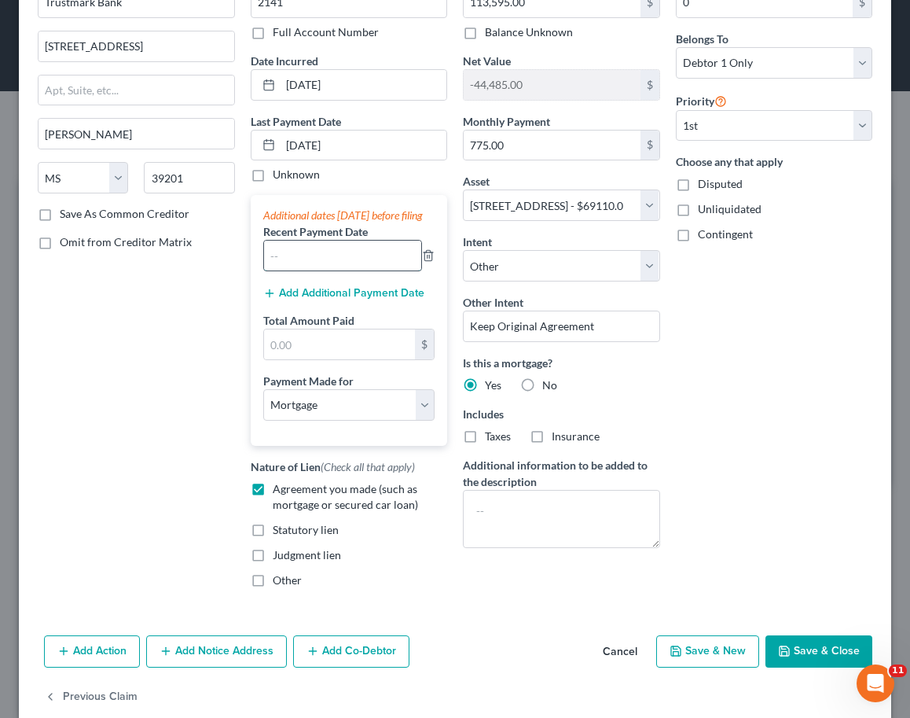
click at [299, 270] on input "text" at bounding box center [343, 256] width 158 height 30
click at [787, 656] on icon "button" at bounding box center [784, 650] width 9 height 9
select select
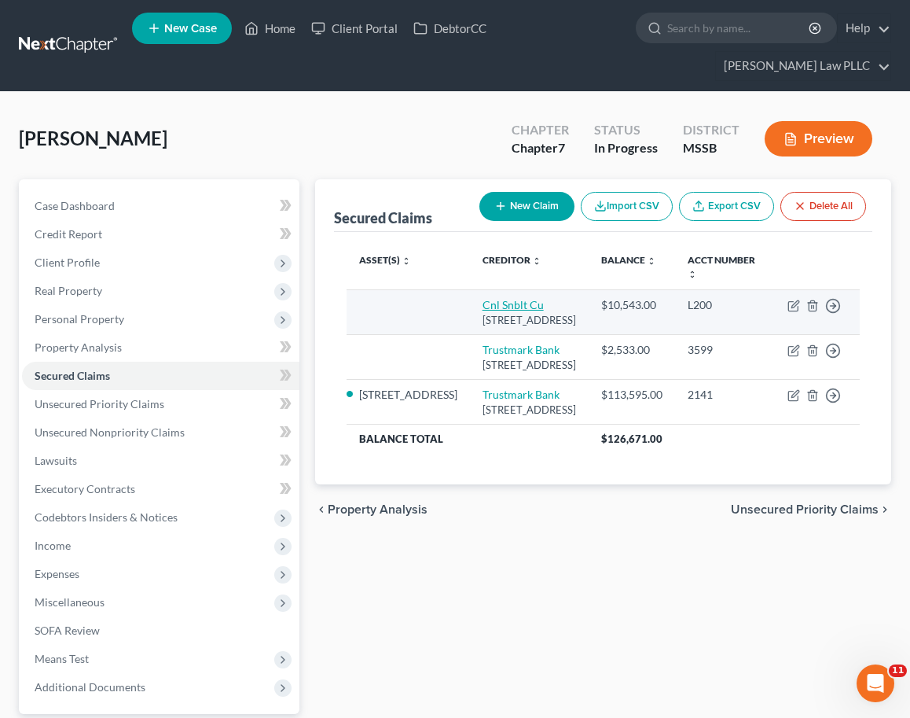
click at [483, 298] on link "Cnl Snblt Cu" at bounding box center [513, 304] width 61 height 13
select select "25"
select select "0"
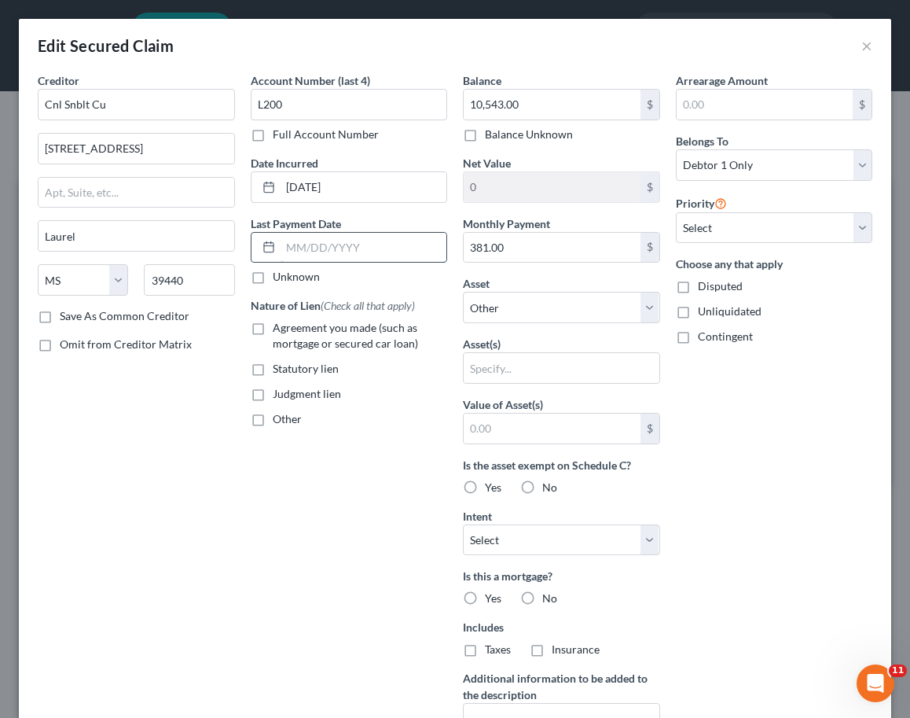
click at [360, 248] on input "text" at bounding box center [364, 248] width 167 height 30
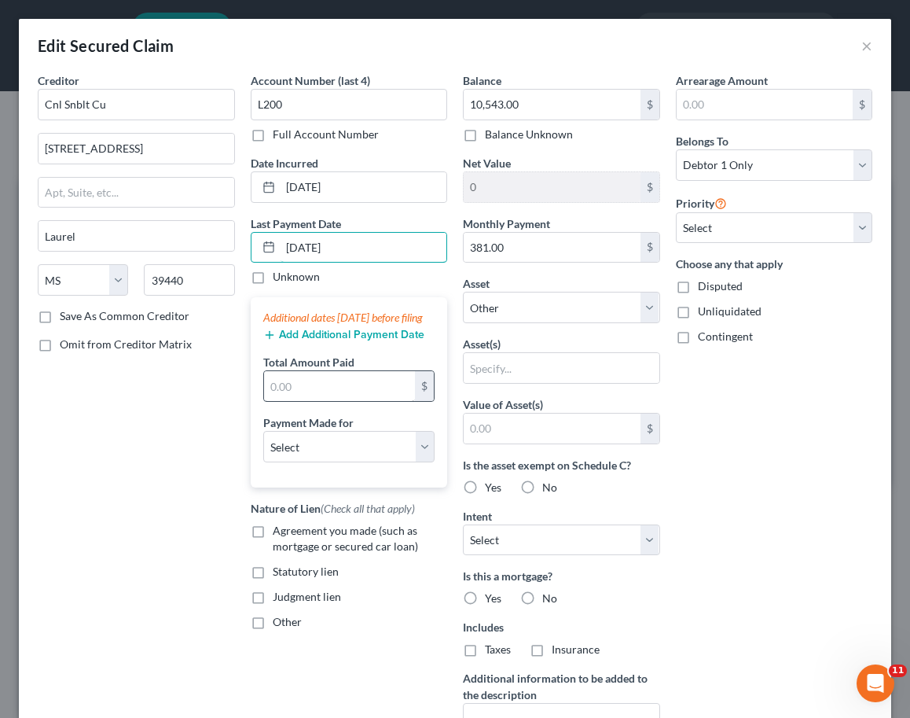
type input "[DATE]"
click at [310, 401] on input "text" at bounding box center [340, 386] width 152 height 30
type input "381"
click at [325, 462] on select "Select Car Credit Card Loan Repayment Mortgage Other Suppliers Or Vendors" at bounding box center [349, 446] width 172 height 31
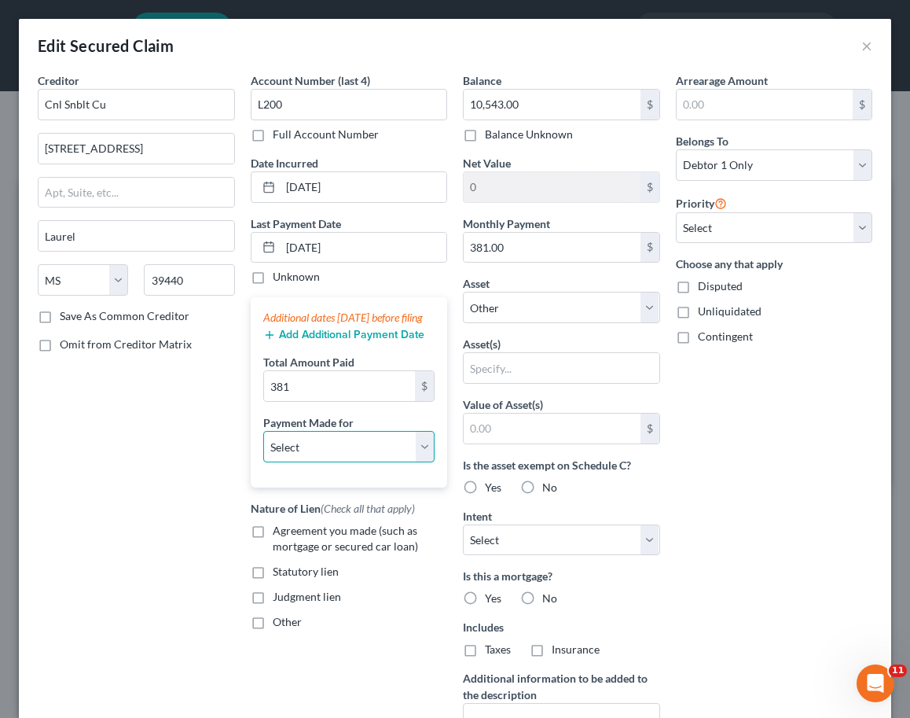
select select "0"
click at [263, 446] on select "Select Car Credit Card Loan Repayment Mortgage Other Suppliers Or Vendors" at bounding box center [349, 446] width 172 height 31
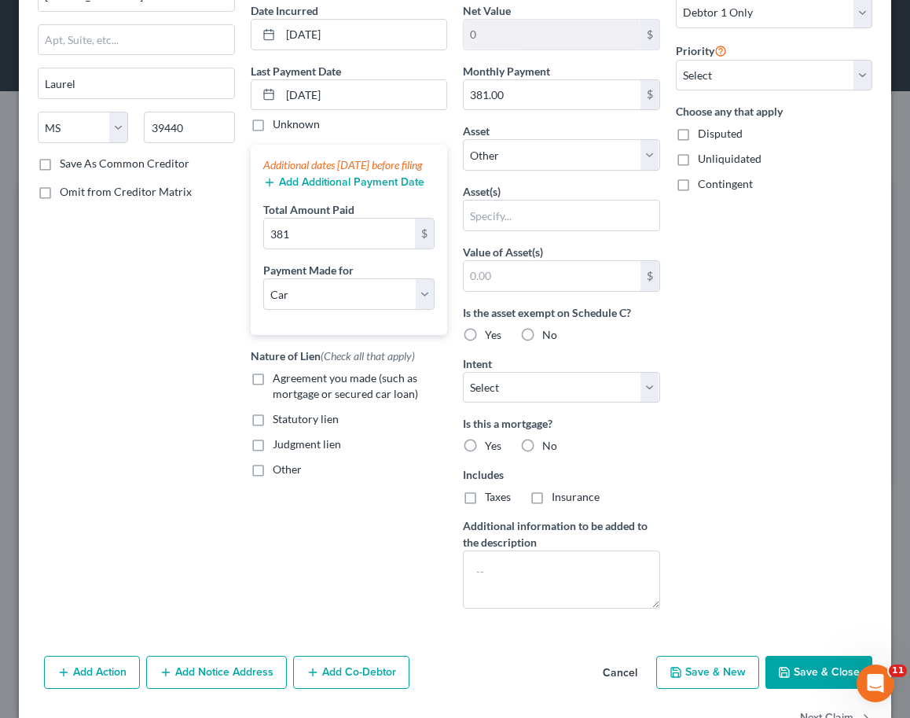
click at [817, 674] on button "Save & Close" at bounding box center [819, 672] width 107 height 33
select select
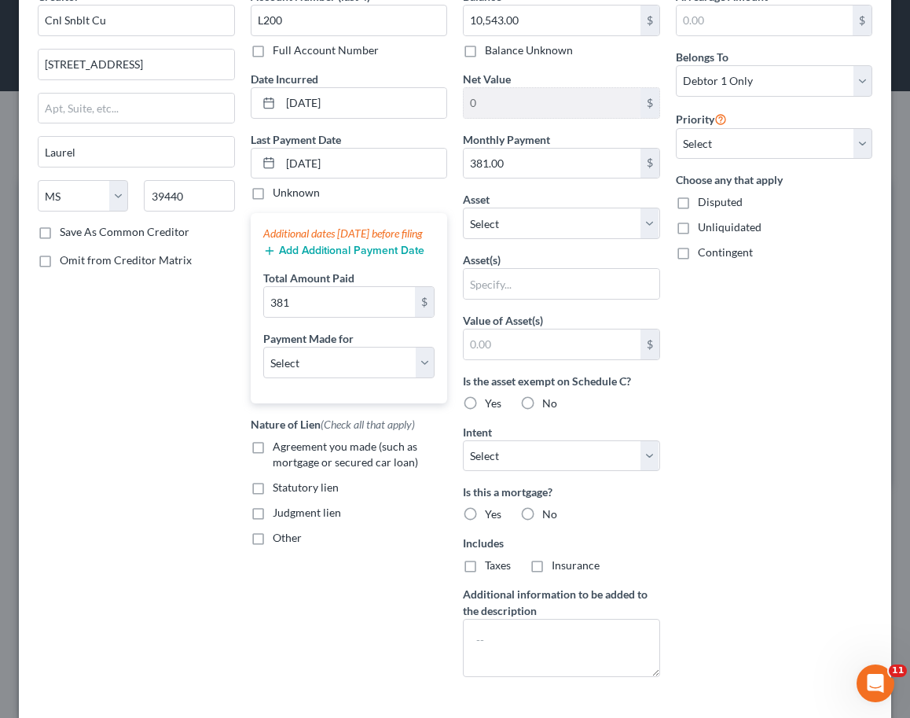
type input "0"
type input "381.00"
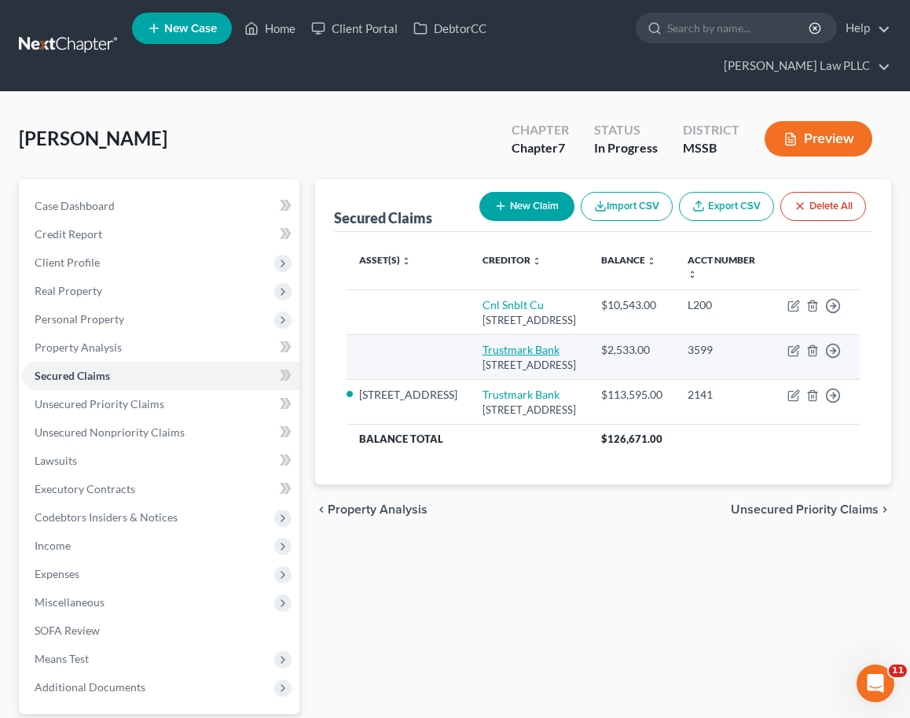
click at [483, 343] on link "Trustmark Bank" at bounding box center [521, 349] width 77 height 13
select select "25"
select select "0"
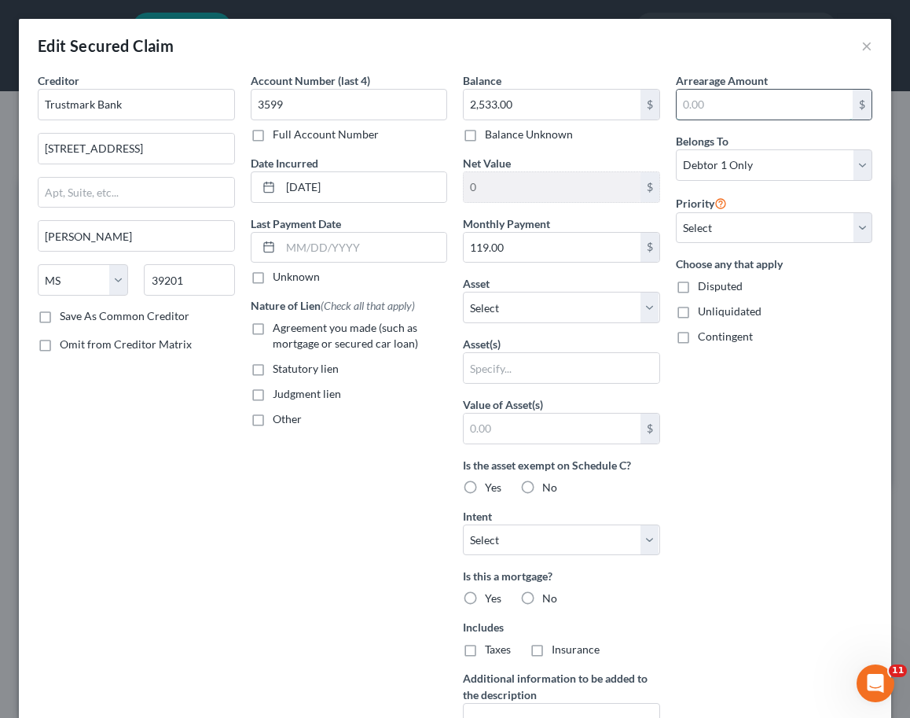
click at [703, 105] on input "text" at bounding box center [765, 105] width 177 height 30
click at [804, 46] on div "Edit Secured Claim ×" at bounding box center [455, 45] width 872 height 53
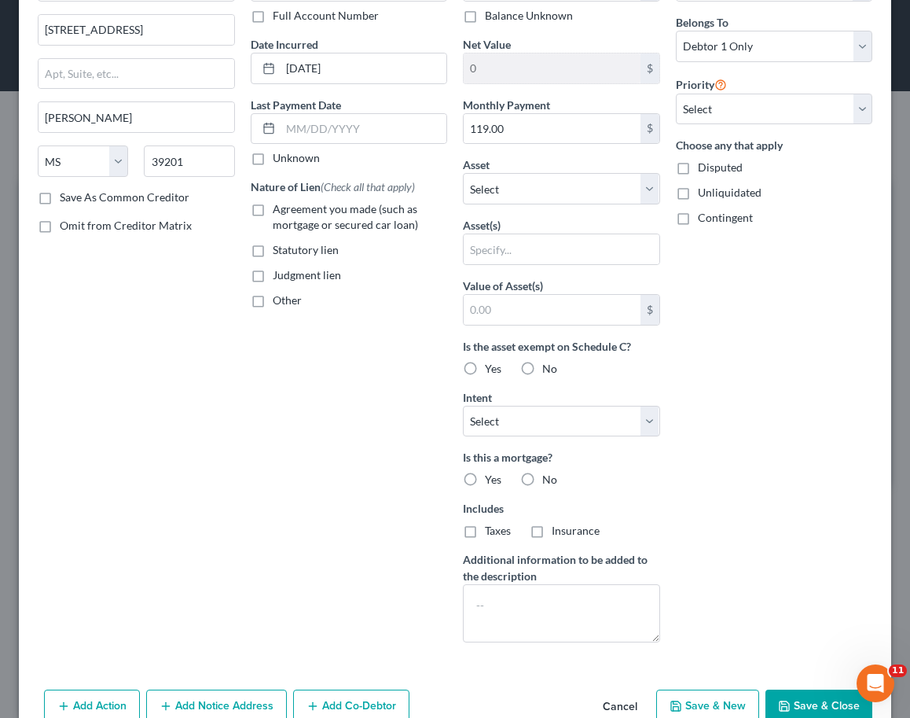
scroll to position [0, 0]
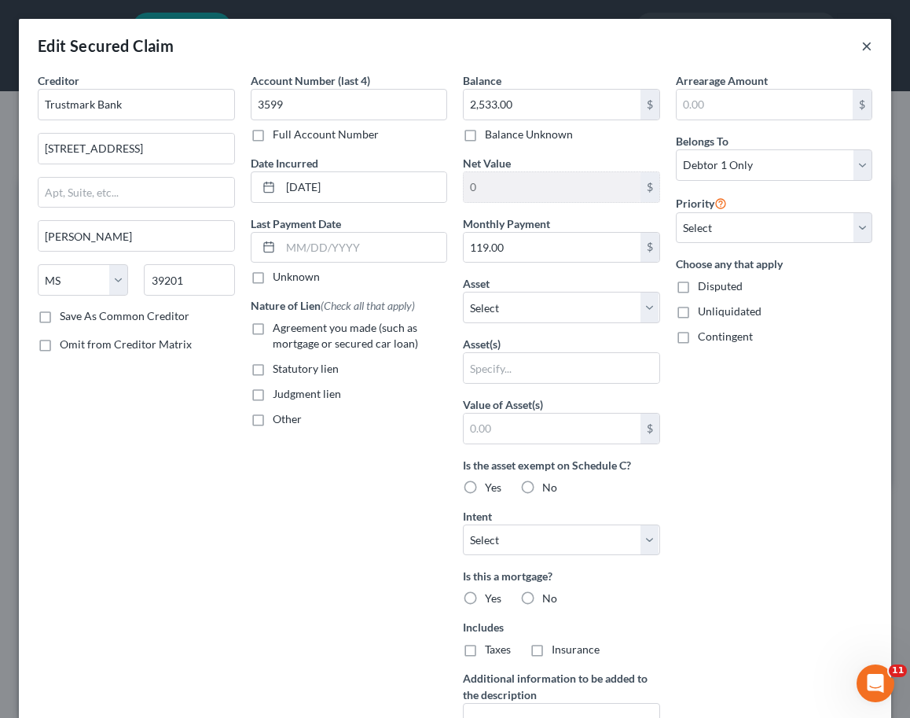
click at [869, 50] on button "×" at bounding box center [866, 45] width 11 height 19
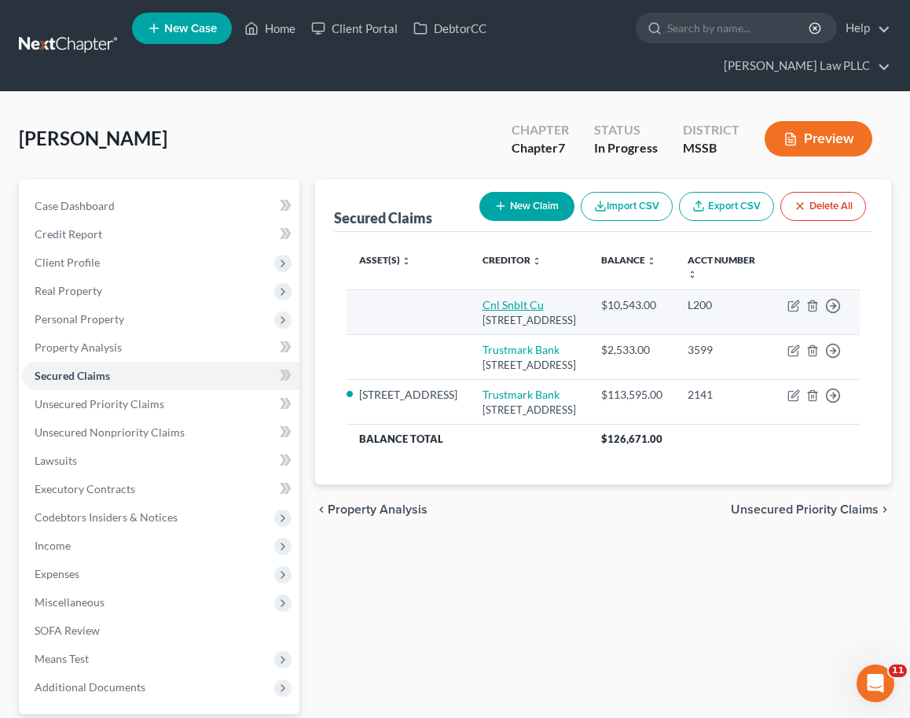
click at [483, 298] on link "Cnl Snblt Cu" at bounding box center [513, 304] width 61 height 13
select select "25"
select select "0"
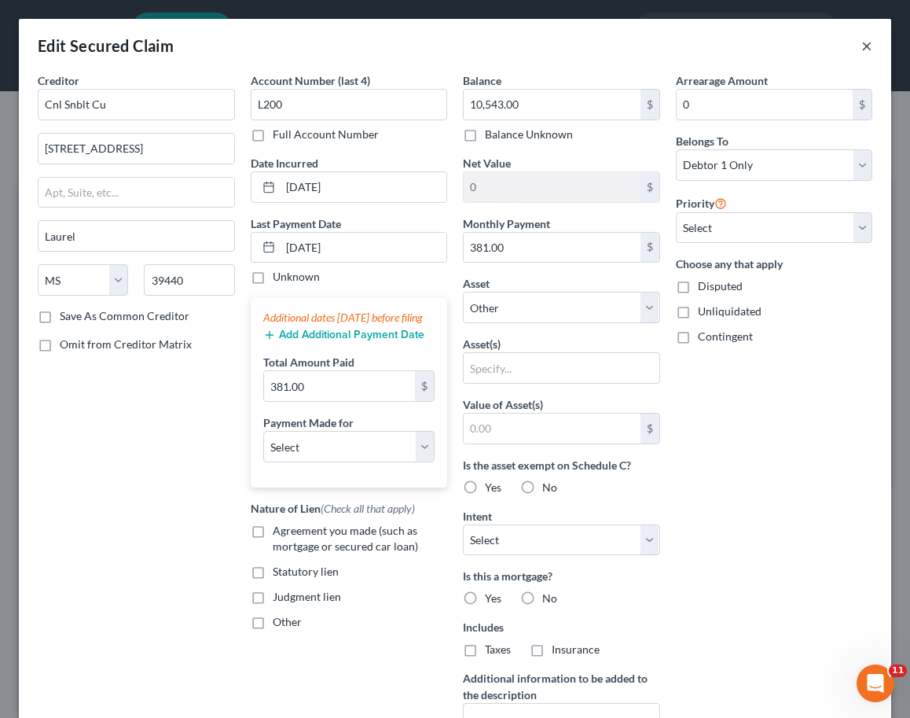
click at [864, 42] on button "×" at bounding box center [866, 45] width 11 height 19
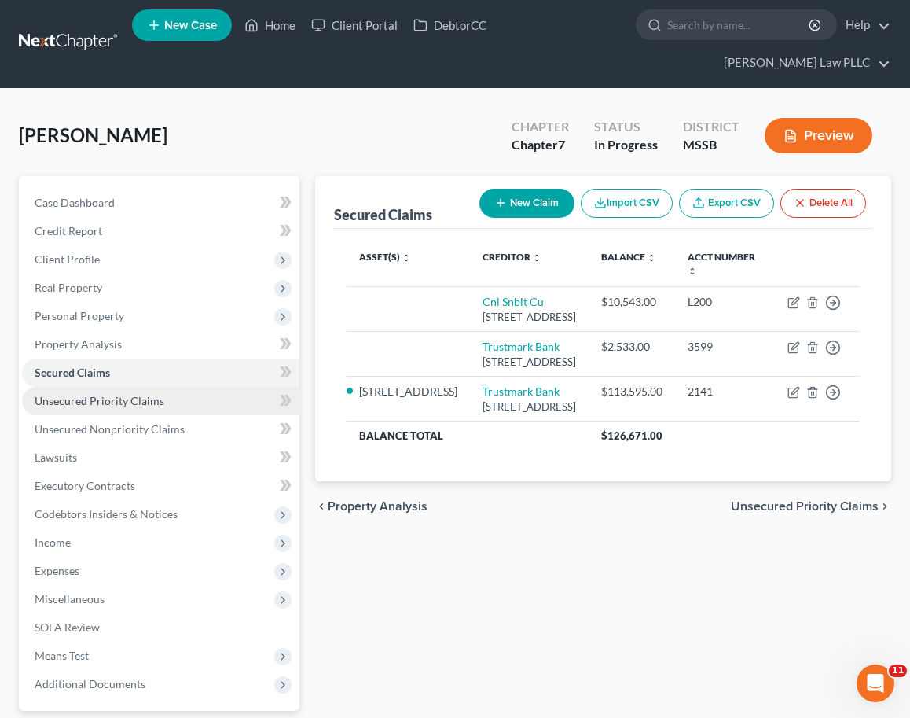
scroll to position [6, 0]
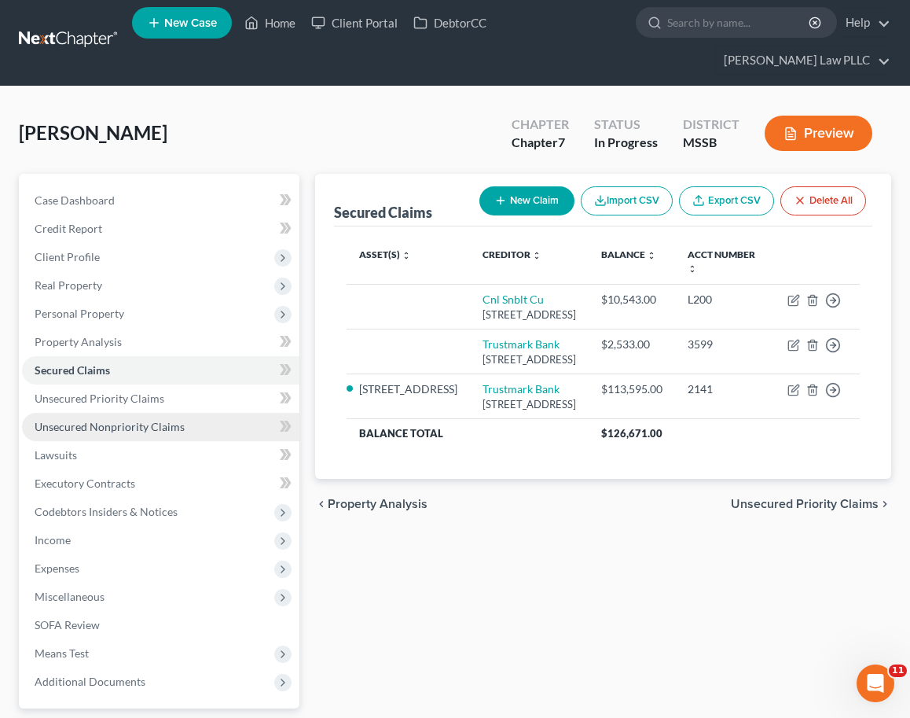
click at [98, 420] on span "Unsecured Nonpriority Claims" at bounding box center [110, 426] width 150 height 13
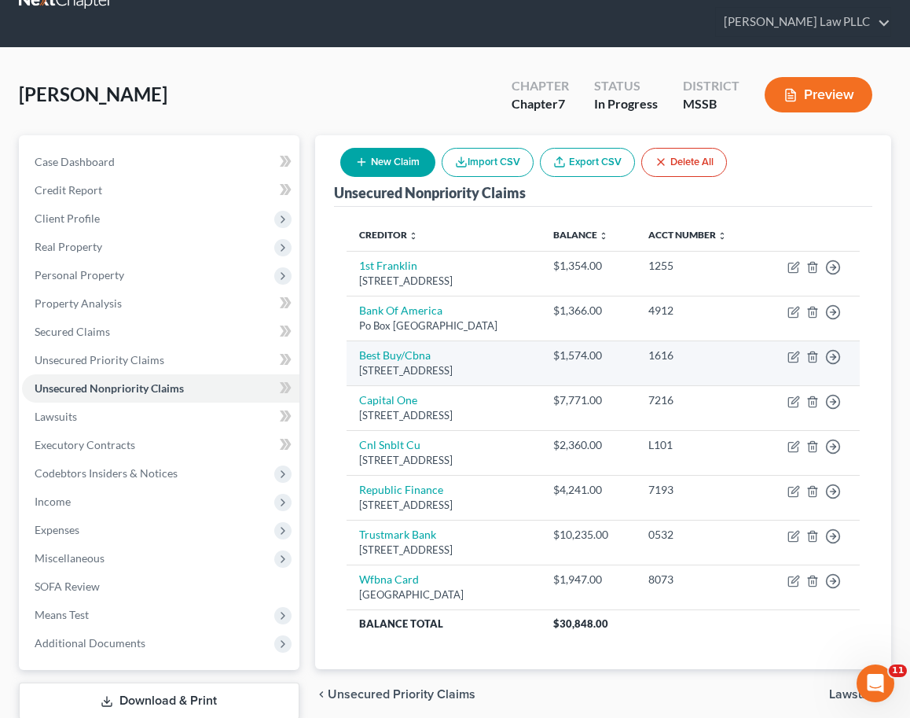
scroll to position [43, 0]
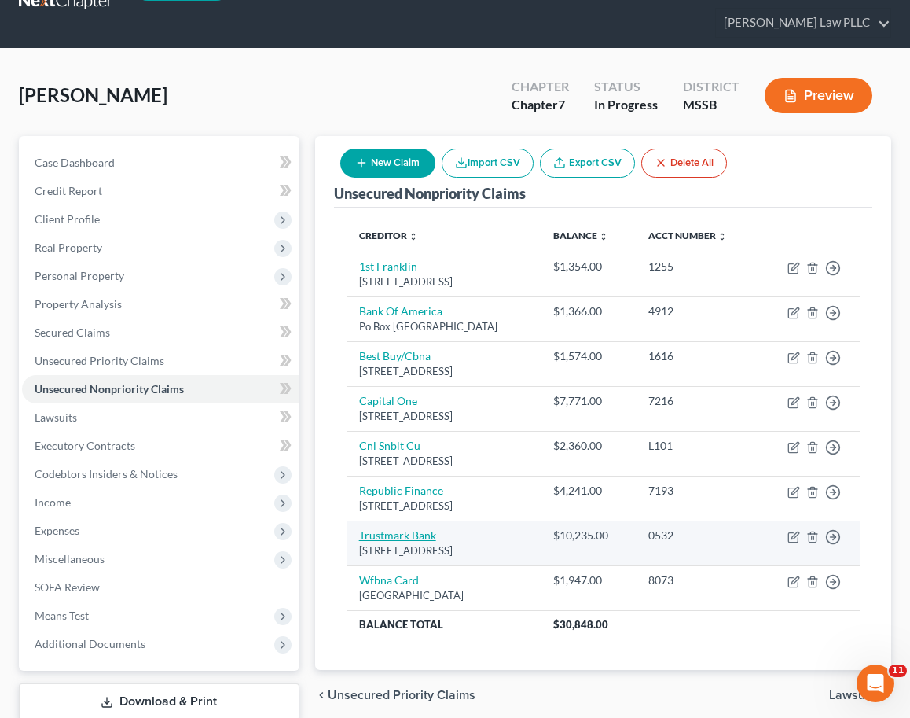
click at [398, 537] on link "Trustmark Bank" at bounding box center [397, 534] width 77 height 13
select select "25"
select select "2"
select select "0"
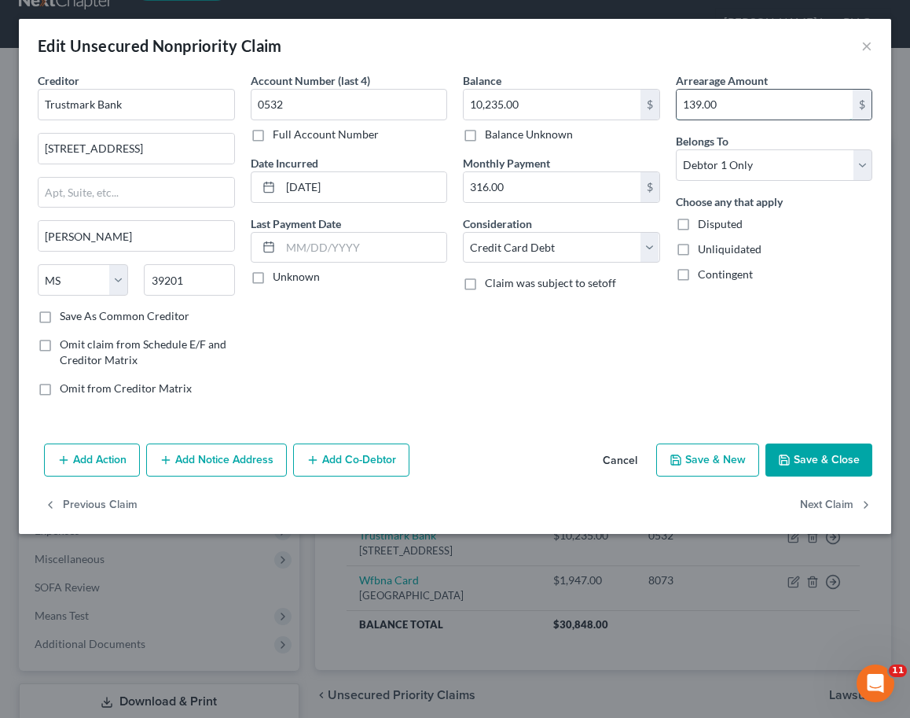
click at [711, 100] on input "139.00" at bounding box center [765, 105] width 177 height 30
click at [817, 456] on button "Save & Close" at bounding box center [819, 459] width 107 height 33
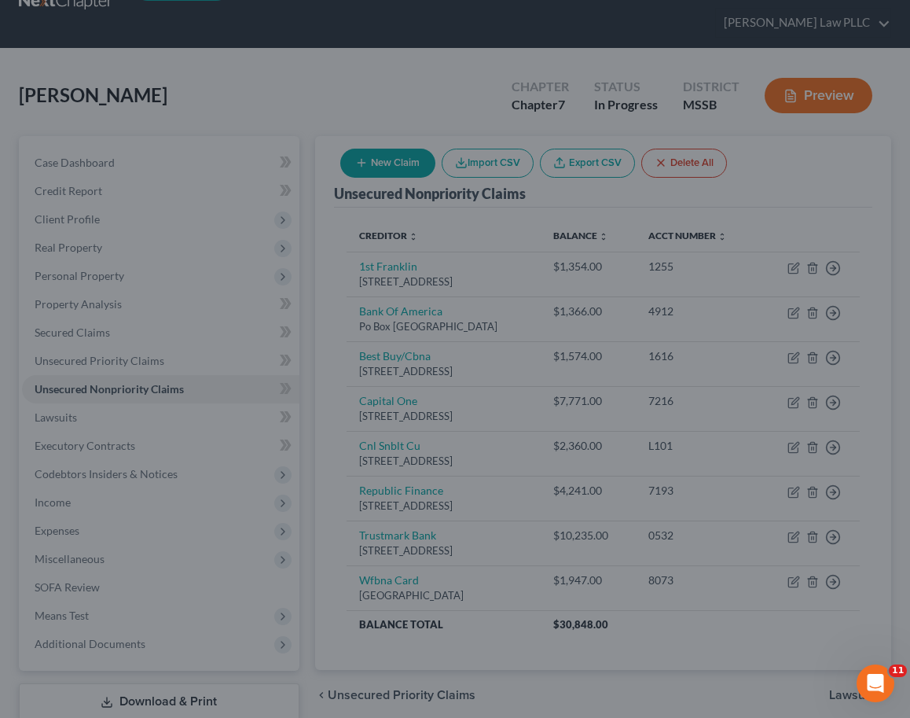
type input "902.00"
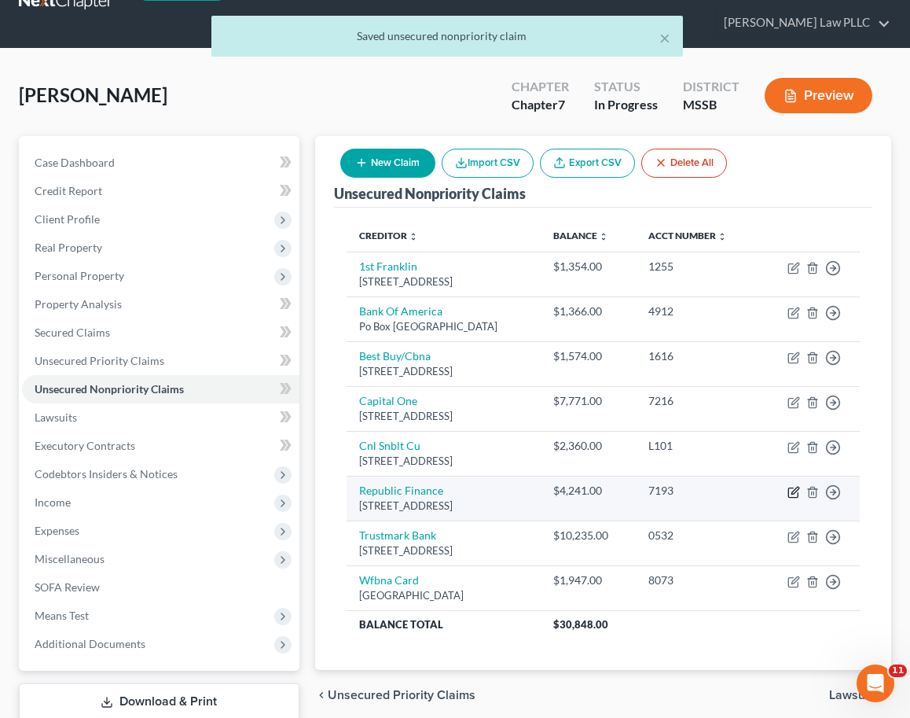
scroll to position [46, 0]
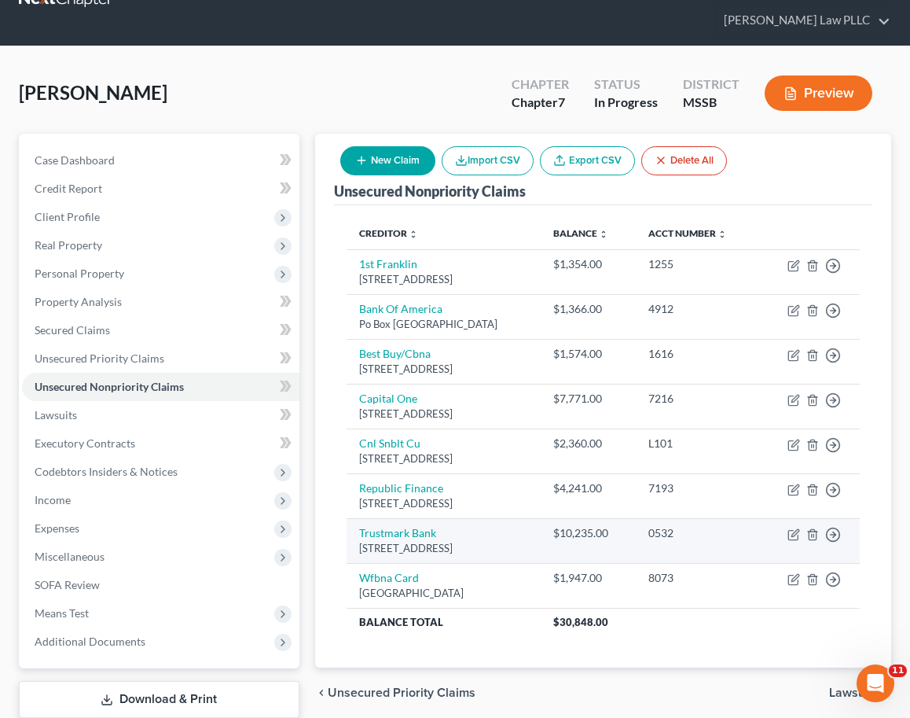
click at [794, 540] on td "Move to D Move to E Move to G Move to Notice Only" at bounding box center [809, 540] width 101 height 45
click at [794, 534] on icon "button" at bounding box center [795, 532] width 7 height 7
select select "25"
select select "2"
select select "0"
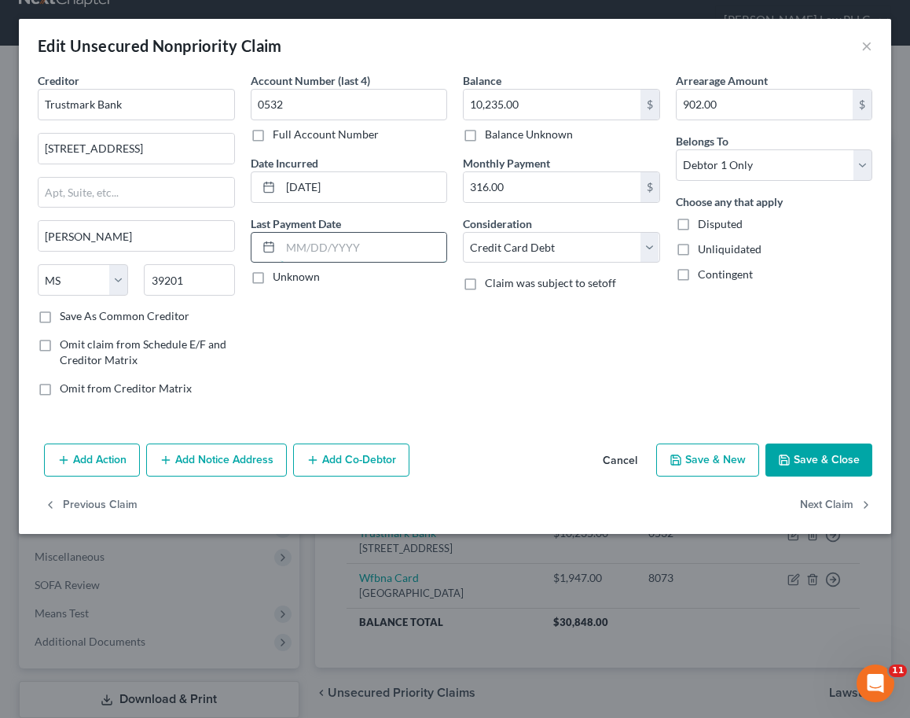
click at [348, 252] on input "text" at bounding box center [364, 248] width 167 height 30
click at [388, 257] on input "[DATE]" at bounding box center [364, 248] width 167 height 30
drag, startPoint x: 298, startPoint y: 247, endPoint x: 332, endPoint y: 275, distance: 44.1
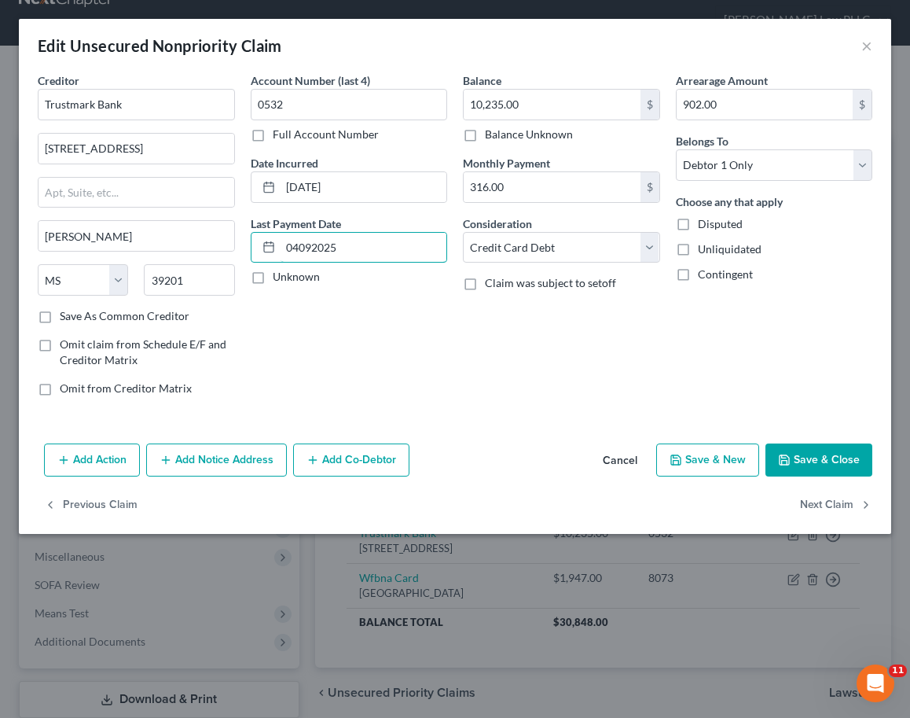
click at [300, 248] on input "04092025" at bounding box center [364, 248] width 167 height 30
type input "[DATE]"
click at [468, 388] on div "Balance 10,235.00 $ Balance Unknown Balance Undetermined 10,235.00 $ Balance Un…" at bounding box center [561, 240] width 213 height 336
click at [817, 467] on button "Save & Close" at bounding box center [819, 459] width 107 height 33
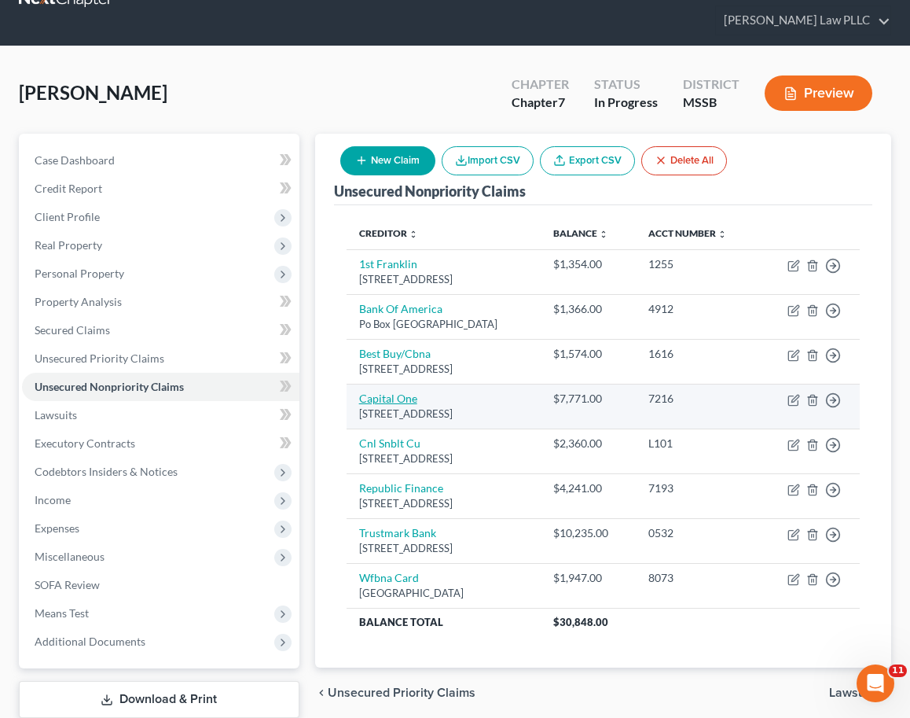
click at [399, 393] on link "Capital One" at bounding box center [388, 397] width 58 height 13
select select "46"
select select "2"
select select "0"
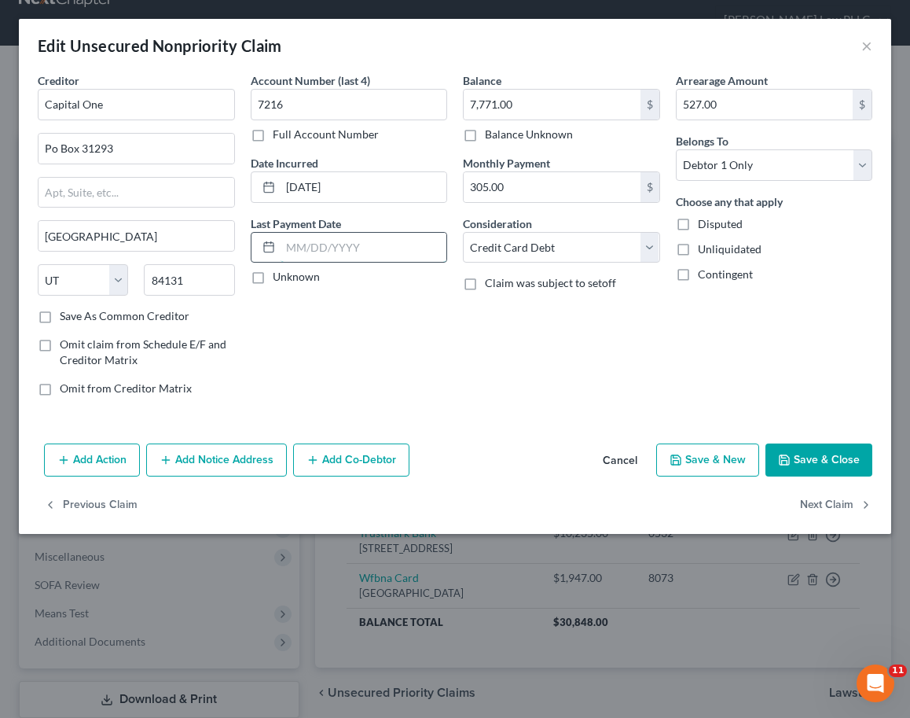
click at [391, 250] on input "text" at bounding box center [364, 248] width 167 height 30
type input "[DATE]"
click at [819, 461] on button "Save & Close" at bounding box center [819, 459] width 107 height 33
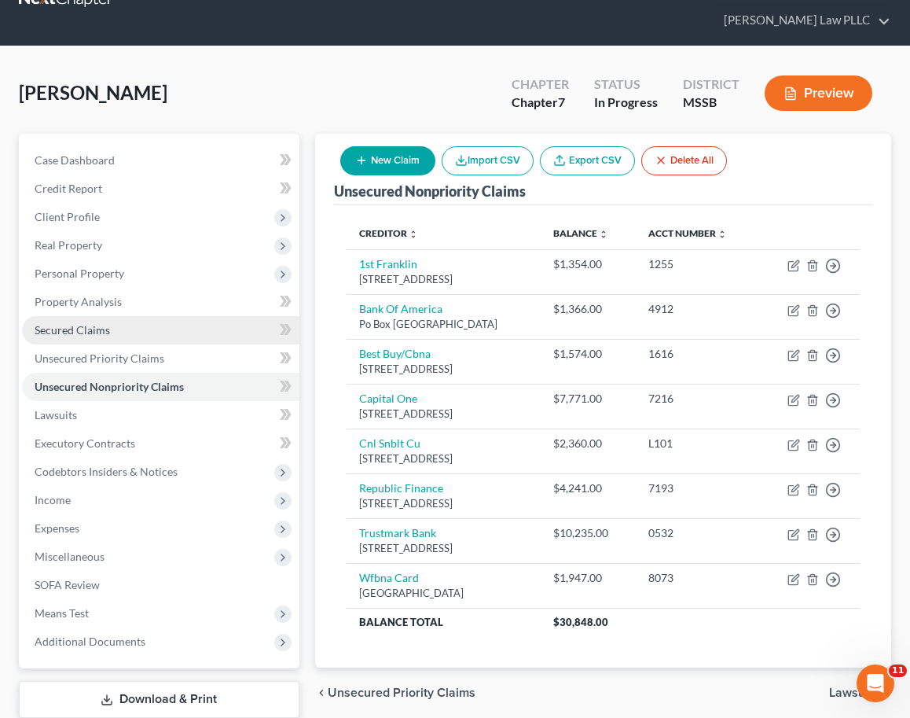
click at [95, 323] on span "Secured Claims" at bounding box center [72, 329] width 75 height 13
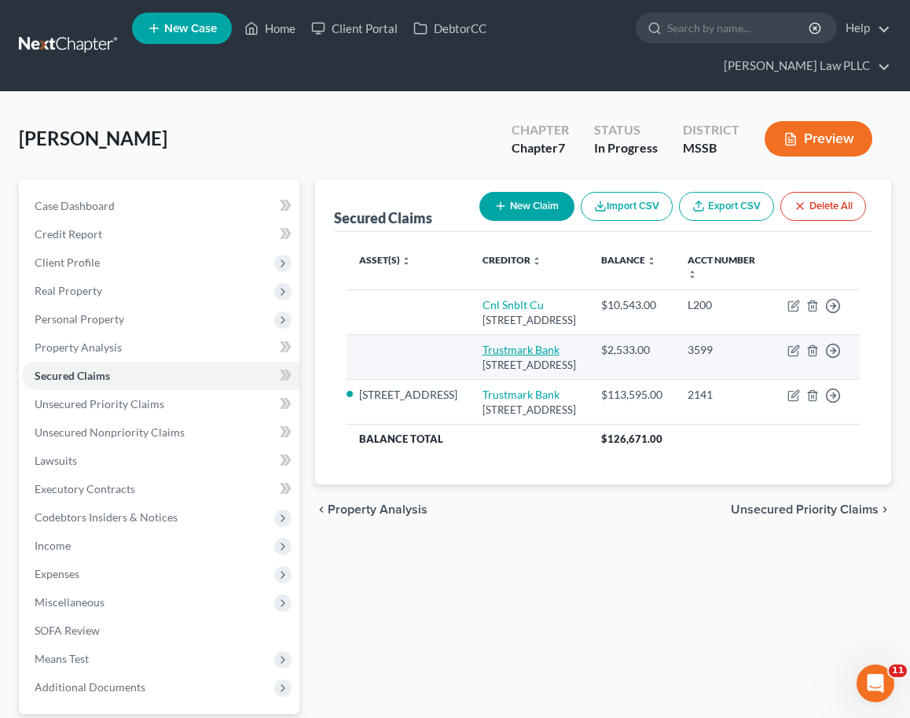
click at [494, 343] on link "Trustmark Bank" at bounding box center [521, 349] width 77 height 13
select select "25"
select select "0"
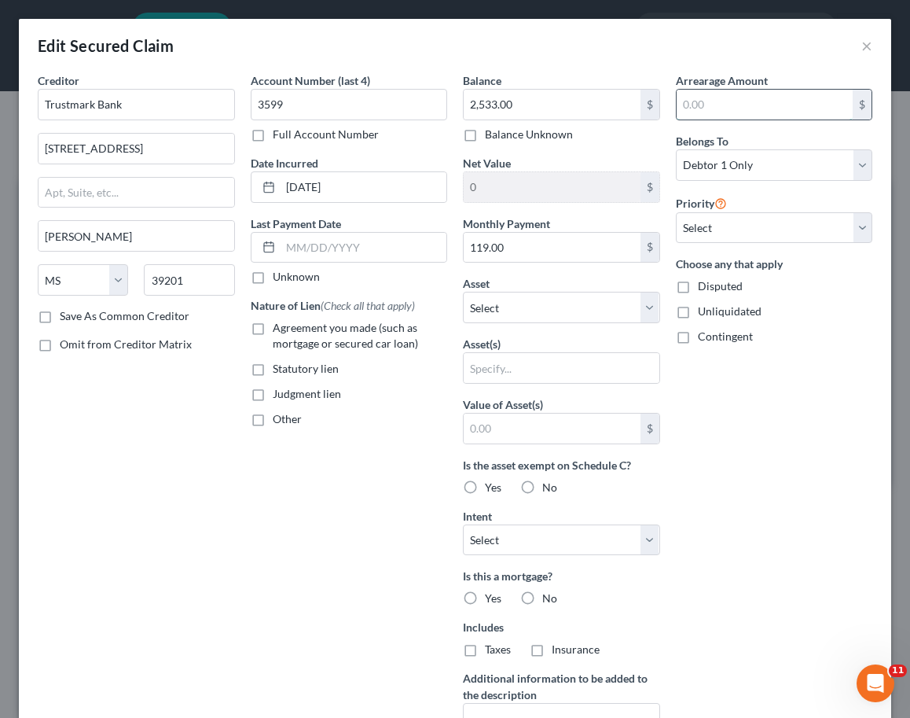
click at [747, 108] on input "text" at bounding box center [765, 105] width 177 height 30
type input "139"
click at [340, 246] on input "text" at bounding box center [364, 248] width 167 height 30
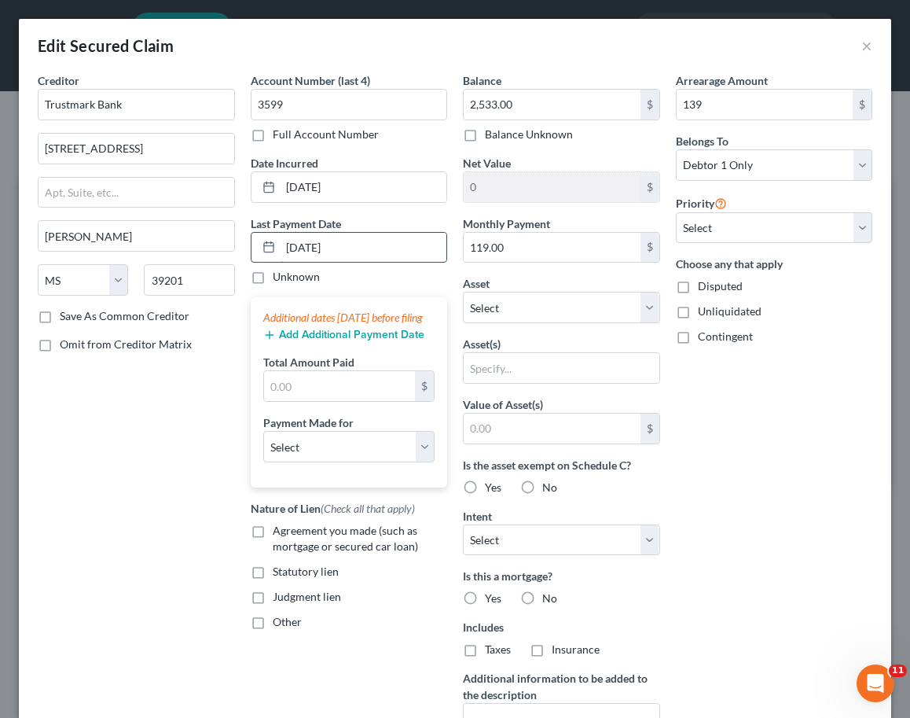
type input "[DATE]"
click at [307, 401] on input "text" at bounding box center [340, 386] width 152 height 30
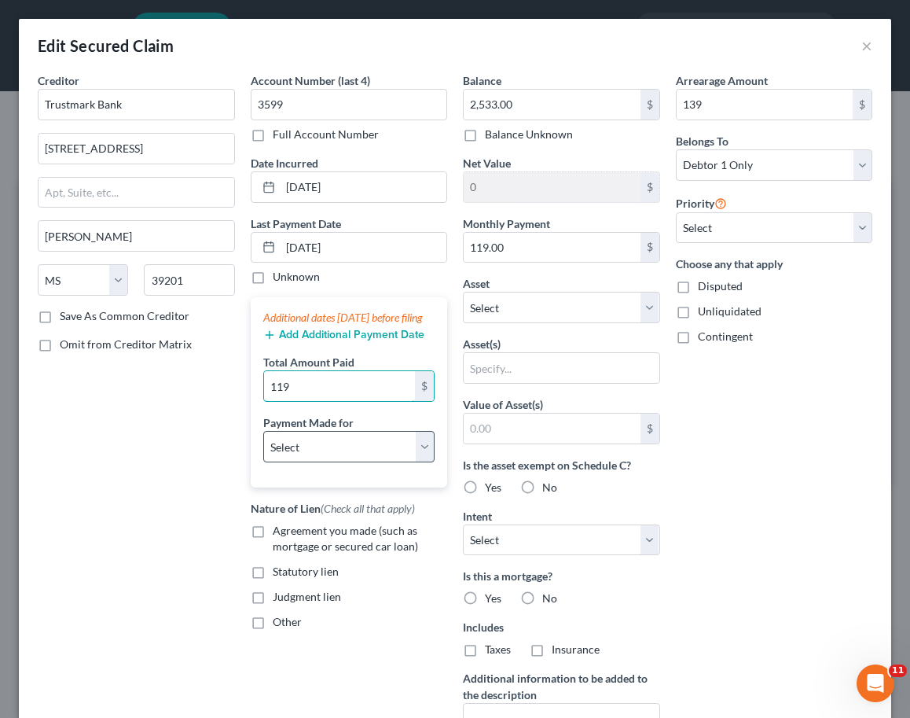
type input "119"
click at [307, 462] on select "Select Car Credit Card Loan Repayment Mortgage Other Suppliers Or Vendors" at bounding box center [349, 446] width 172 height 31
select select "3"
click at [263, 446] on select "Select Car Credit Card Loan Repayment Mortgage Other Suppliers Or Vendors" at bounding box center [349, 446] width 172 height 31
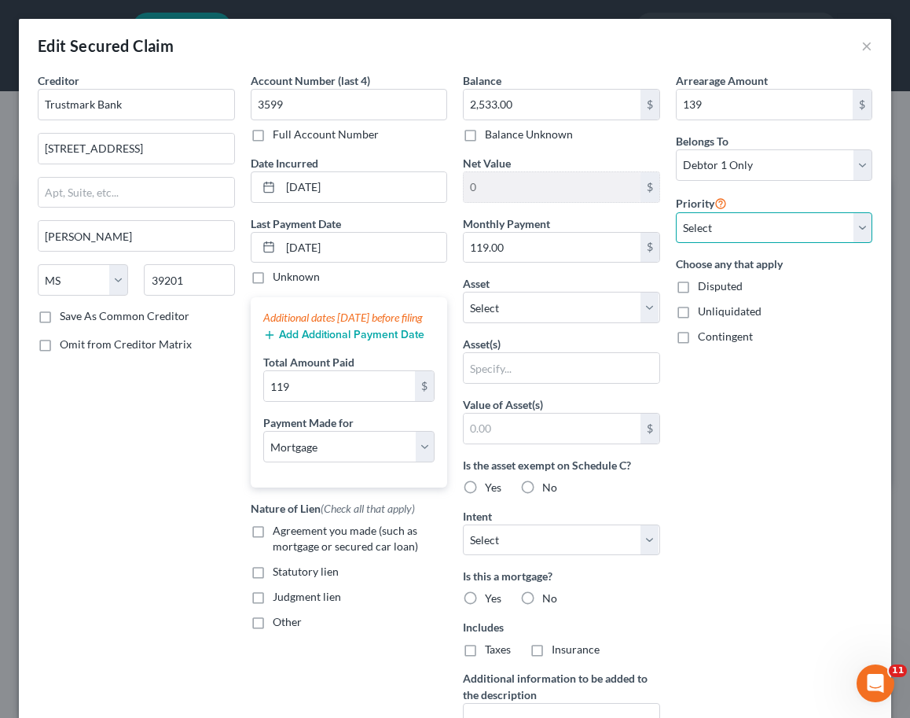
click at [714, 223] on select "Select 1st 2nd 3rd 4th 5th 6th 7th 8th 9th 10th 11th 12th 13th 14th 15th 16th 1…" at bounding box center [774, 227] width 197 height 31
select select "1"
click at [676, 212] on select "Select 1st 2nd 3rd 4th 5th 6th 7th 8th 9th 10th 11th 12th 13th 14th 15th 16th 1…" at bounding box center [774, 227] width 197 height 31
click at [616, 365] on input "text" at bounding box center [562, 368] width 196 height 30
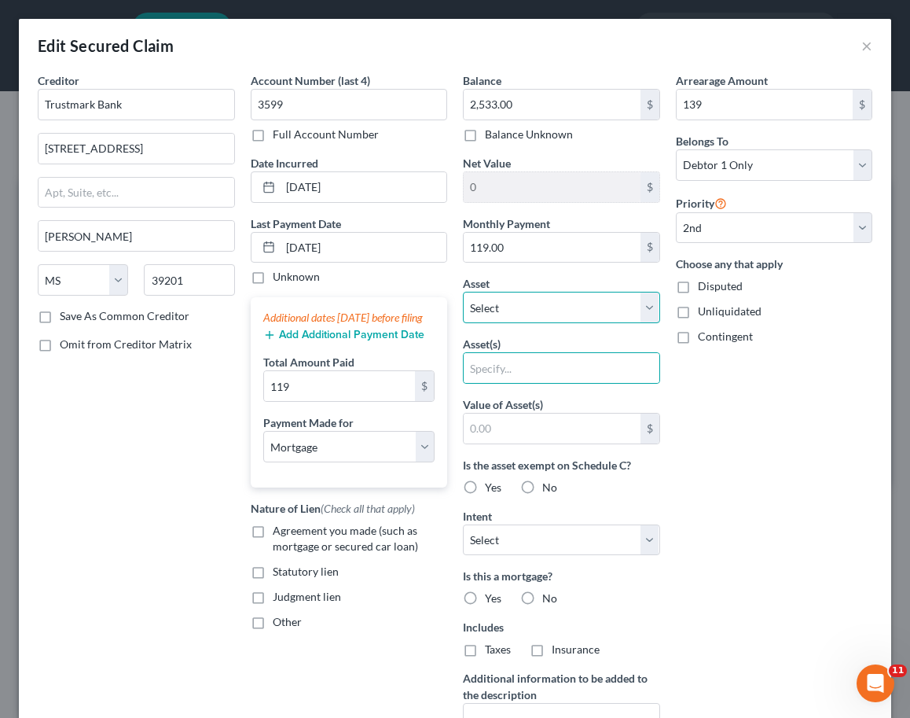
click at [634, 310] on select "Select Other Multiple Assets [STREET_ADDRESS] - $69110.0" at bounding box center [561, 307] width 197 height 31
select select "2"
click at [463, 292] on select "Select Other Multiple Assets [STREET_ADDRESS] - $69110.0" at bounding box center [561, 307] width 197 height 31
select select "0"
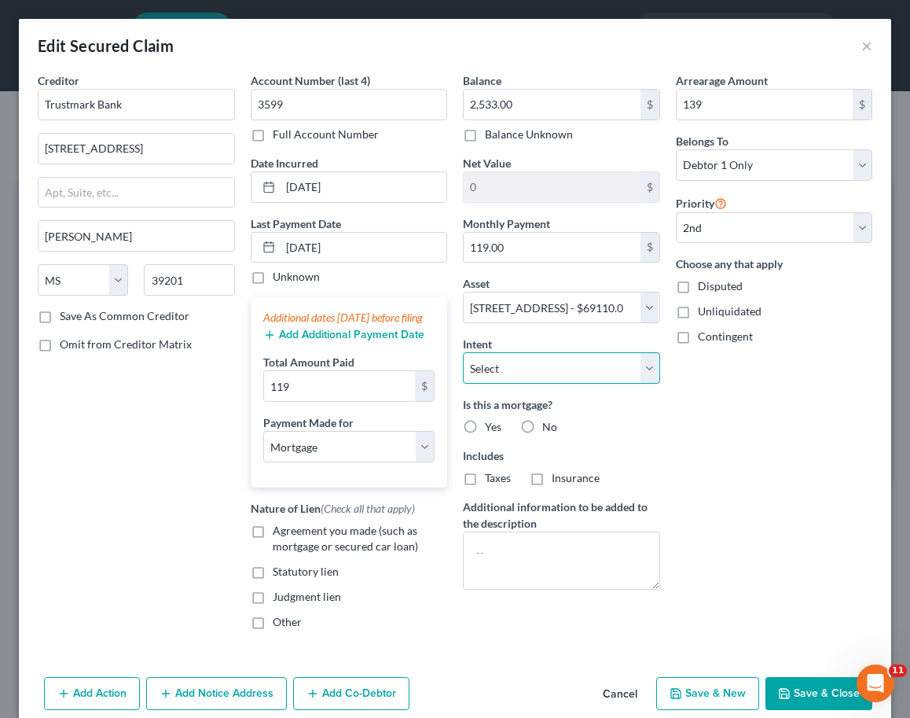
click at [609, 360] on select "Select Surrender Redeem Reaffirm Avoid Other" at bounding box center [561, 367] width 197 height 31
select select "4"
click at [463, 352] on select "Select Surrender Redeem Reaffirm Avoid Other" at bounding box center [561, 367] width 197 height 31
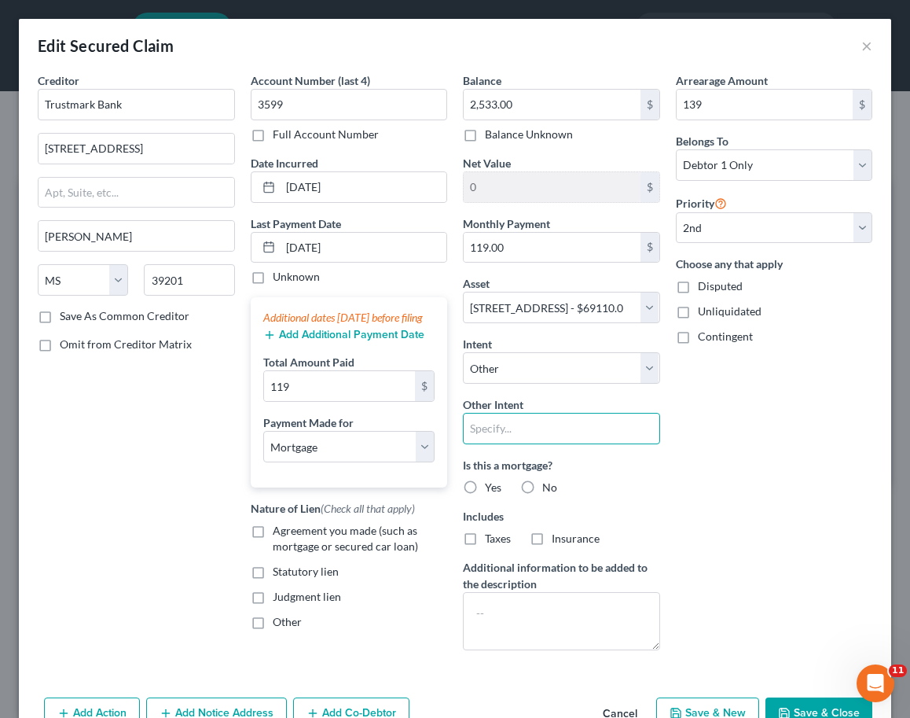
click at [572, 438] on input "text" at bounding box center [561, 428] width 197 height 31
type input "Keep Original Agreement"
click at [485, 488] on label "Yes" at bounding box center [493, 487] width 17 height 16
click at [491, 488] on input "Yes" at bounding box center [496, 484] width 10 height 10
radio input "true"
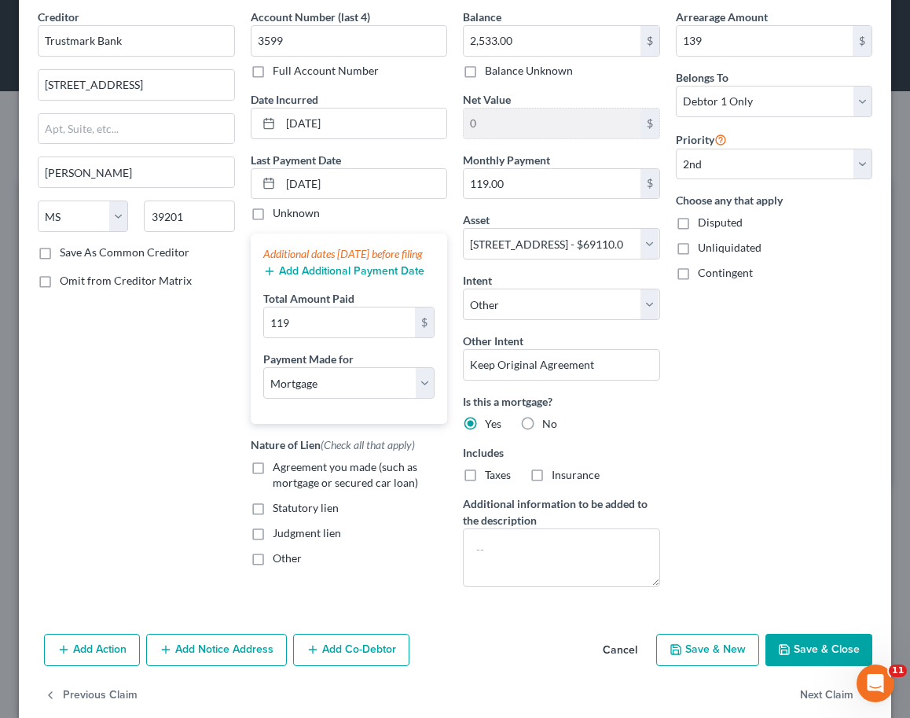
scroll to position [75, 0]
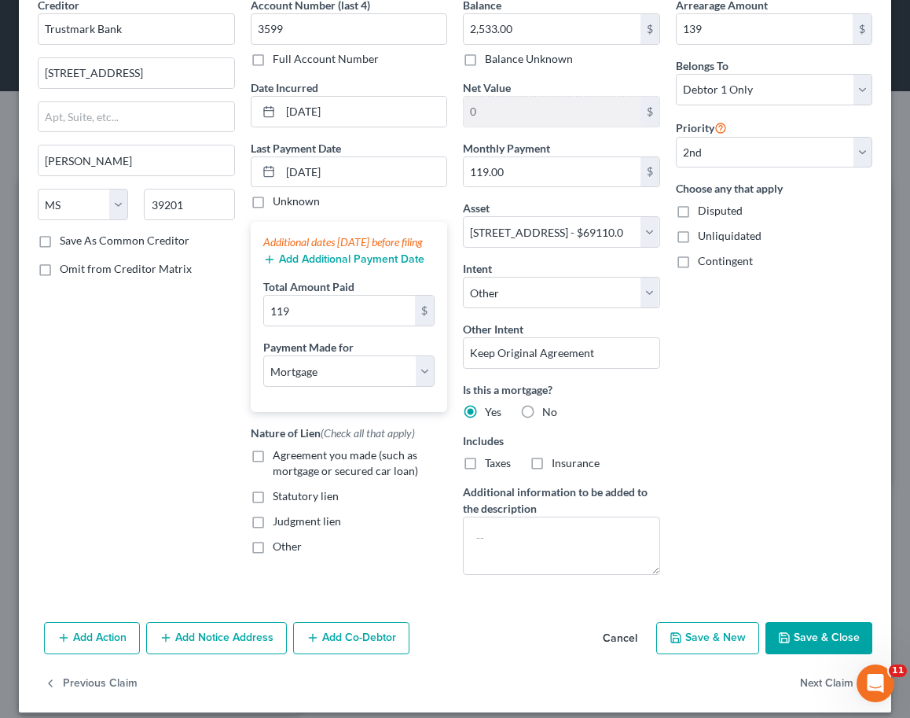
click at [273, 472] on label "Agreement you made (such as mortgage or secured car loan)" at bounding box center [360, 462] width 175 height 31
click at [279, 457] on input "Agreement you made (such as mortgage or secured car loan)" at bounding box center [284, 452] width 10 height 10
checkbox input "true"
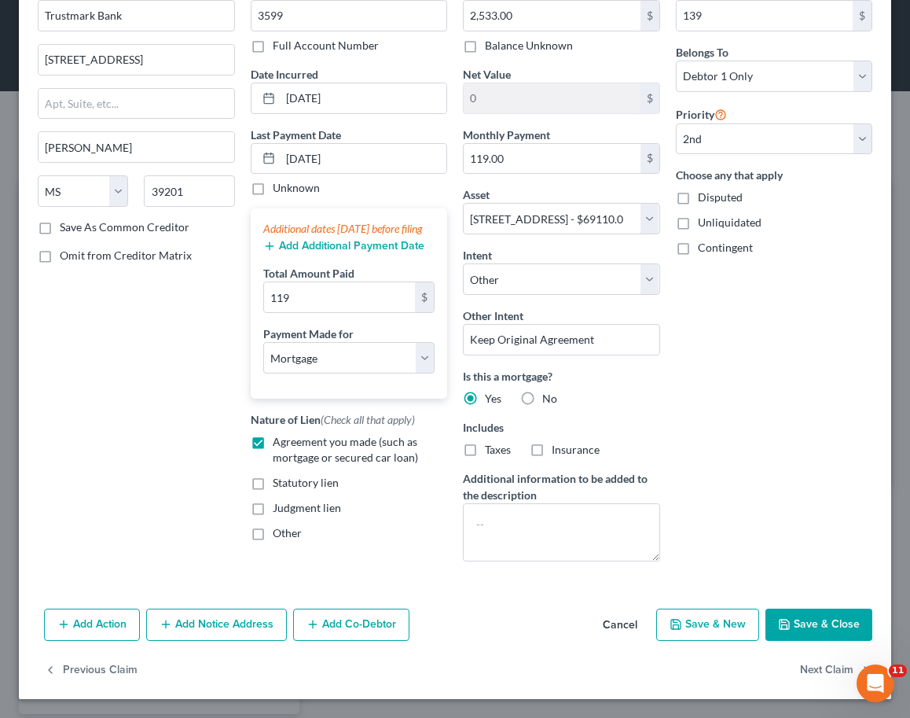
scroll to position [88, 0]
click at [820, 618] on button "Save & Close" at bounding box center [819, 625] width 107 height 33
select select
select select "1"
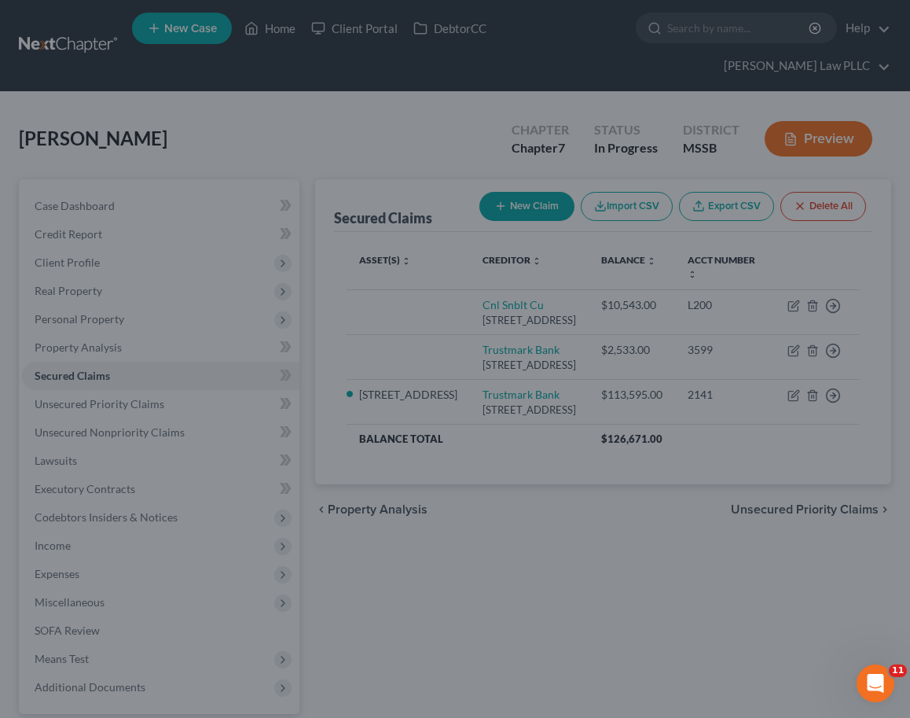
type input "-47,018.00"
select select "2"
type input "139.00"
select select "0"
type input "119.00"
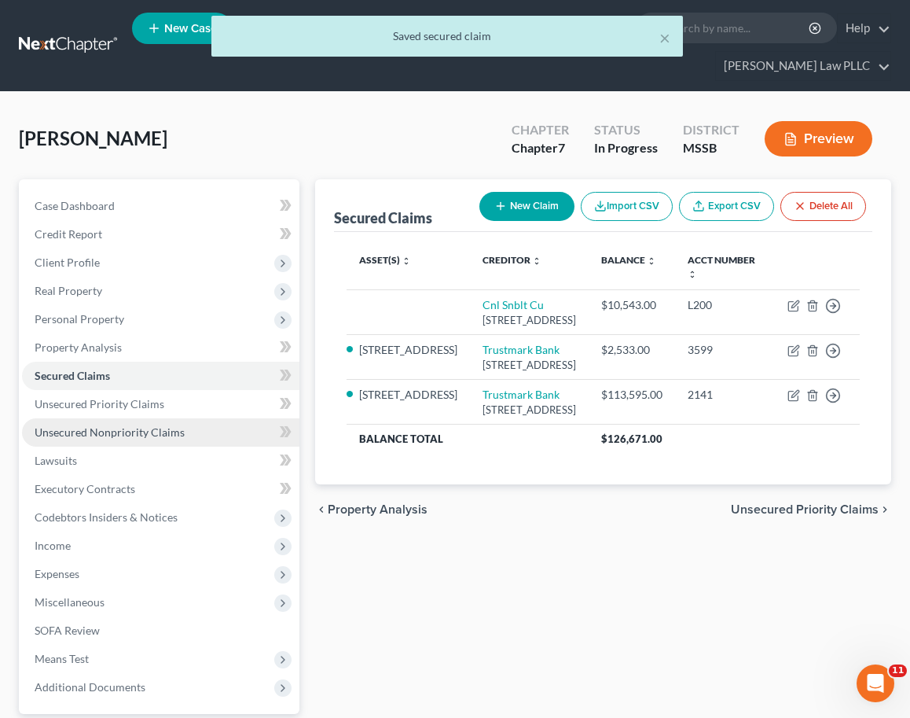
click at [80, 425] on span "Unsecured Nonpriority Claims" at bounding box center [110, 431] width 150 height 13
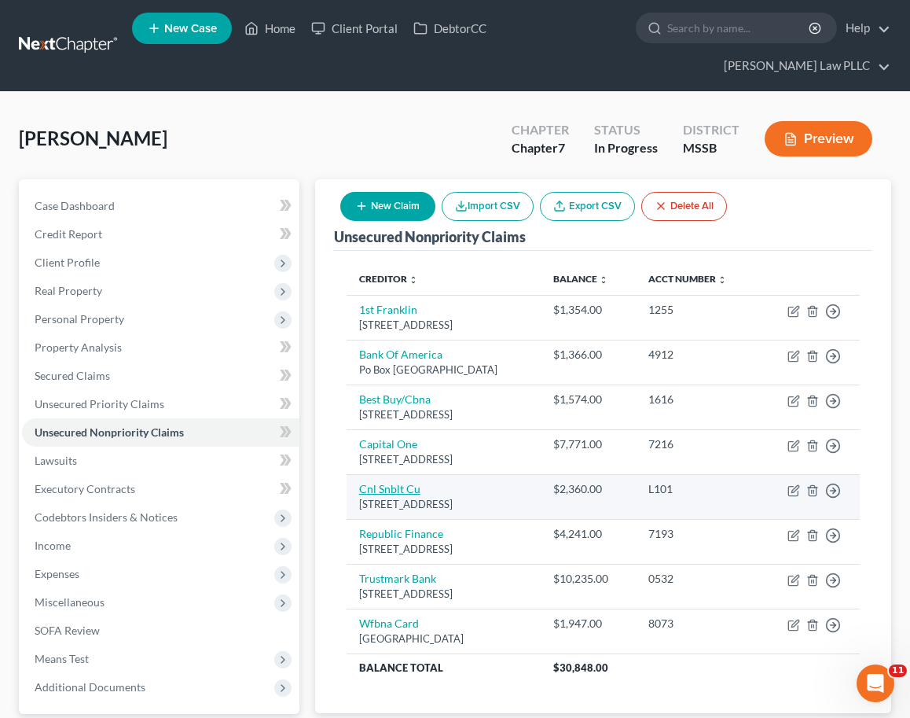
click at [384, 486] on link "Cnl Snblt Cu" at bounding box center [389, 488] width 61 height 13
select select "25"
select select "10"
select select "0"
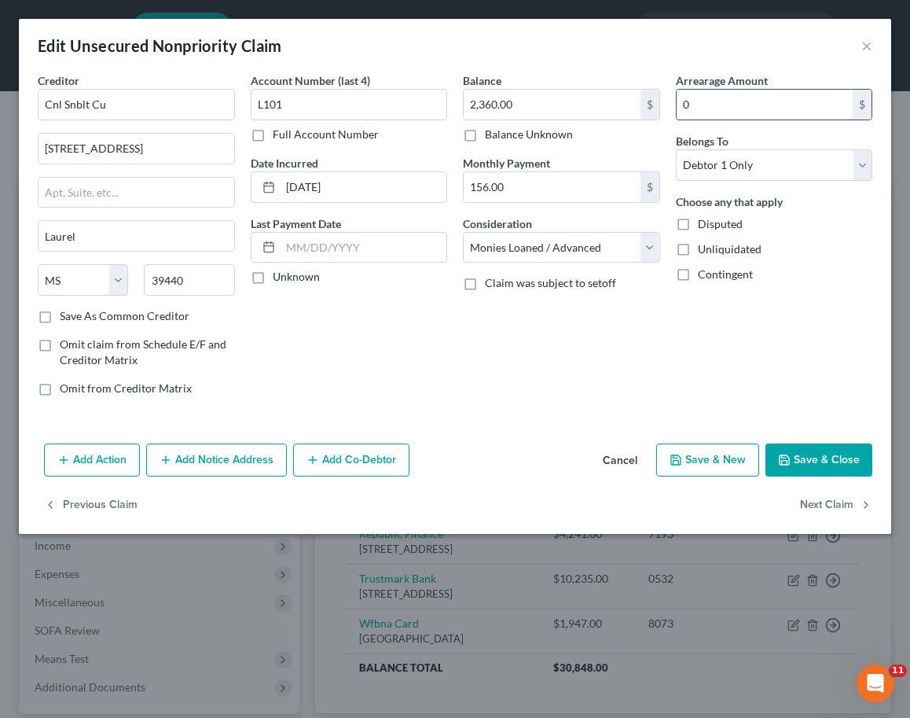
click at [755, 106] on input "0" at bounding box center [765, 105] width 177 height 30
click at [293, 241] on input "text" at bounding box center [364, 248] width 167 height 30
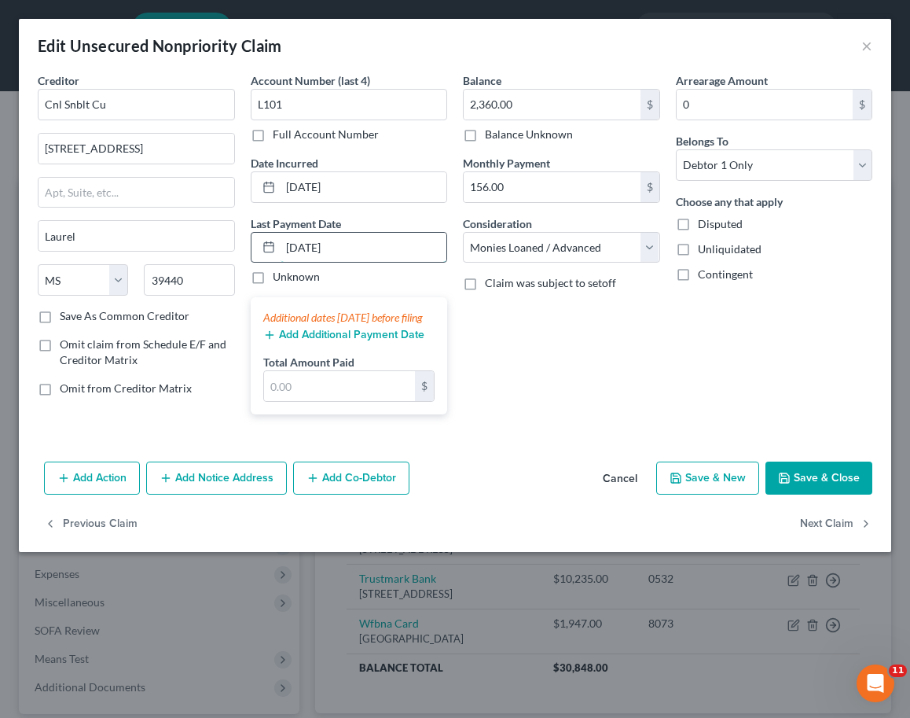
type input "[DATE]"
click at [340, 401] on input "text" at bounding box center [340, 386] width 152 height 30
type input "156"
click at [832, 494] on button "Save & Close" at bounding box center [819, 477] width 107 height 33
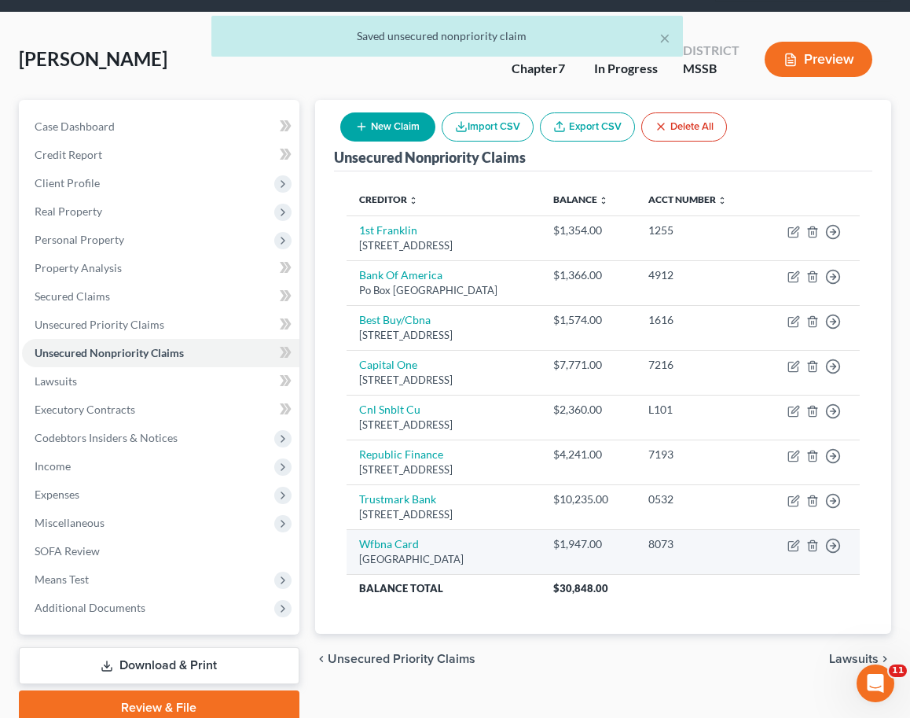
scroll to position [85, 0]
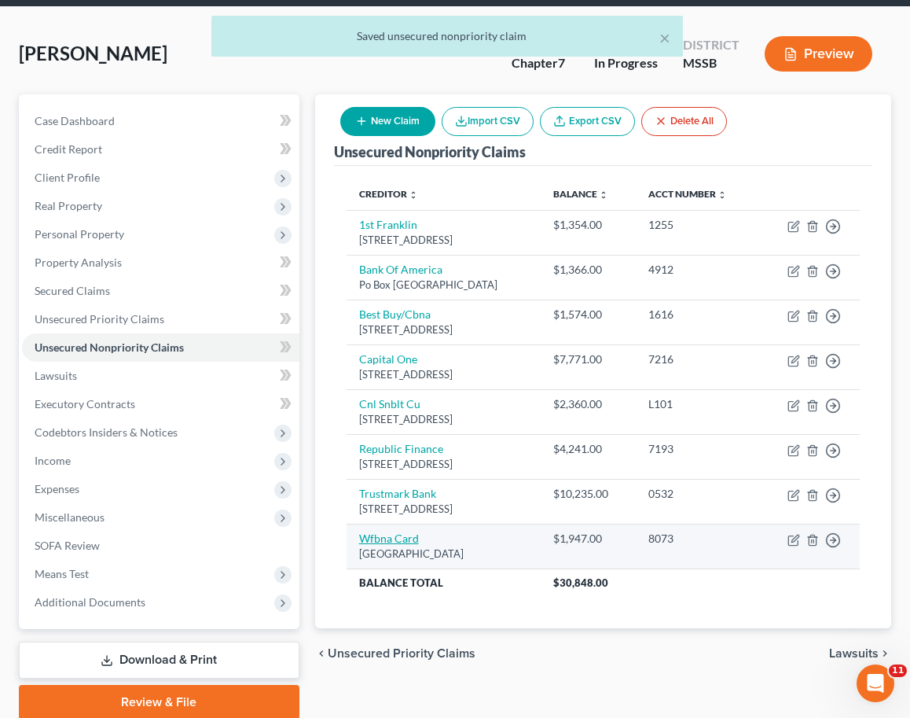
click at [406, 542] on link "Wfbna Card" at bounding box center [389, 537] width 60 height 13
select select "24"
select select "2"
select select "0"
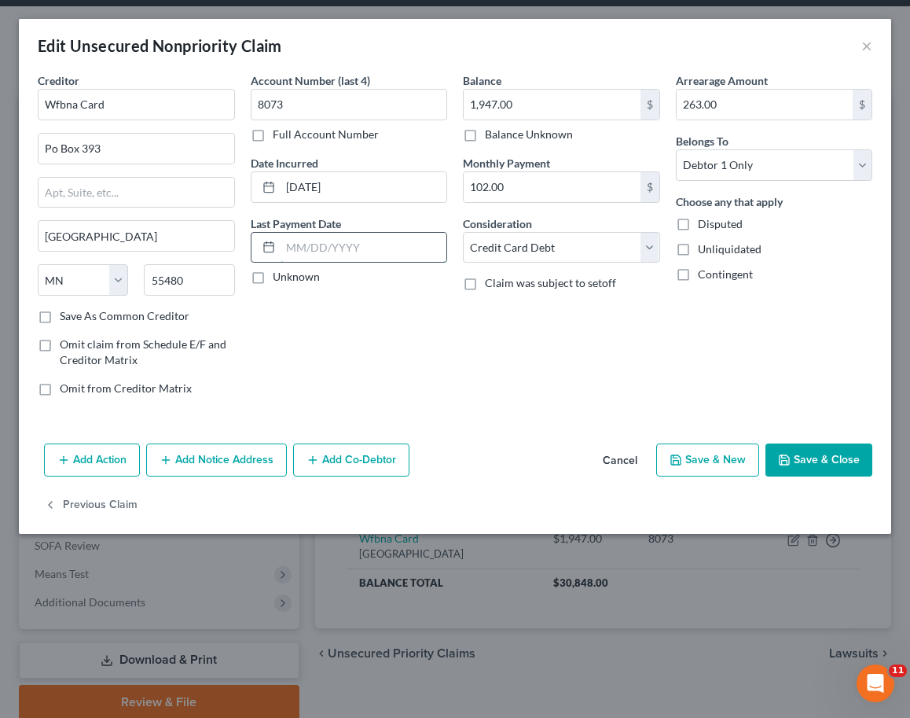
click at [372, 248] on input "text" at bounding box center [364, 248] width 167 height 30
type input "[DATE]"
click at [812, 455] on button "Save & Close" at bounding box center [819, 459] width 107 height 33
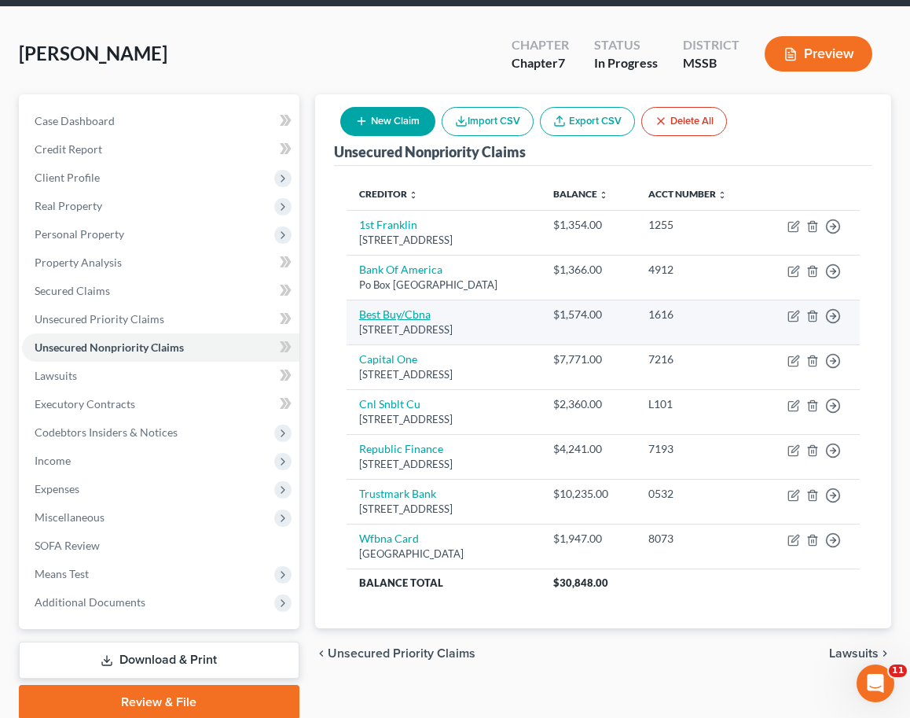
click at [408, 307] on link "Best Buy/Cbna" at bounding box center [395, 313] width 72 height 13
select select "14"
select select "2"
select select "0"
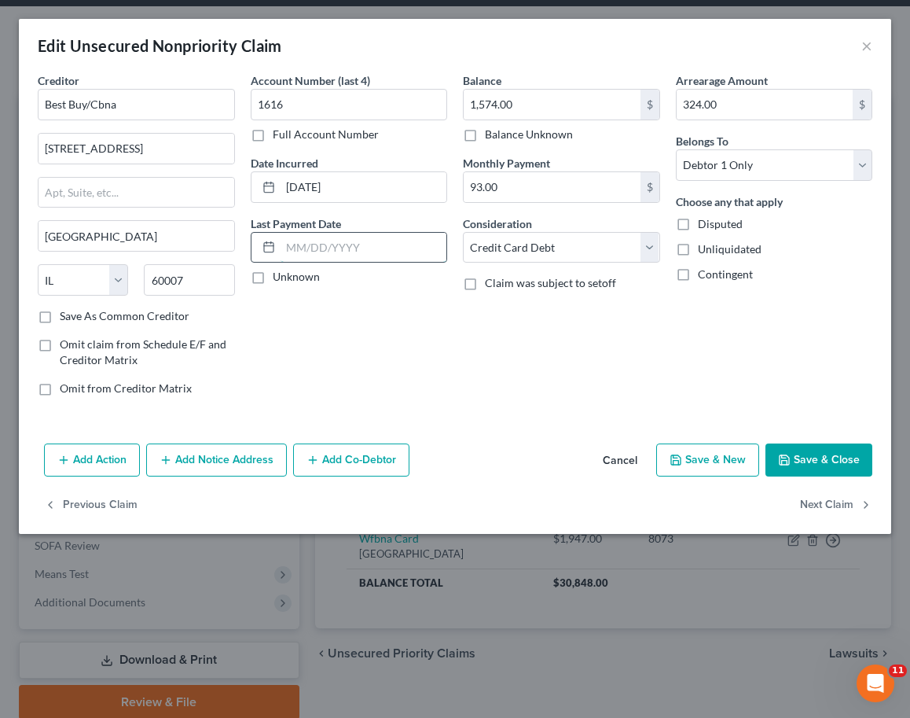
click at [358, 251] on input "text" at bounding box center [364, 248] width 167 height 30
type input "[DATE]"
click at [829, 457] on button "Save & Close" at bounding box center [819, 459] width 107 height 33
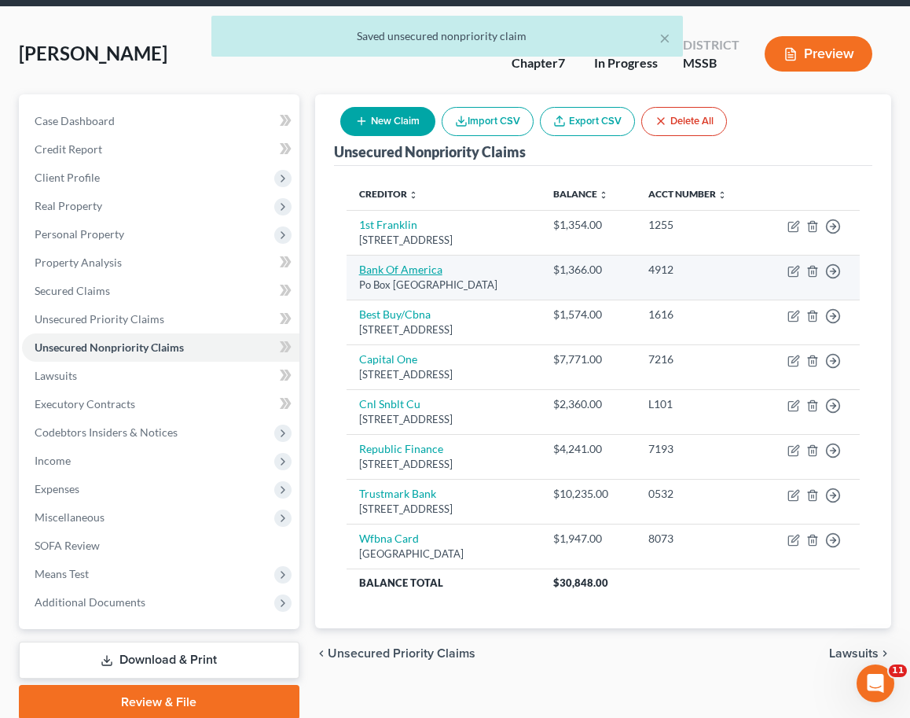
click at [401, 263] on link "Bank Of America" at bounding box center [400, 269] width 83 height 13
select select "45"
select select "2"
select select "0"
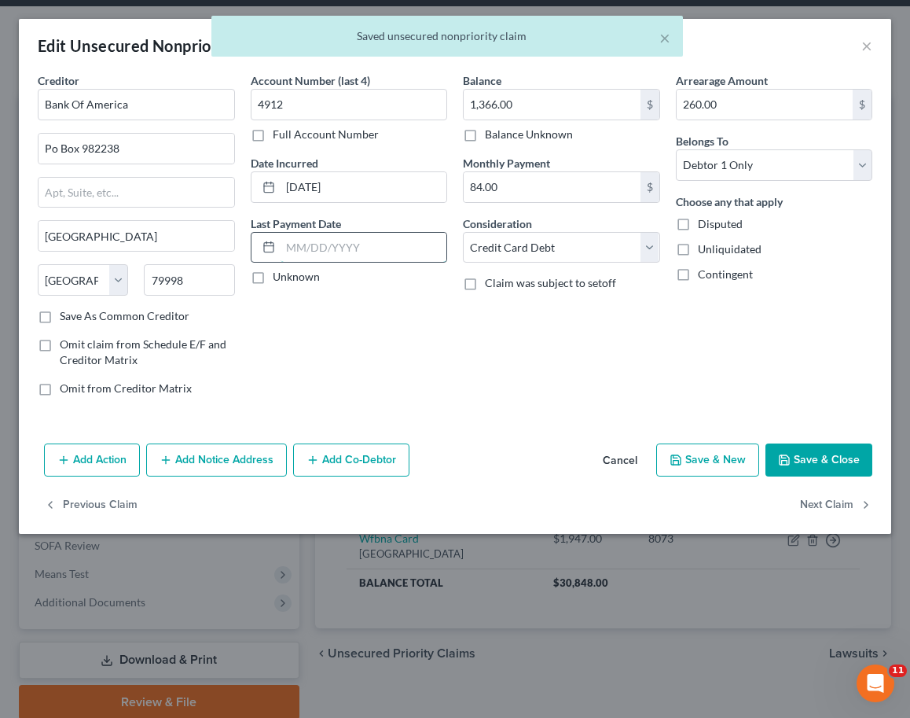
click at [351, 252] on input "text" at bounding box center [364, 248] width 167 height 30
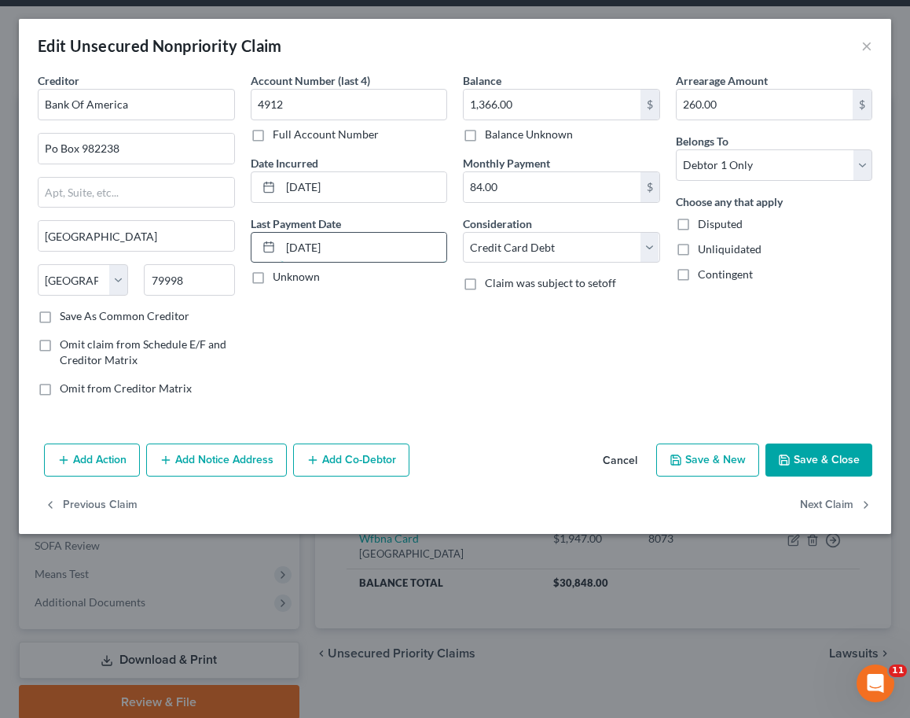
type input "[DATE]"
click at [806, 465] on button "Save & Close" at bounding box center [819, 459] width 107 height 33
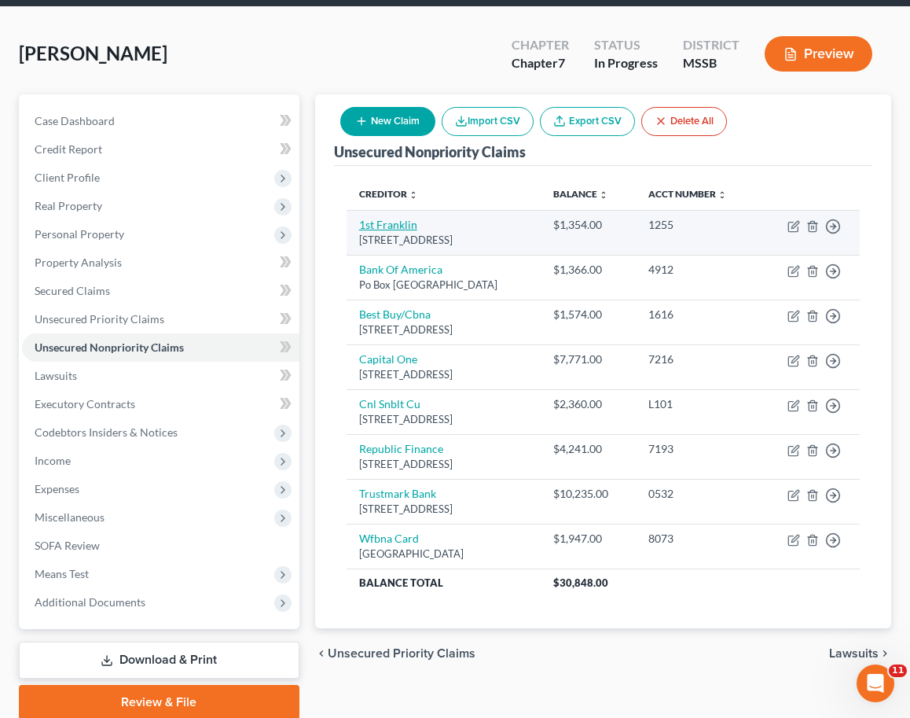
click at [395, 218] on link "1st Franklin" at bounding box center [388, 224] width 58 height 13
select select "25"
select select "0"
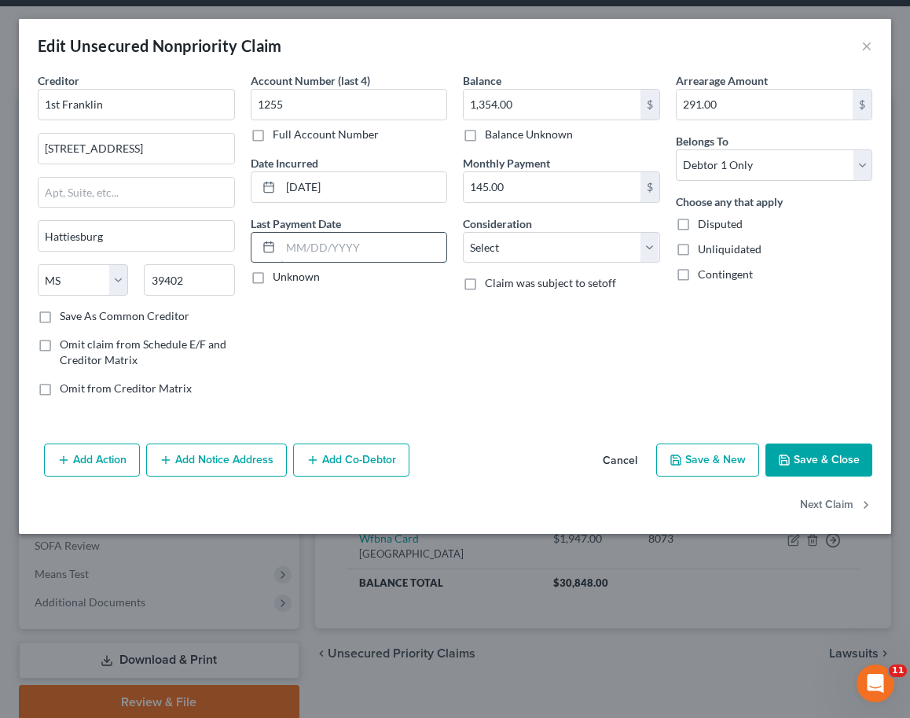
click at [357, 243] on input "text" at bounding box center [364, 248] width 167 height 30
type input "[DATE]"
click at [830, 455] on button "Save & Close" at bounding box center [819, 459] width 107 height 33
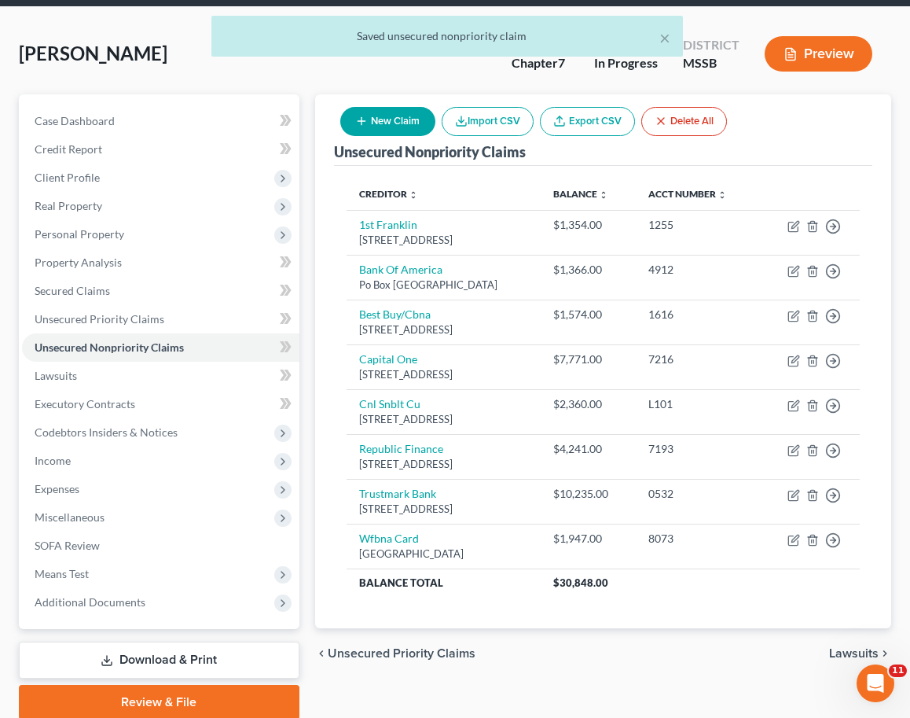
scroll to position [0, 0]
